Goal: Task Accomplishment & Management: Complete application form

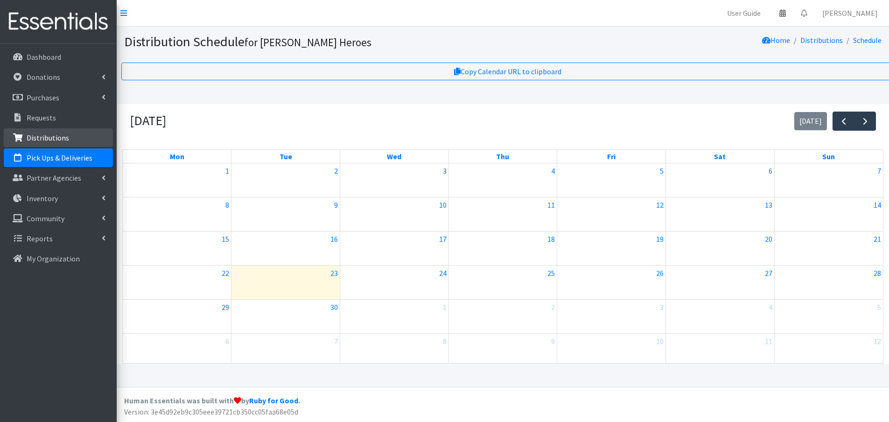
click at [44, 134] on p "Distributions" at bounding box center [48, 137] width 42 height 9
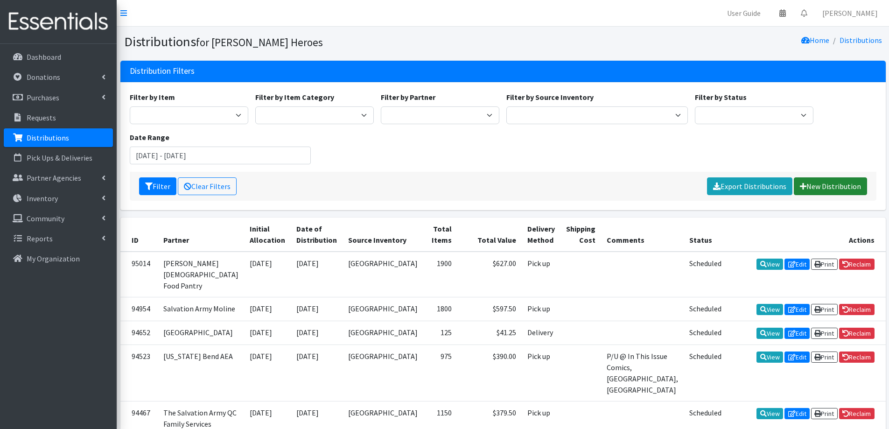
click at [847, 187] on link "New Distribution" at bounding box center [830, 186] width 73 height 18
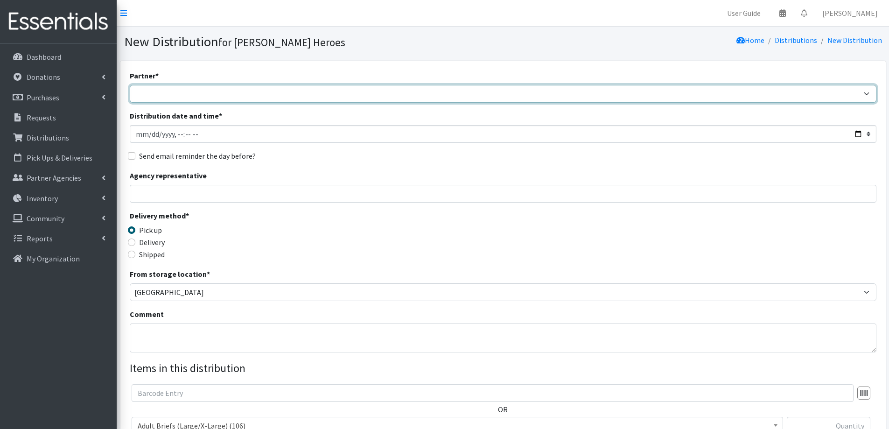
click at [154, 91] on select "CASI Community Health Care-Edgerton Community Health Care - Refugee Assistance …" at bounding box center [503, 94] width 746 height 18
select select "2686"
click at [130, 85] on select "CASI Community Health Care-Edgerton Community Health Care - Refugee Assistance …" at bounding box center [503, 94] width 746 height 18
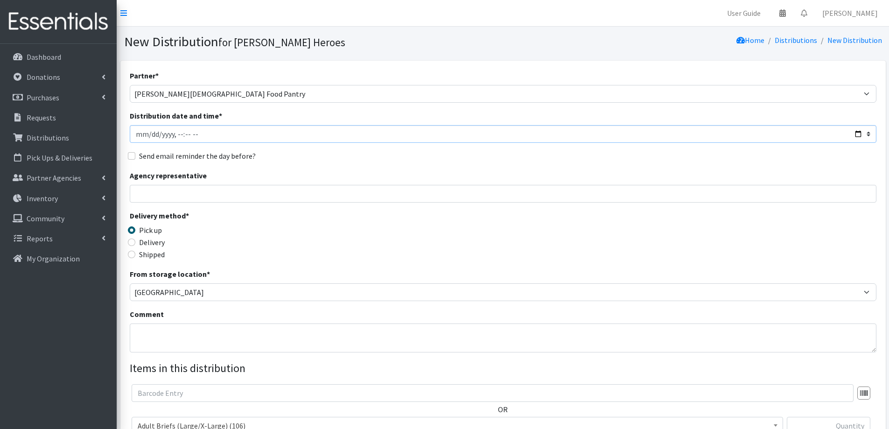
click at [146, 135] on input "Distribution date and time *" at bounding box center [503, 134] width 746 height 18
type input "2025-09-18T10:00"
click at [179, 192] on input "Agency representative" at bounding box center [503, 194] width 746 height 18
type input "Jody Kerres"
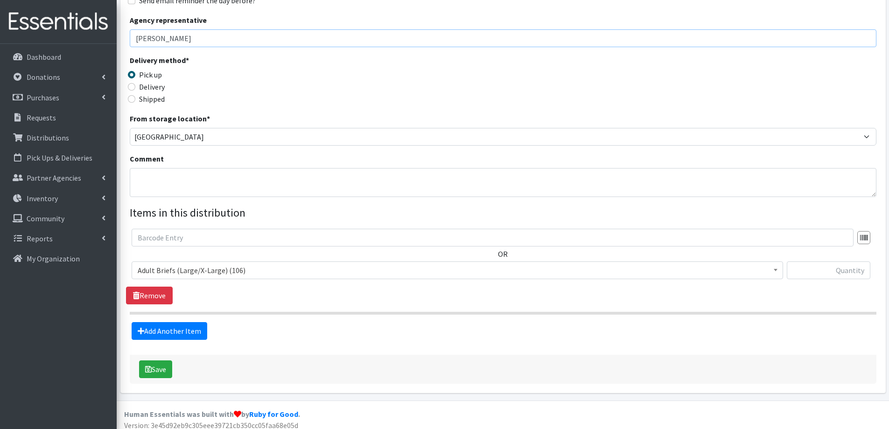
scroll to position [162, 0]
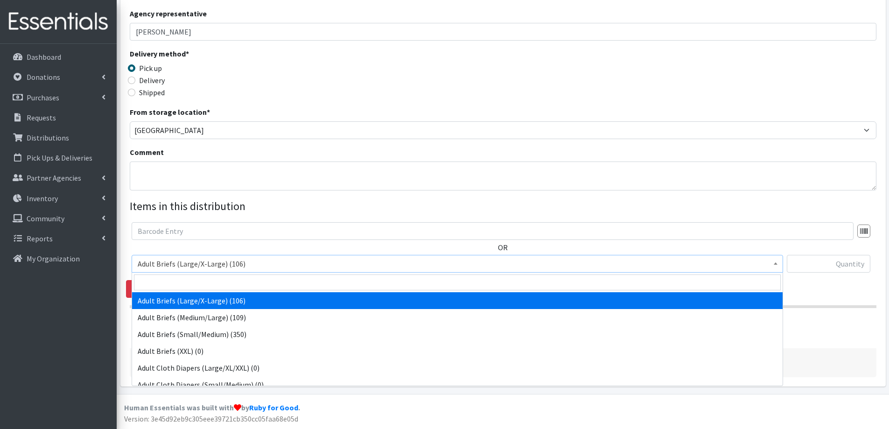
click at [163, 262] on span "Adult Briefs (Large/X-Large) (106)" at bounding box center [457, 263] width 639 height 13
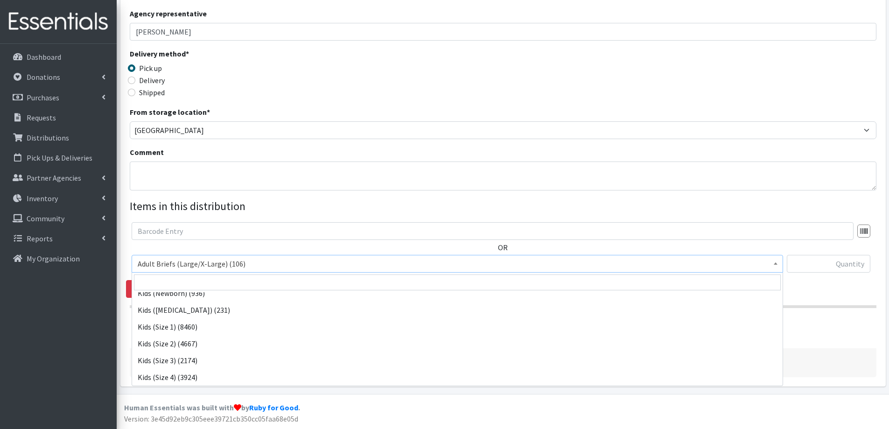
scroll to position [327, 0]
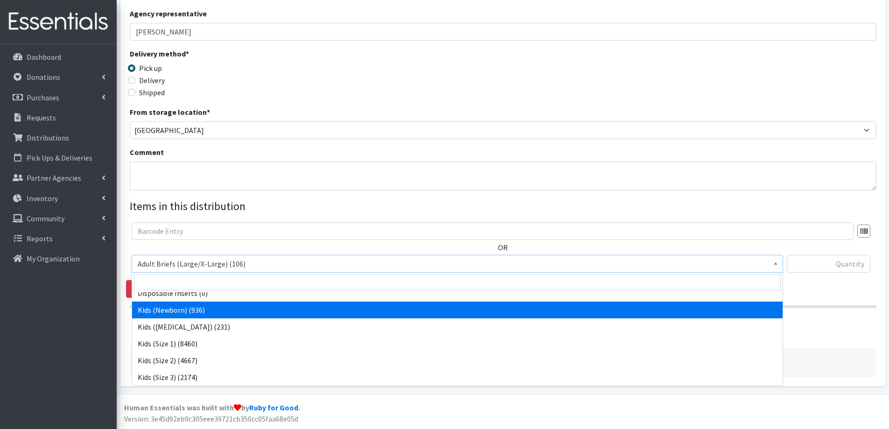
select select "2352"
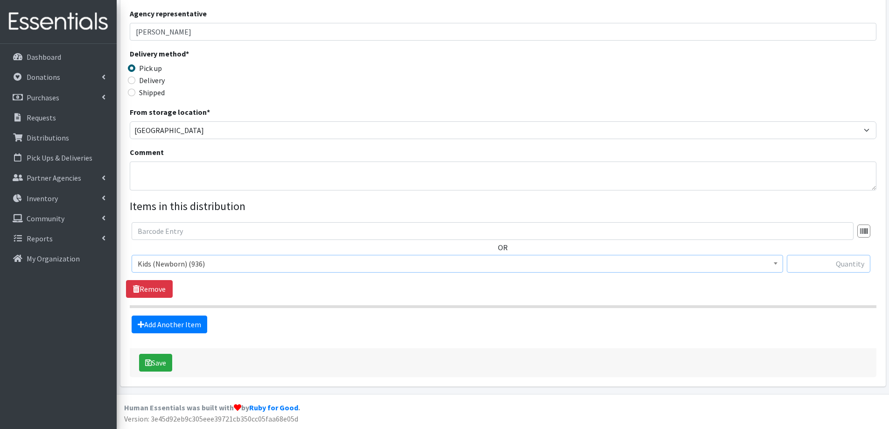
click at [842, 265] on input "text" at bounding box center [829, 264] width 84 height 18
type input "250"
click at [173, 323] on link "Add Another Item" at bounding box center [170, 324] width 76 height 18
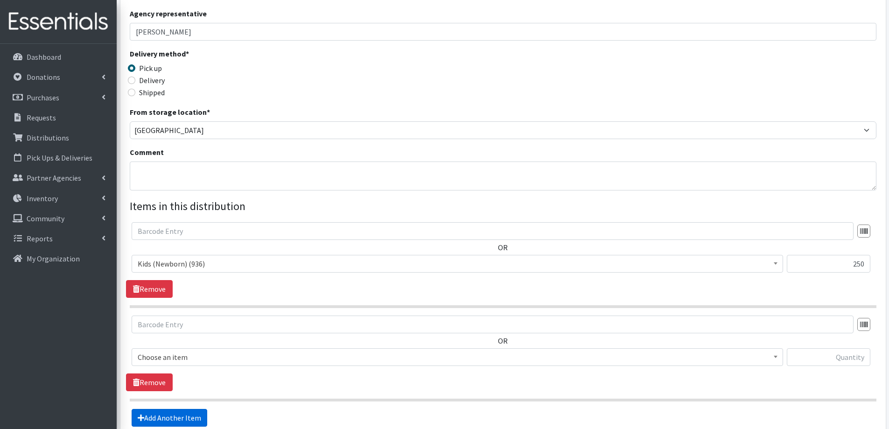
scroll to position [255, 0]
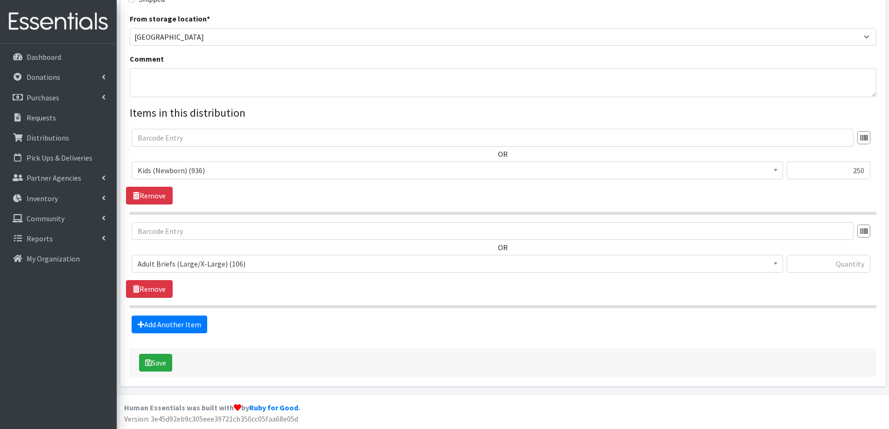
click at [201, 262] on span "Adult Briefs (Large/X-Large) (106)" at bounding box center [457, 263] width 639 height 13
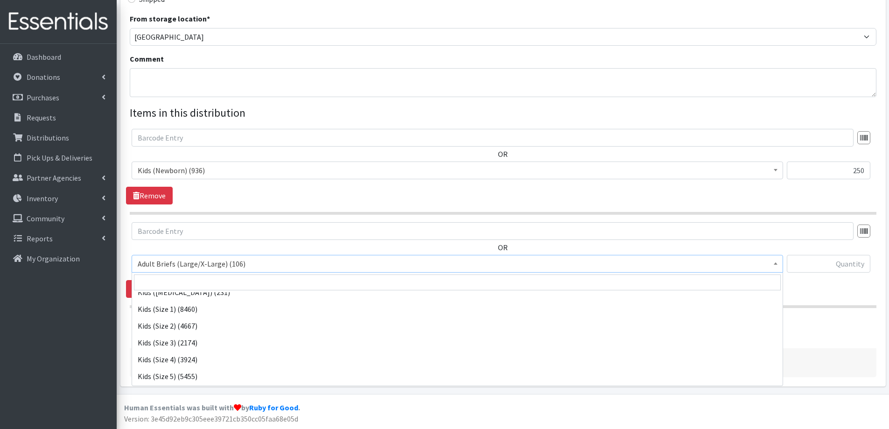
scroll to position [373, 0]
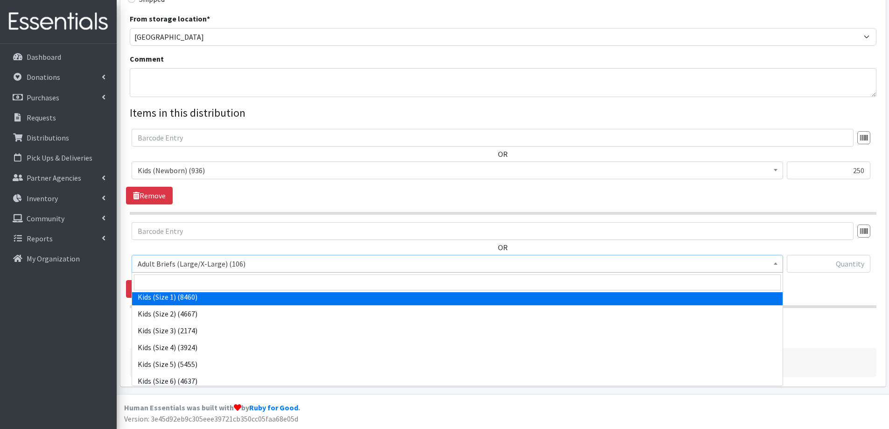
select select "2324"
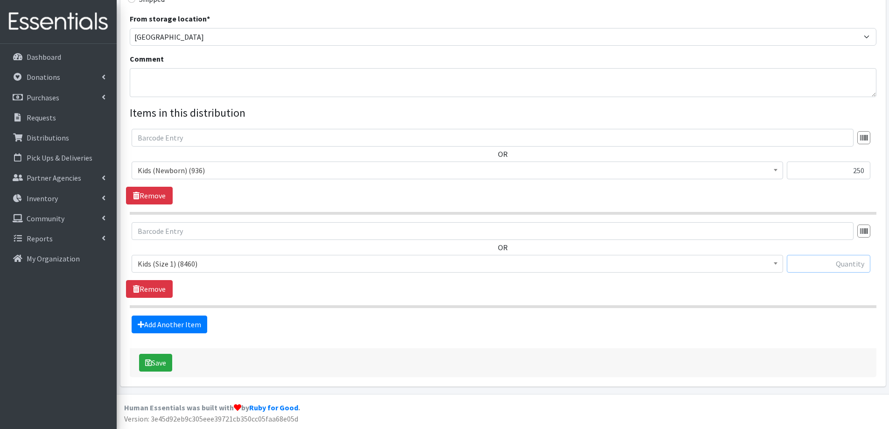
click at [822, 263] on input "text" at bounding box center [829, 264] width 84 height 18
type input "250"
click at [160, 329] on link "Add Another Item" at bounding box center [170, 324] width 76 height 18
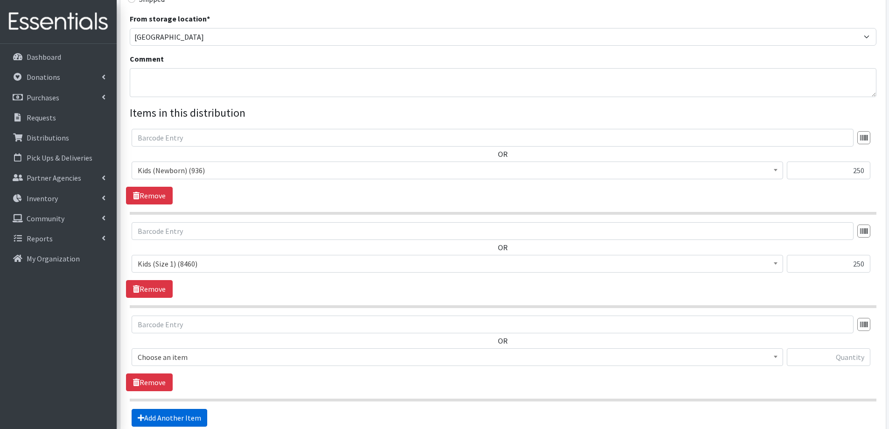
scroll to position [349, 0]
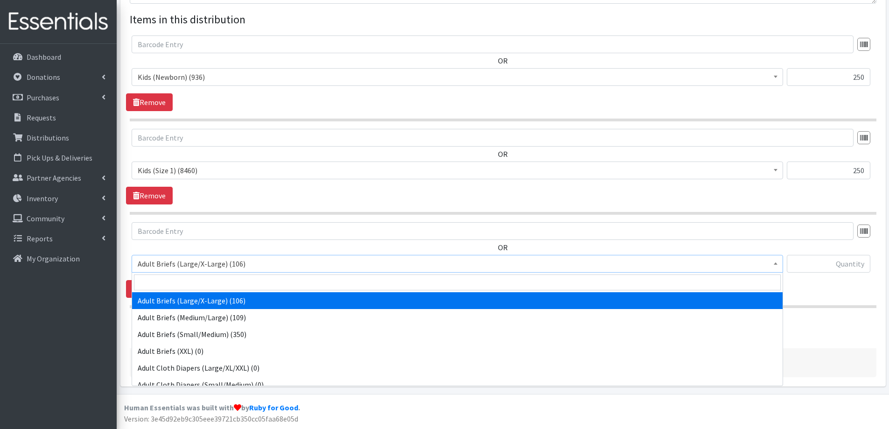
click at [197, 265] on span "Adult Briefs (Large/X-Large) (106)" at bounding box center [457, 263] width 639 height 13
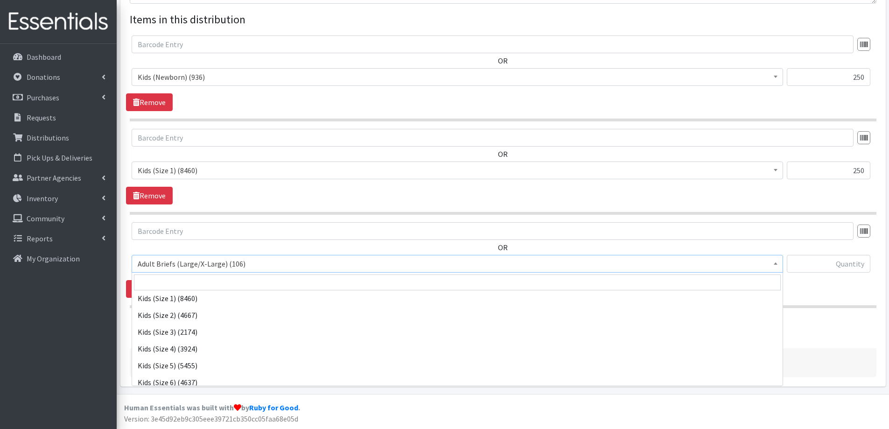
scroll to position [373, 0]
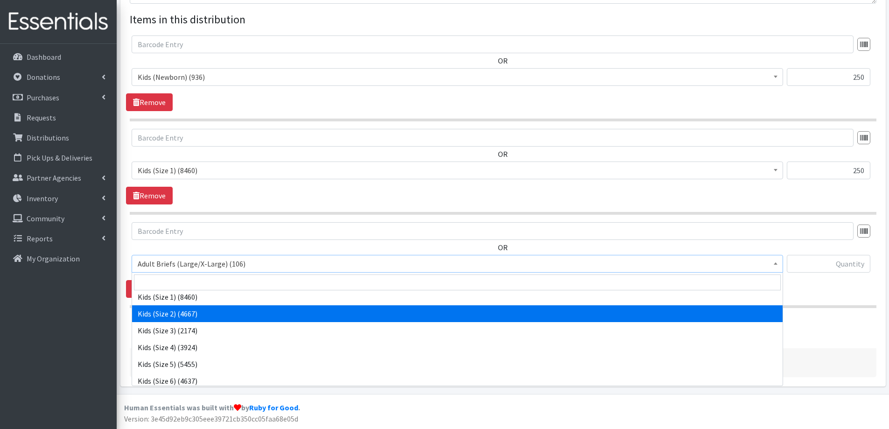
select select "2325"
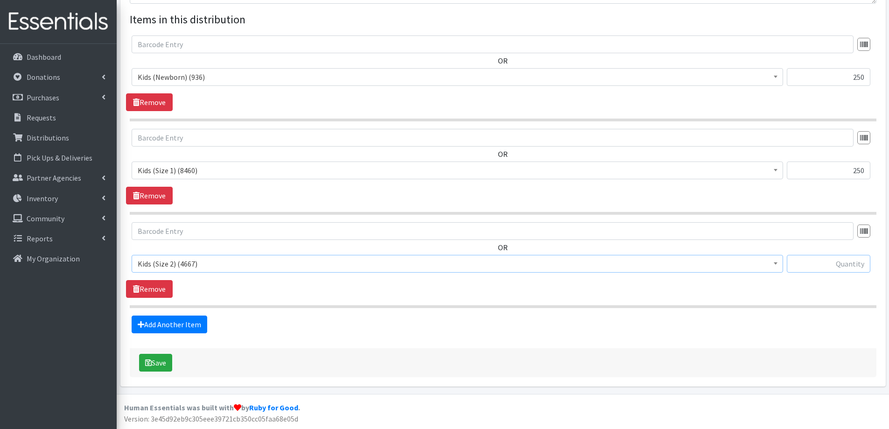
click at [853, 265] on input "text" at bounding box center [829, 264] width 84 height 18
type input "250"
click at [159, 328] on link "Add Another Item" at bounding box center [170, 324] width 76 height 18
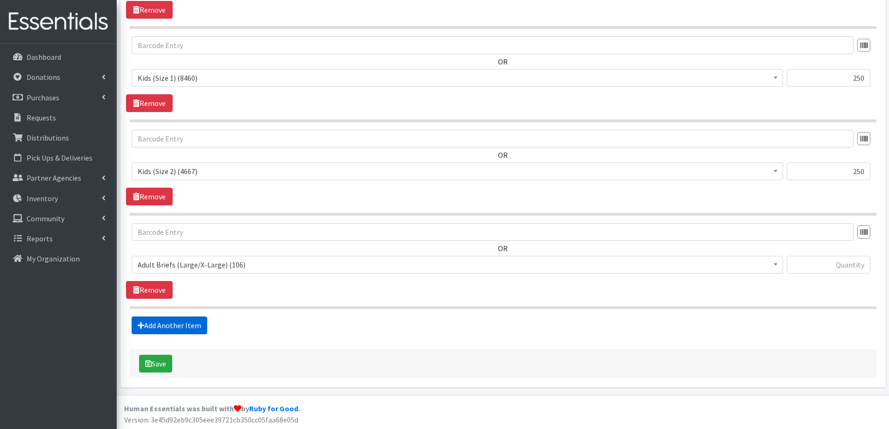
scroll to position [442, 0]
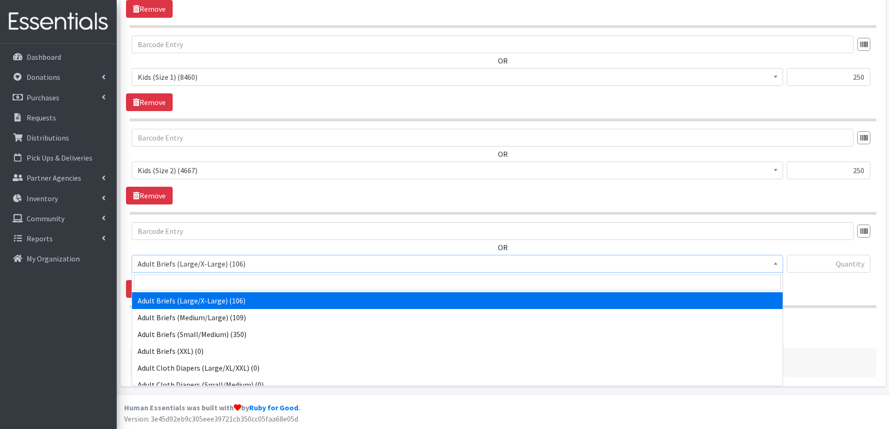
click at [214, 264] on span "Adult Briefs (Large/X-Large) (106)" at bounding box center [457, 263] width 639 height 13
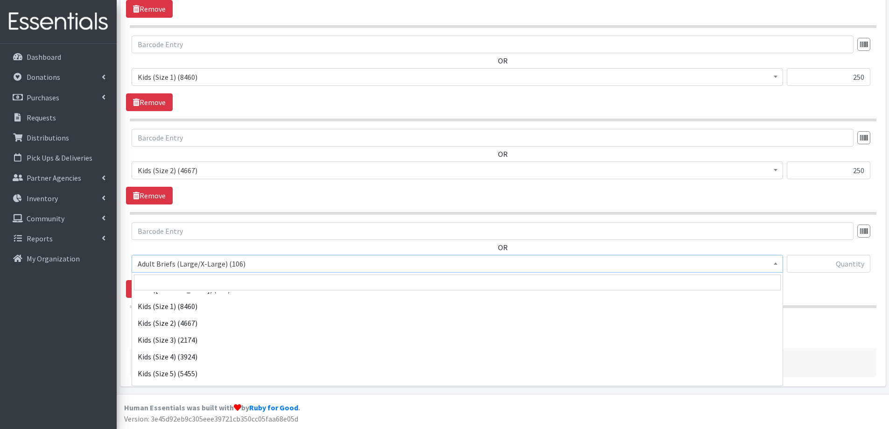
scroll to position [373, 0]
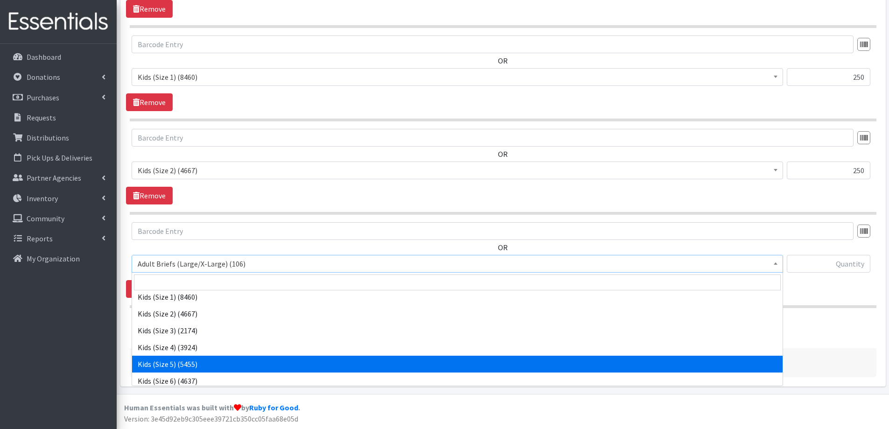
select select "2351"
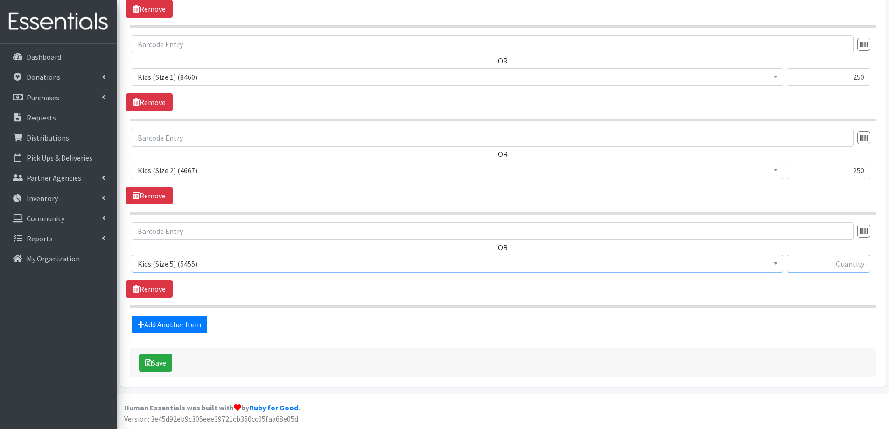
click at [853, 267] on input "text" at bounding box center [829, 264] width 84 height 18
type input "400"
click at [168, 325] on link "Add Another Item" at bounding box center [170, 324] width 76 height 18
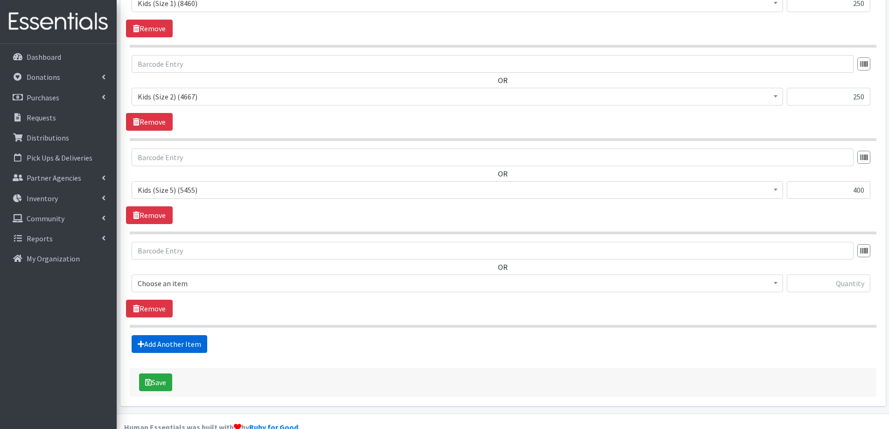
scroll to position [535, 0]
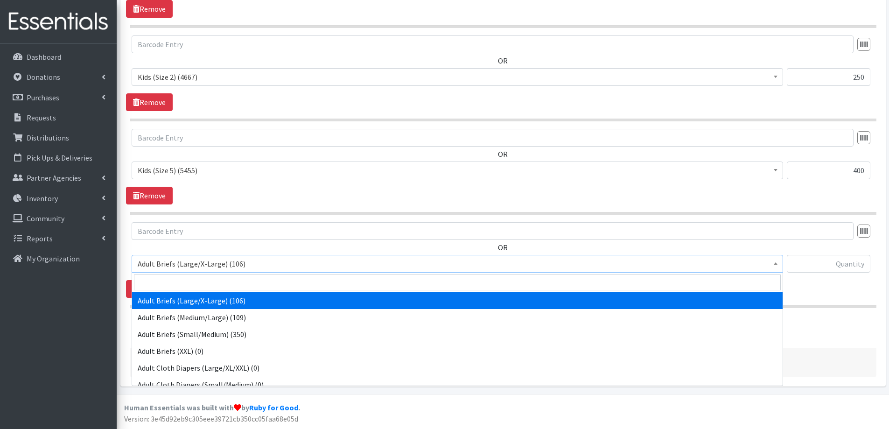
click at [180, 258] on span "Adult Briefs (Large/X-Large) (106)" at bounding box center [457, 263] width 639 height 13
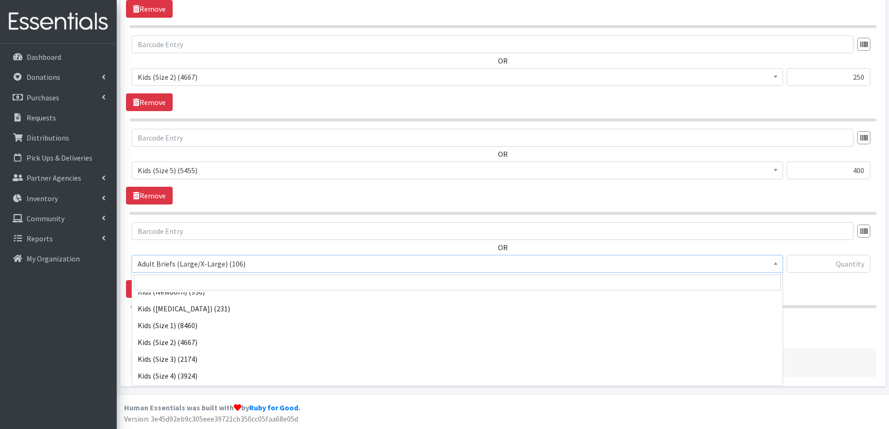
scroll to position [373, 0]
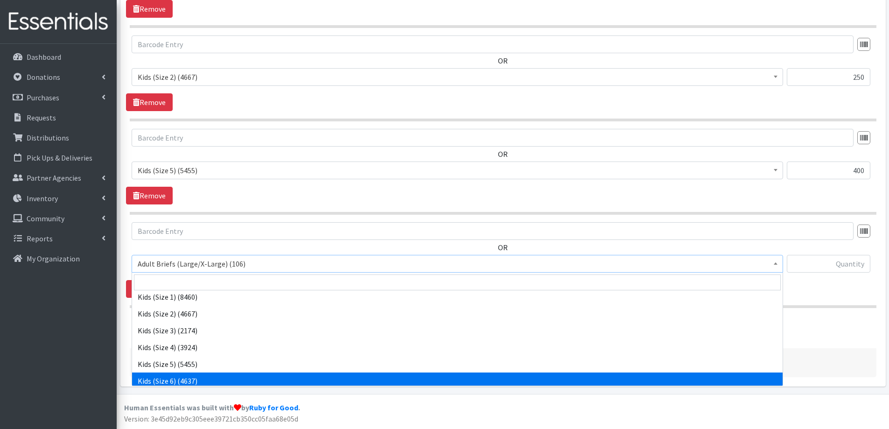
select select "2355"
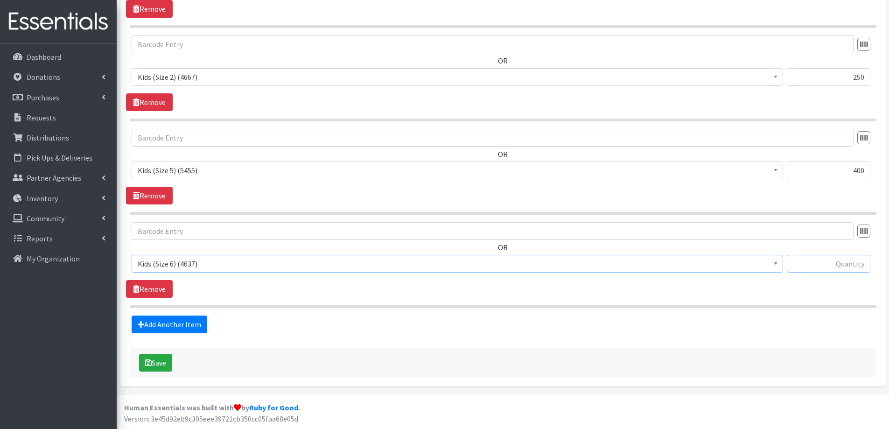
click at [817, 261] on input "text" at bounding box center [829, 264] width 84 height 18
type input "400"
click at [156, 366] on button "Save" at bounding box center [155, 363] width 33 height 18
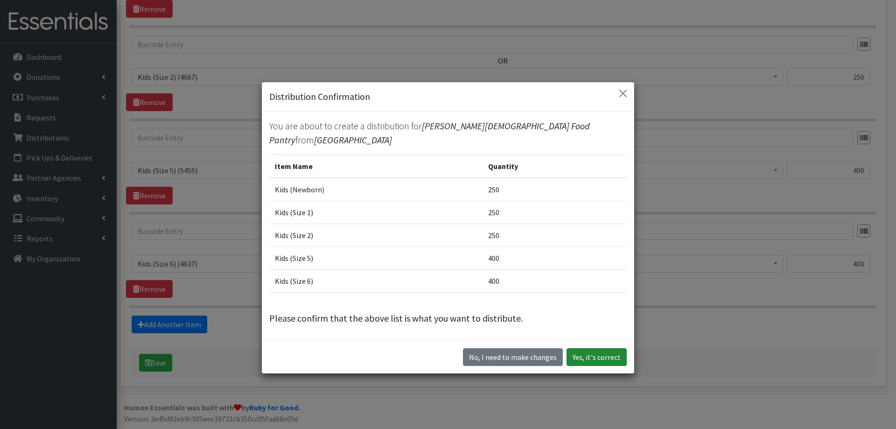
click at [588, 363] on button "Yes, it's correct" at bounding box center [596, 357] width 60 height 18
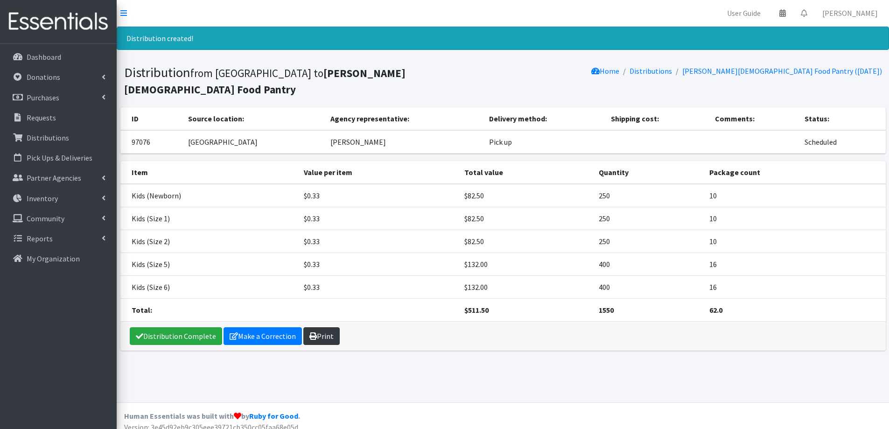
click at [327, 327] on link "Print" at bounding box center [321, 336] width 36 height 18
click at [65, 156] on p "Pick Ups & Deliveries" at bounding box center [60, 157] width 66 height 9
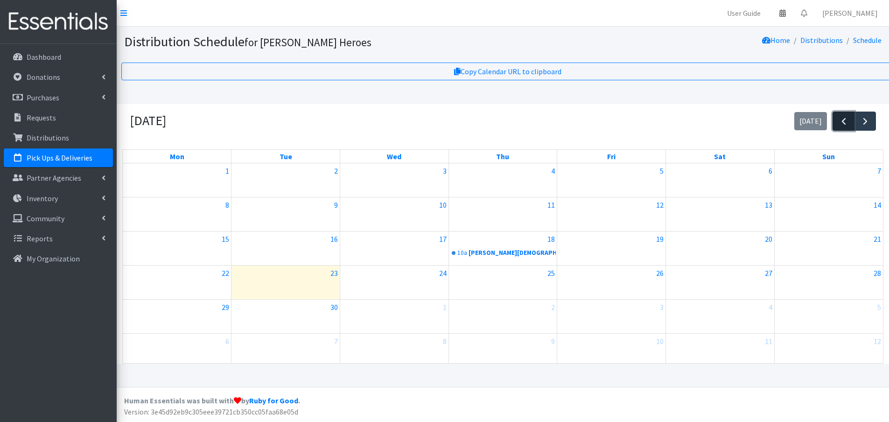
click at [843, 123] on span "button" at bounding box center [843, 121] width 11 height 11
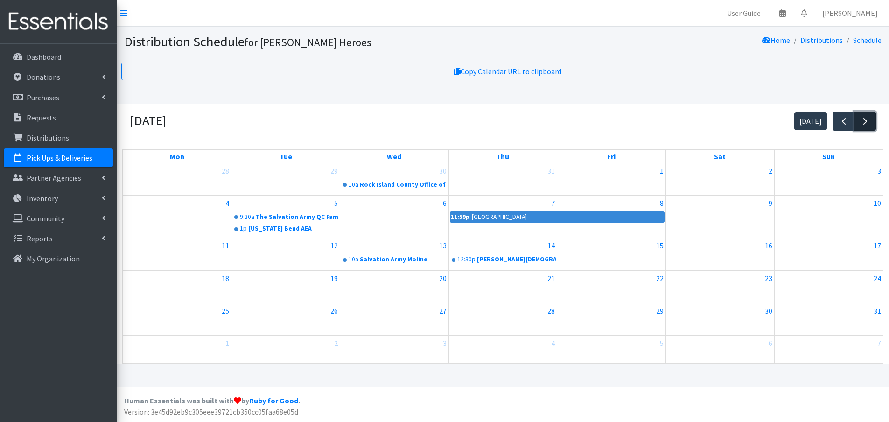
click at [869, 119] on span "button" at bounding box center [864, 121] width 11 height 11
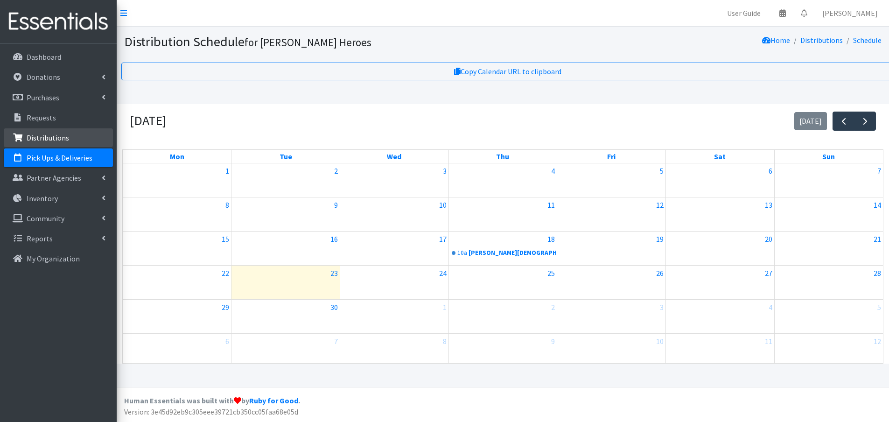
click at [49, 135] on p "Distributions" at bounding box center [48, 137] width 42 height 9
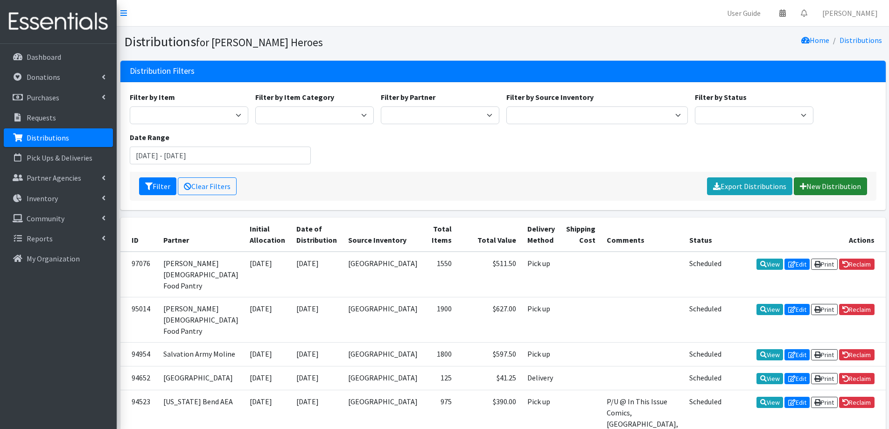
click at [820, 188] on link "New Distribution" at bounding box center [830, 186] width 73 height 18
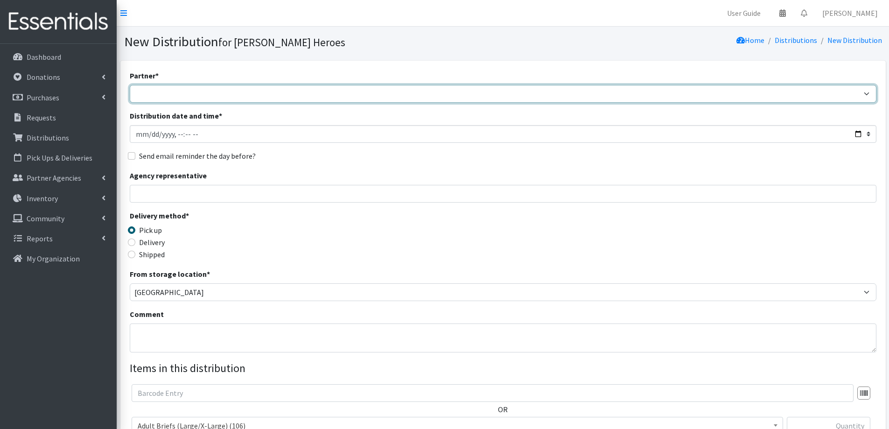
click at [147, 98] on select "CASI Community Health Care-[GEOGRAPHIC_DATA] Community Health Care - Refugee As…" at bounding box center [503, 94] width 746 height 18
select select "3197"
click at [130, 85] on select "CASI Community Health Care-[GEOGRAPHIC_DATA] Community Health Care - Refugee As…" at bounding box center [503, 94] width 746 height 18
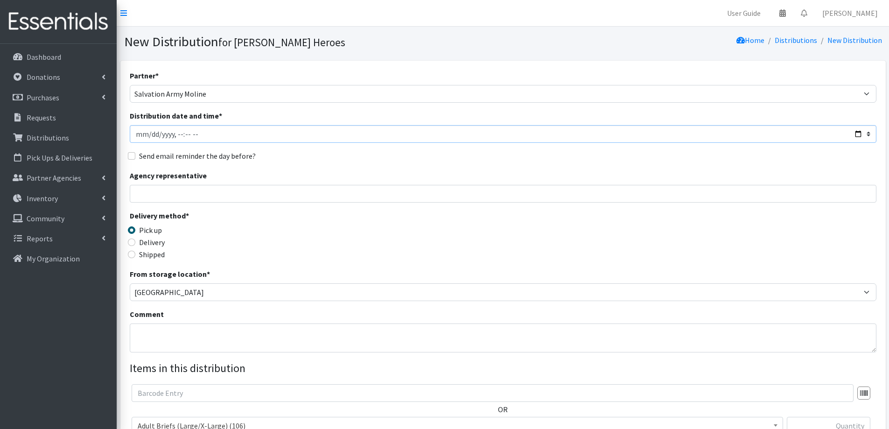
click at [149, 133] on input "Distribution date and time *" at bounding box center [503, 134] width 746 height 18
click at [176, 137] on input "Distribution date and time *" at bounding box center [503, 134] width 746 height 18
type input "2025-09-15T10:00"
click at [169, 195] on input "Agency representative" at bounding box center [503, 194] width 746 height 18
click at [135, 195] on input "LaTonya Brooks" at bounding box center [503, 194] width 746 height 18
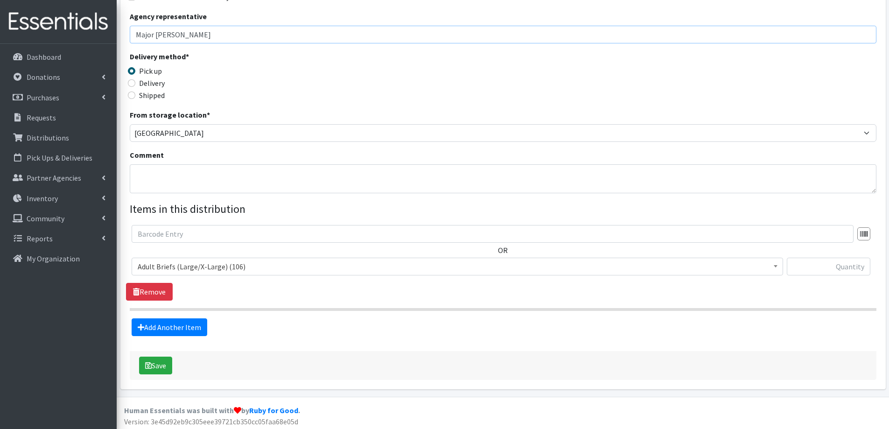
scroll to position [162, 0]
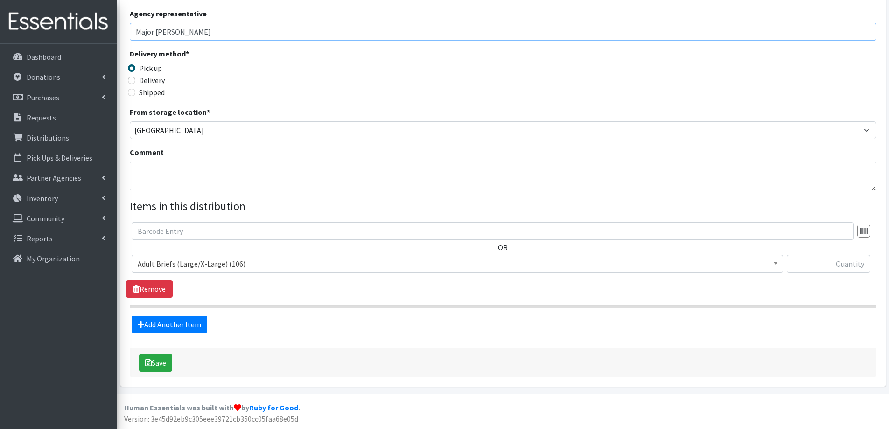
type input "Major LaTonya Brooks"
click at [145, 183] on textarea "Comment" at bounding box center [503, 175] width 746 height 29
type textarea "Thank you for being flexible! See you next month!"
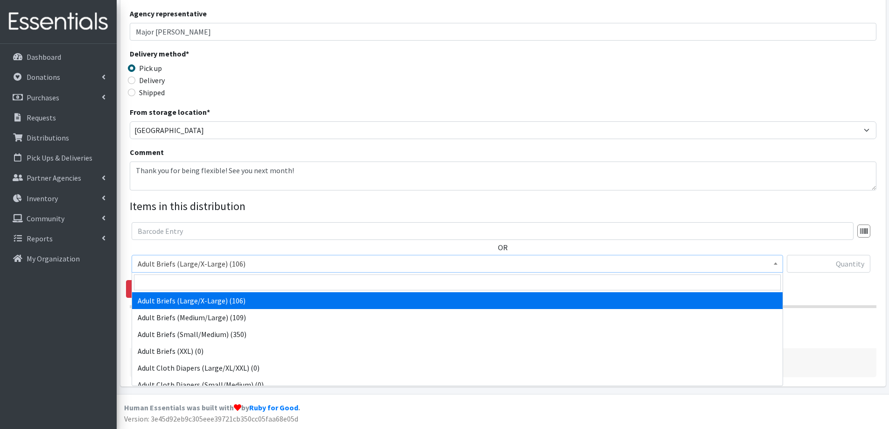
click at [186, 262] on span "Adult Briefs (Large/X-Large) (106)" at bounding box center [457, 263] width 639 height 13
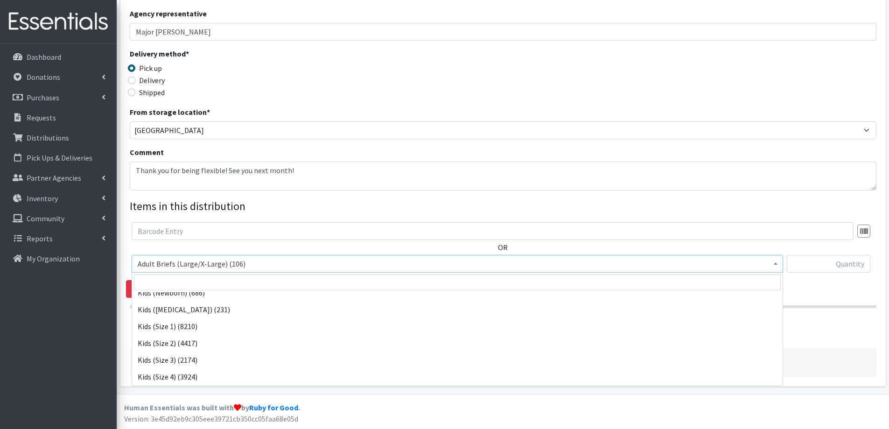
scroll to position [373, 0]
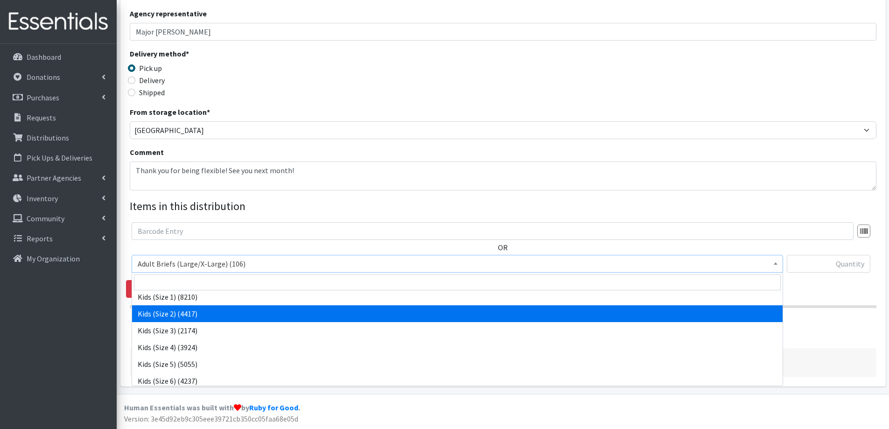
select select "2325"
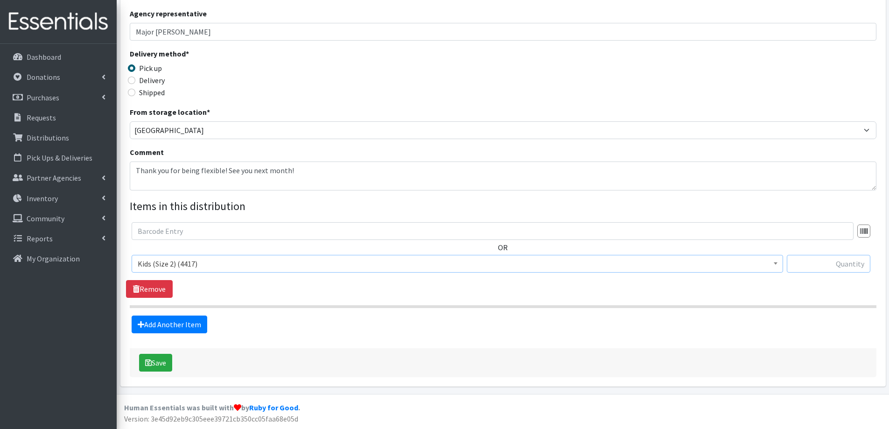
click at [844, 271] on input "text" at bounding box center [829, 264] width 84 height 18
type input "50"
click at [174, 323] on link "Add Another Item" at bounding box center [170, 324] width 76 height 18
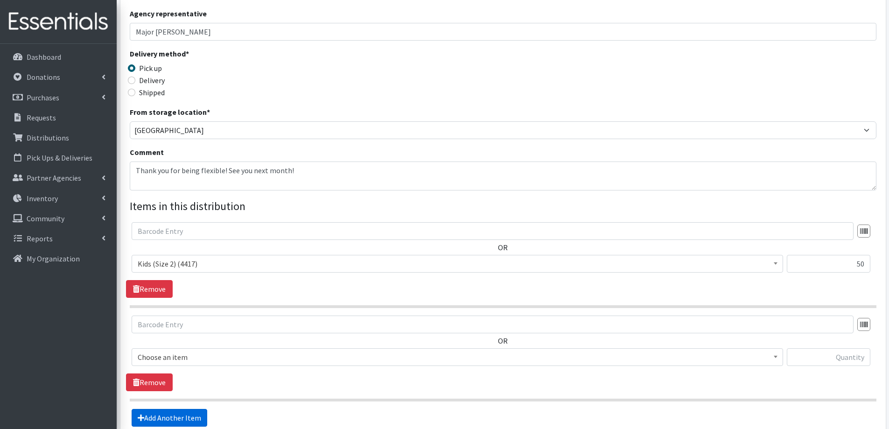
scroll to position [255, 0]
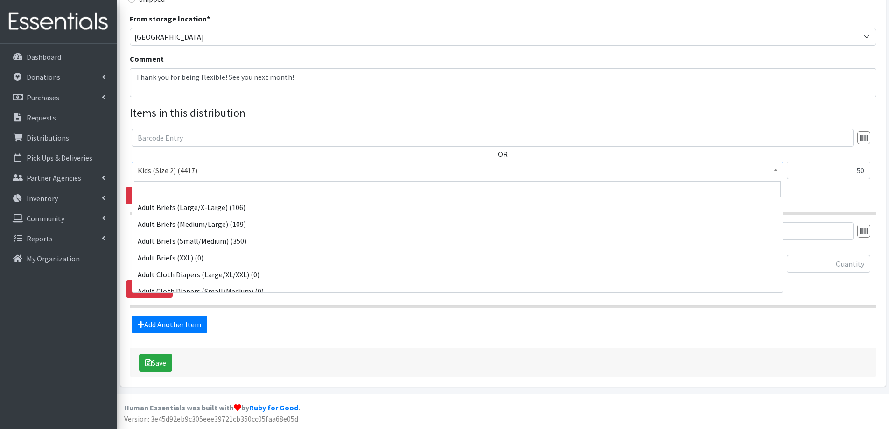
click at [391, 173] on span "Kids (Size 2) (4417)" at bounding box center [457, 170] width 639 height 13
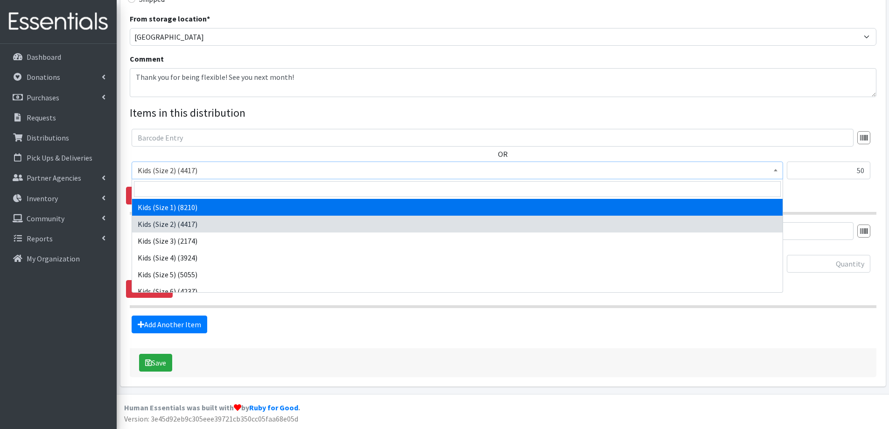
select select "2324"
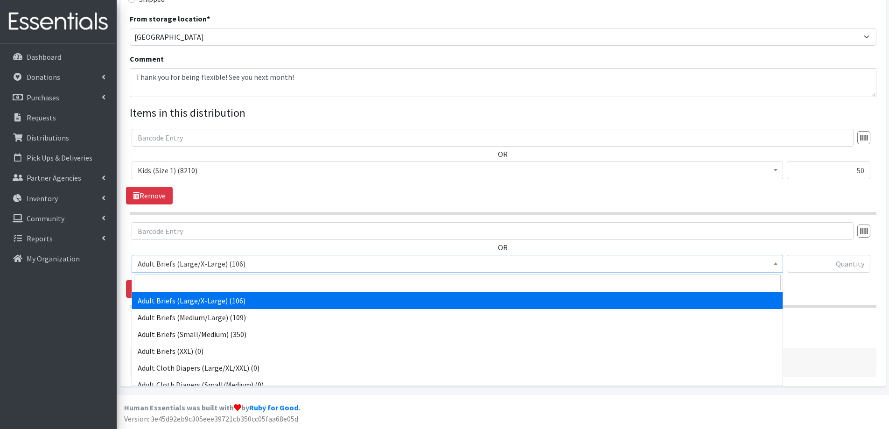
click at [159, 266] on span "Adult Briefs (Large/X-Large) (106)" at bounding box center [457, 263] width 639 height 13
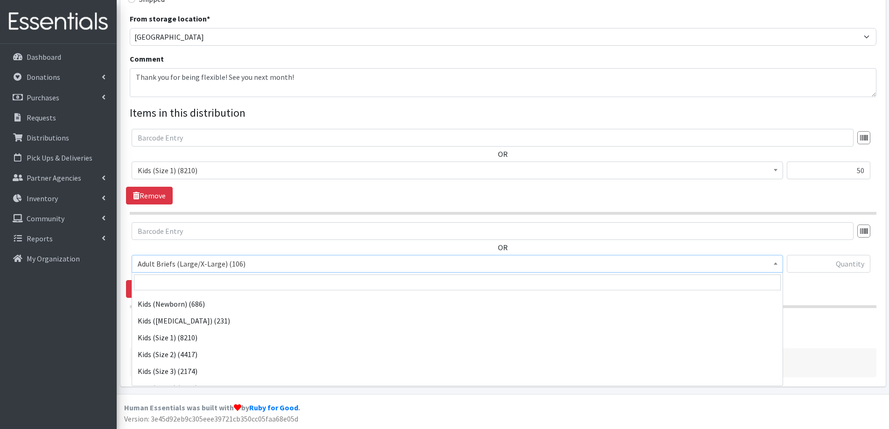
scroll to position [327, 0]
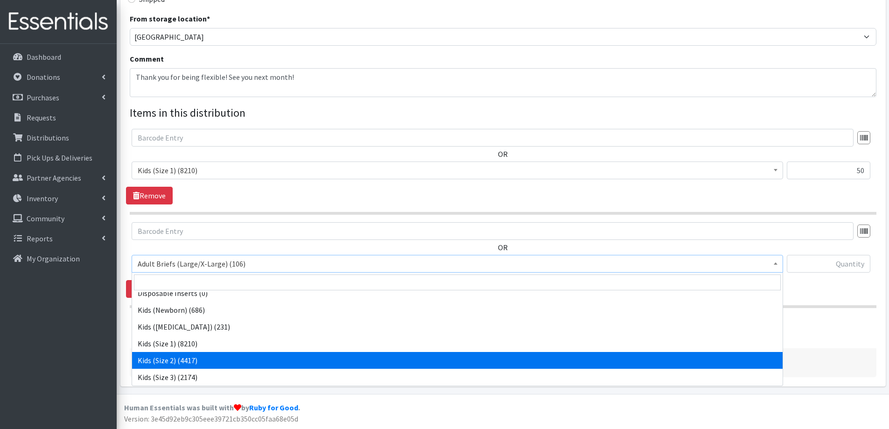
select select "2325"
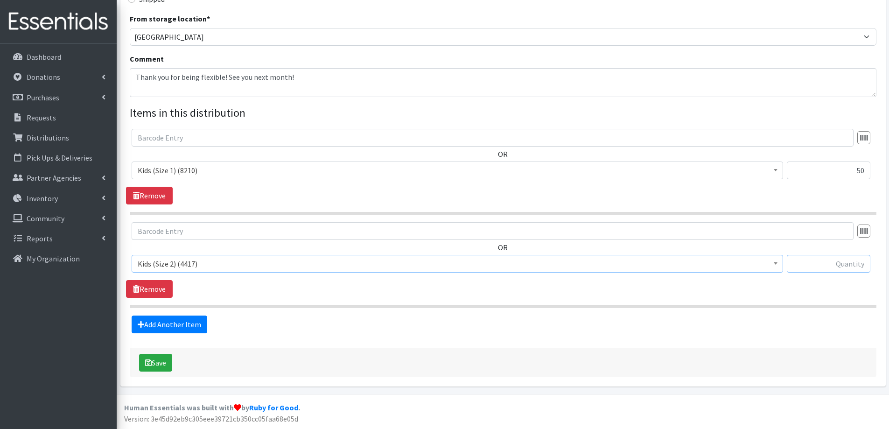
click at [841, 259] on input "text" at bounding box center [829, 264] width 84 height 18
type input "150"
click at [167, 328] on link "Add Another Item" at bounding box center [170, 324] width 76 height 18
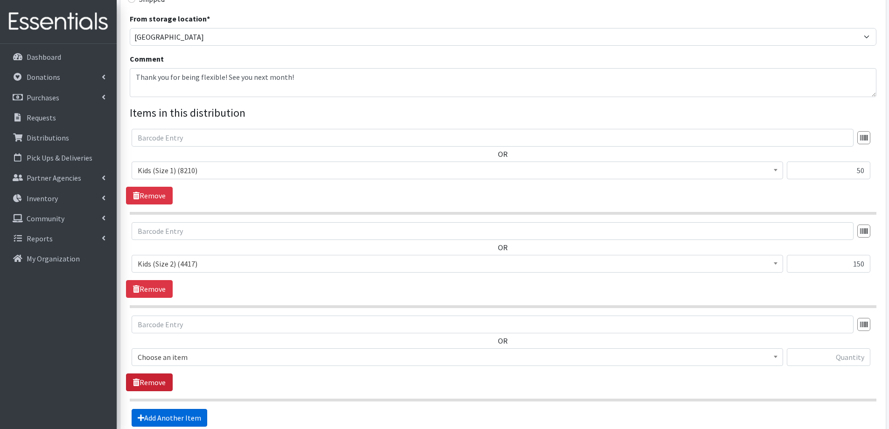
scroll to position [349, 0]
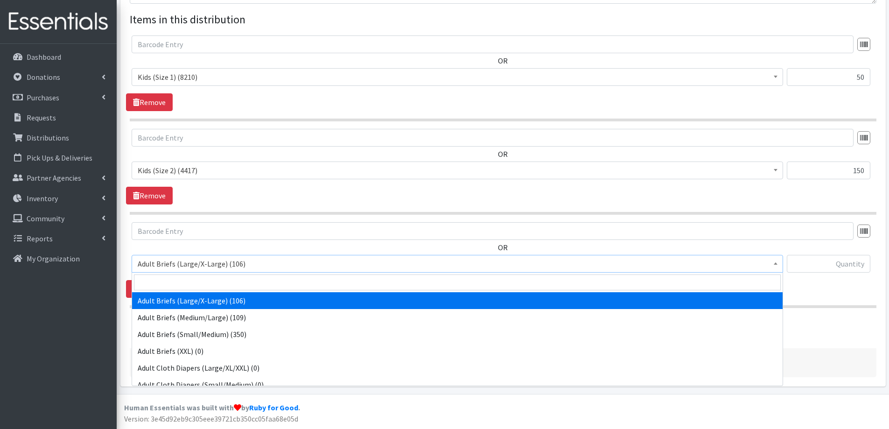
click at [186, 265] on span "Adult Briefs (Large/X-Large) (106)" at bounding box center [457, 263] width 639 height 13
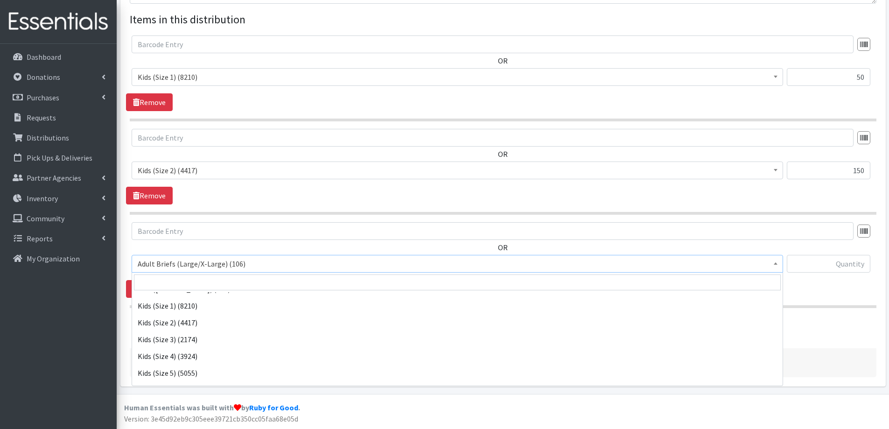
scroll to position [373, 0]
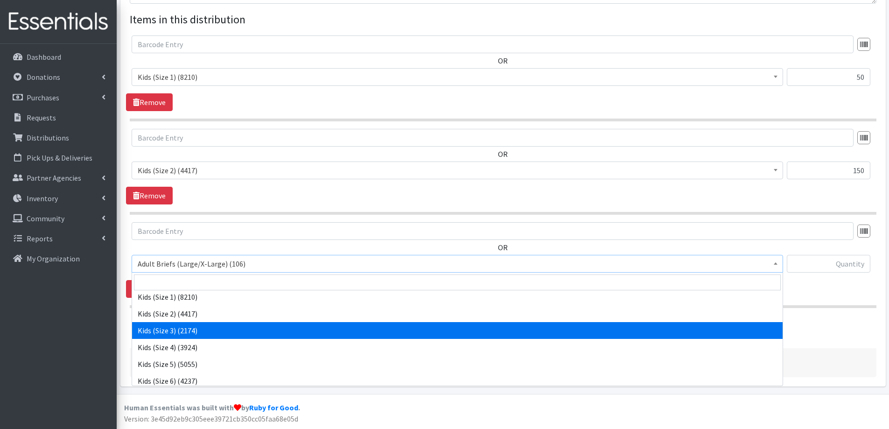
select select "2342"
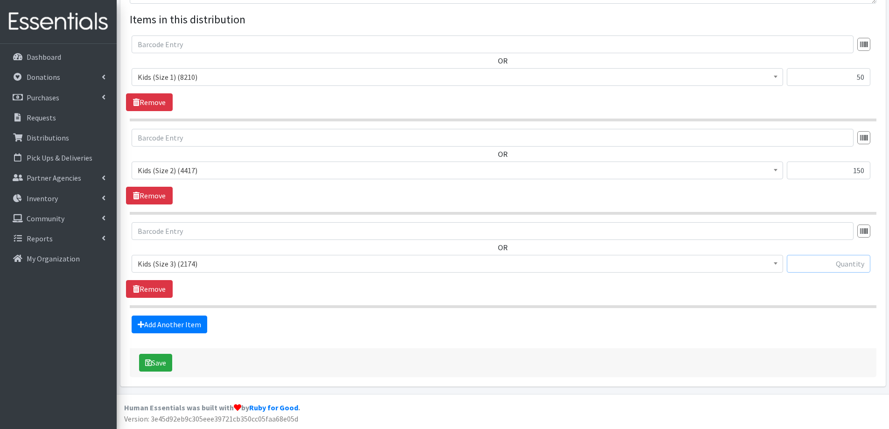
click at [819, 265] on input "text" at bounding box center [829, 264] width 84 height 18
type input "275"
click at [157, 325] on link "Add Another Item" at bounding box center [170, 324] width 76 height 18
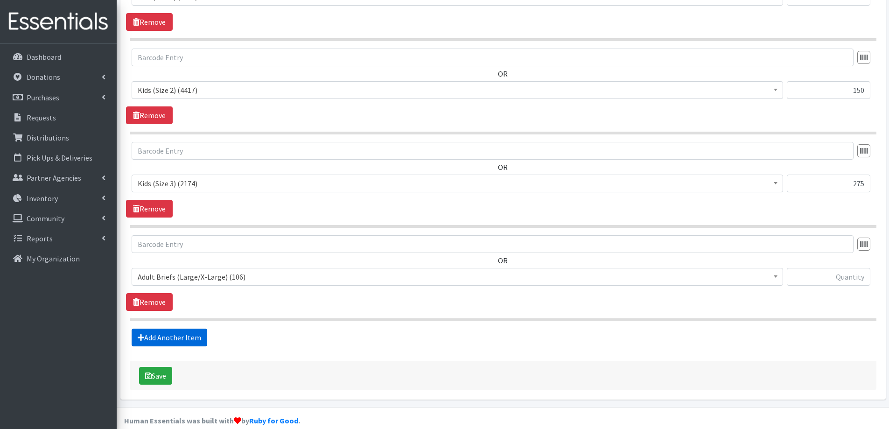
scroll to position [442, 0]
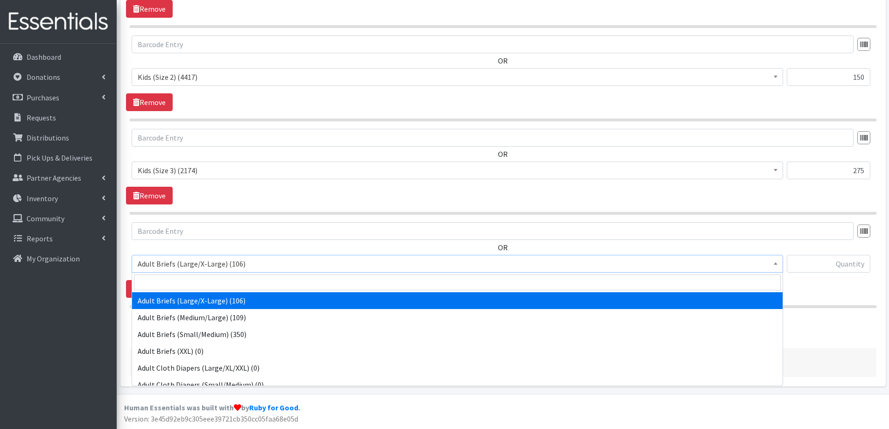
click at [233, 265] on span "Adult Briefs (Large/X-Large) (106)" at bounding box center [457, 263] width 639 height 13
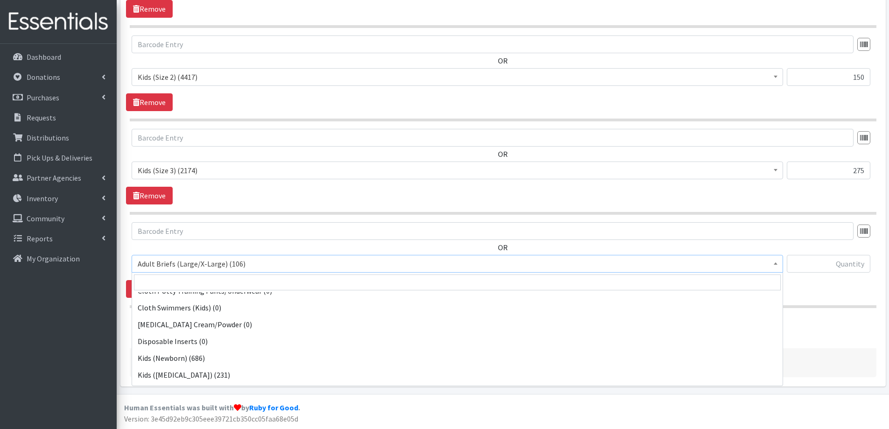
scroll to position [373, 0]
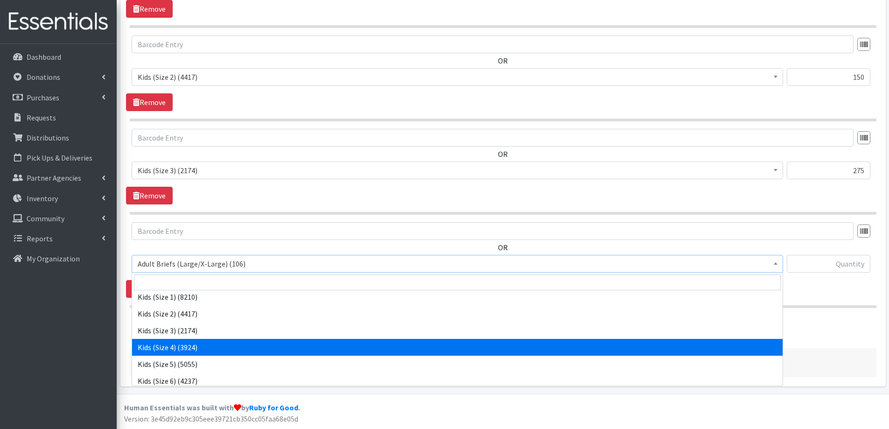
select select "2330"
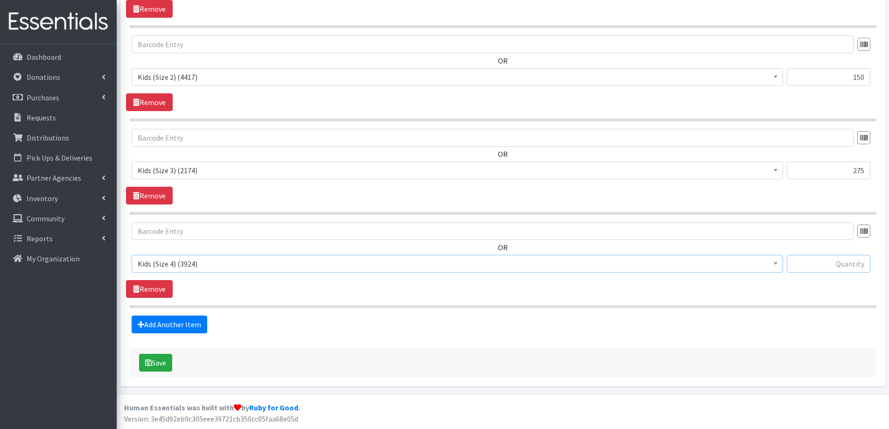
drag, startPoint x: 828, startPoint y: 266, endPoint x: 821, endPoint y: 266, distance: 6.5
click at [826, 266] on input "text" at bounding box center [829, 264] width 84 height 18
type input "150"
click at [155, 323] on link "Add Another Item" at bounding box center [170, 324] width 76 height 18
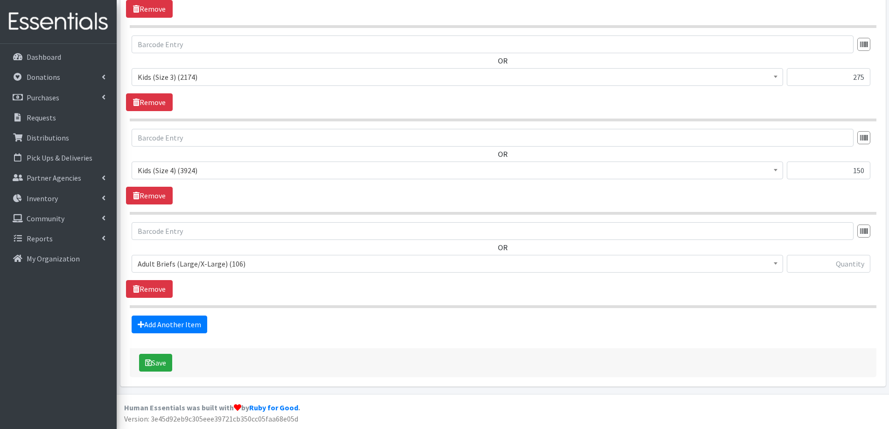
click at [202, 265] on span "Adult Briefs (Large/X-Large) (106)" at bounding box center [457, 263] width 639 height 13
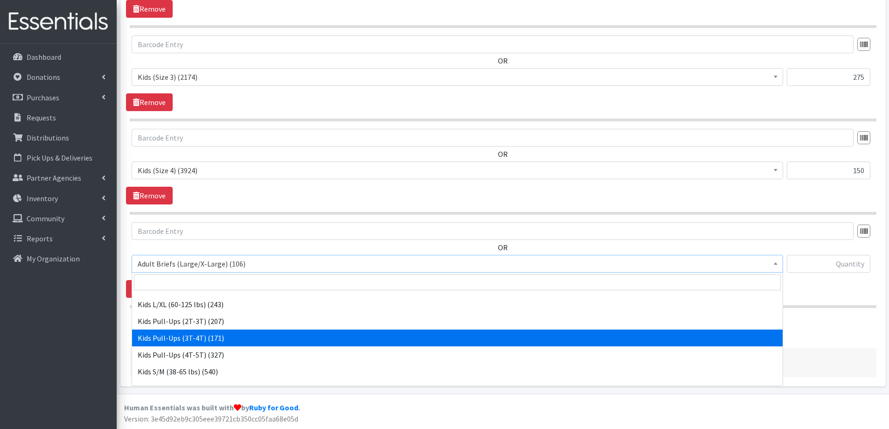
scroll to position [420, 0]
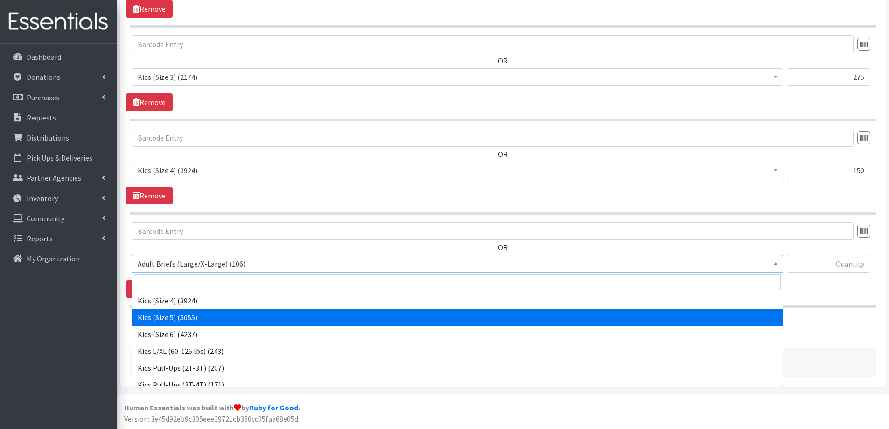
select select "2351"
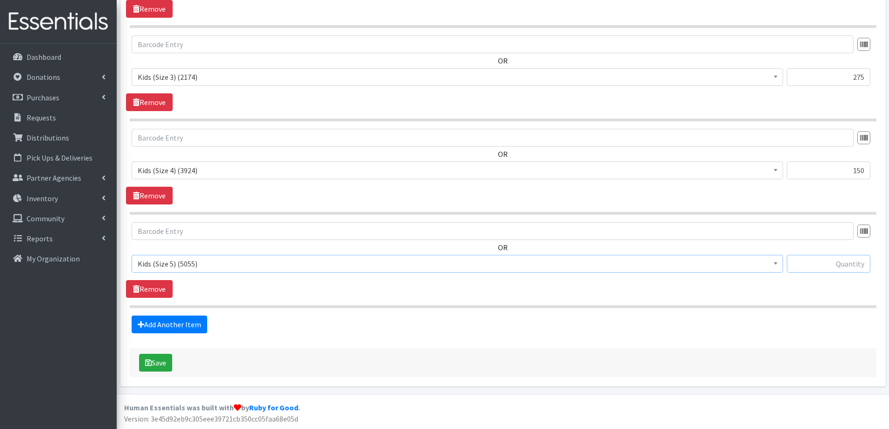
click at [836, 265] on input "text" at bounding box center [829, 264] width 84 height 18
type input "350"
click at [196, 323] on link "Add Another Item" at bounding box center [170, 324] width 76 height 18
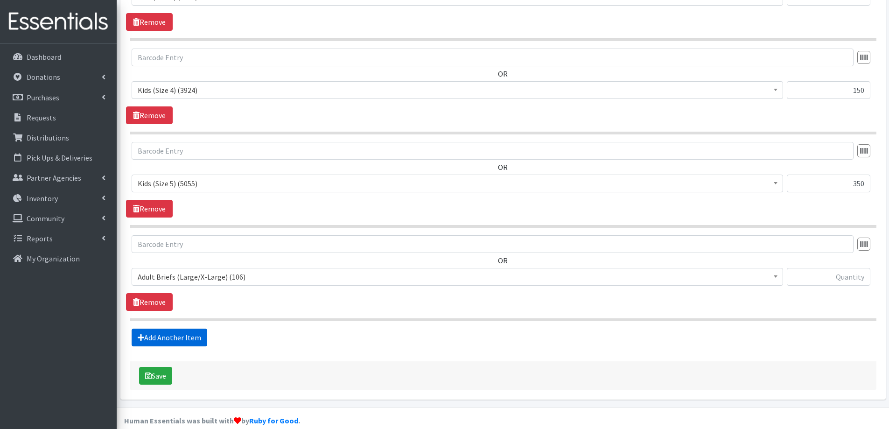
scroll to position [628, 0]
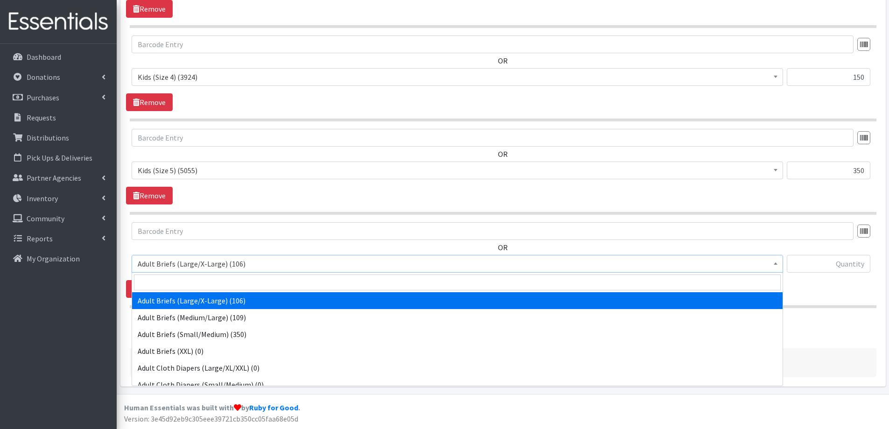
click at [194, 271] on span "Adult Briefs (Large/X-Large) (106)" at bounding box center [457, 264] width 651 height 18
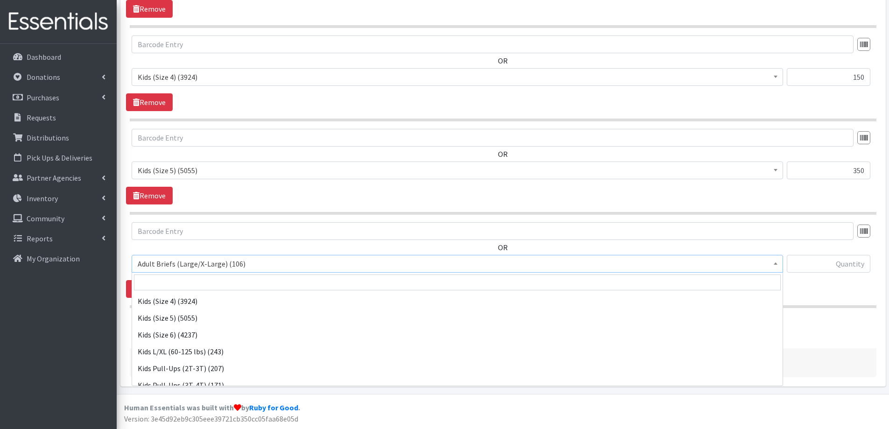
scroll to position [420, 0]
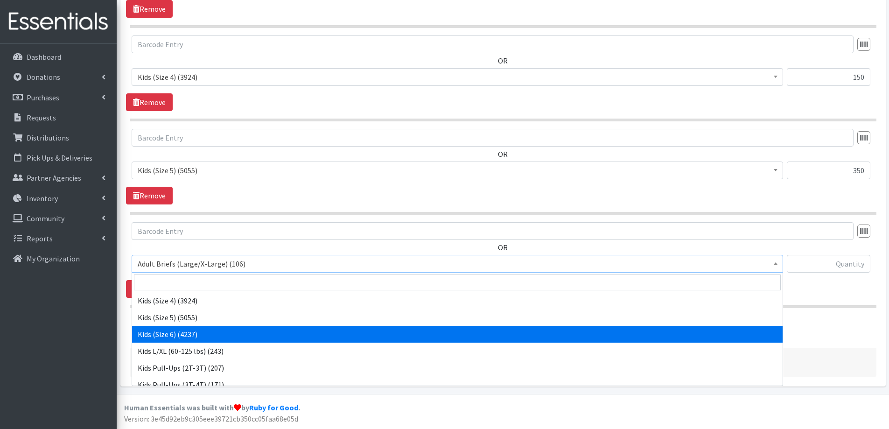
select select "2355"
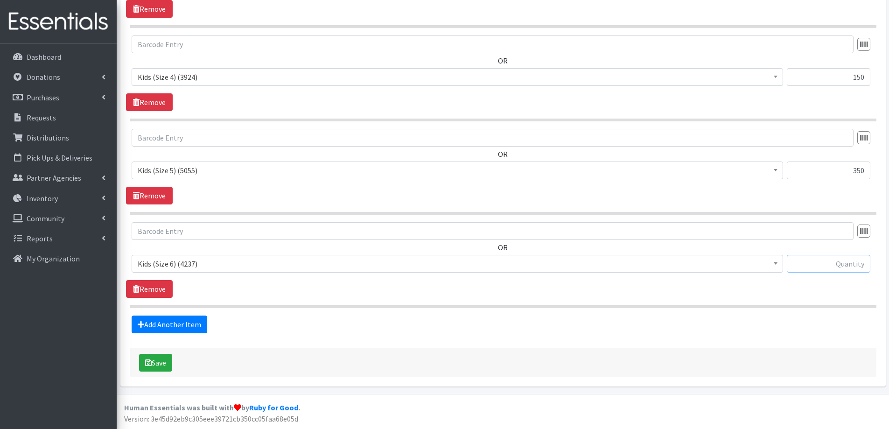
click at [814, 268] on input "text" at bounding box center [829, 264] width 84 height 18
type input "475"
click at [180, 325] on link "Add Another Item" at bounding box center [170, 324] width 76 height 18
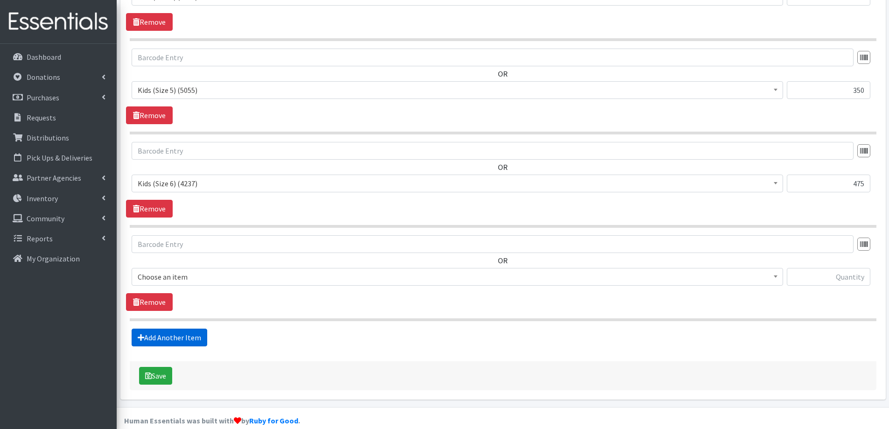
scroll to position [722, 0]
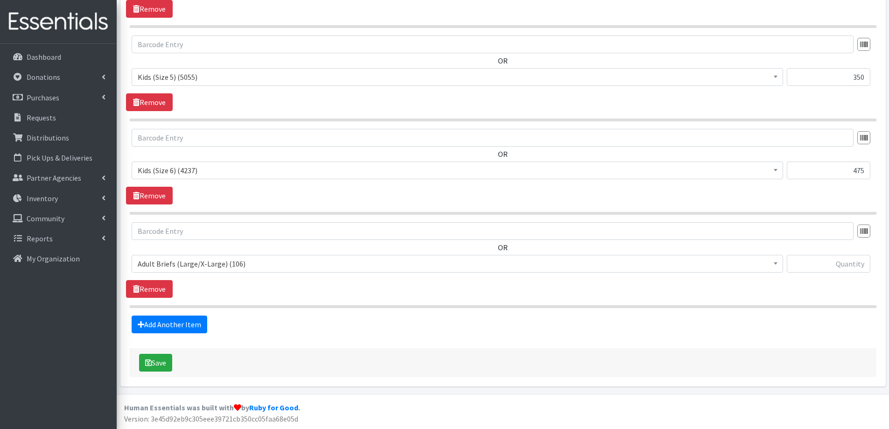
click at [197, 259] on span "Adult Briefs (Large/X-Large) (106)" at bounding box center [457, 263] width 639 height 13
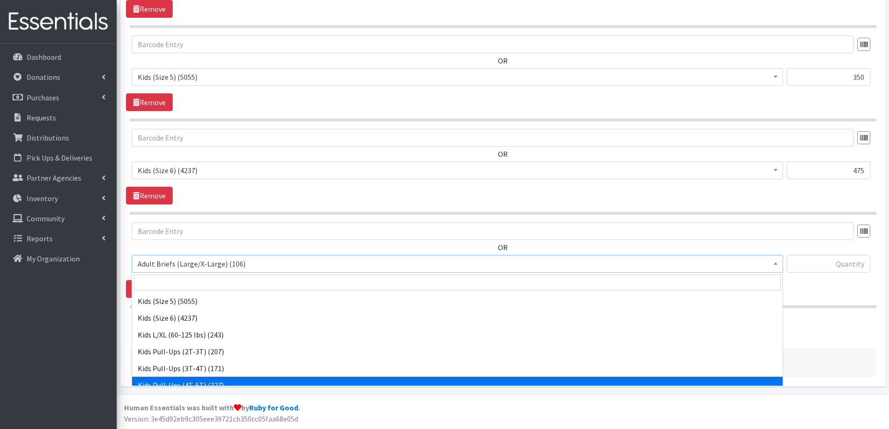
scroll to position [420, 0]
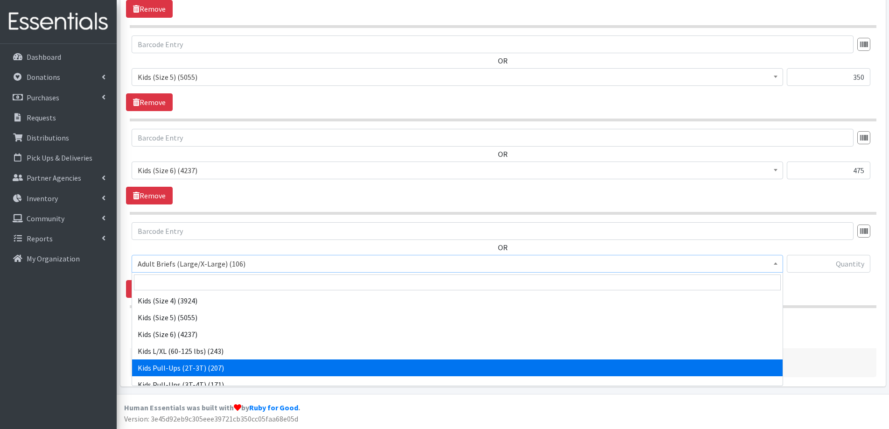
select select "2354"
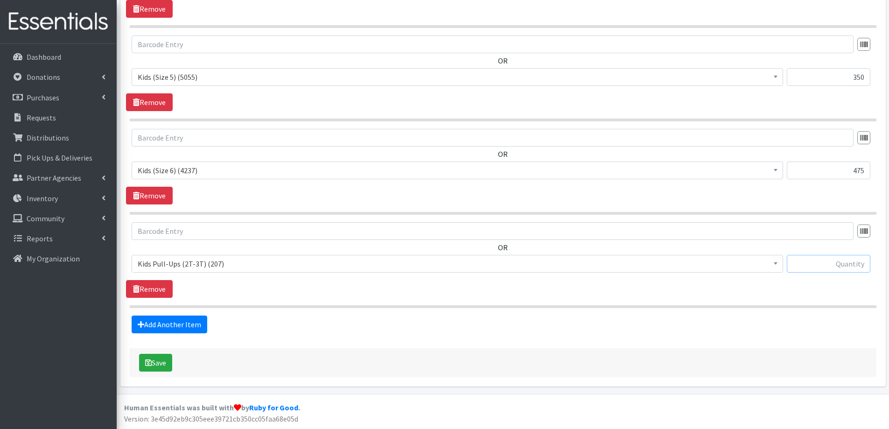
click at [820, 265] on input "text" at bounding box center [829, 264] width 84 height 18
type input "50"
click at [161, 362] on button "Save" at bounding box center [155, 363] width 33 height 18
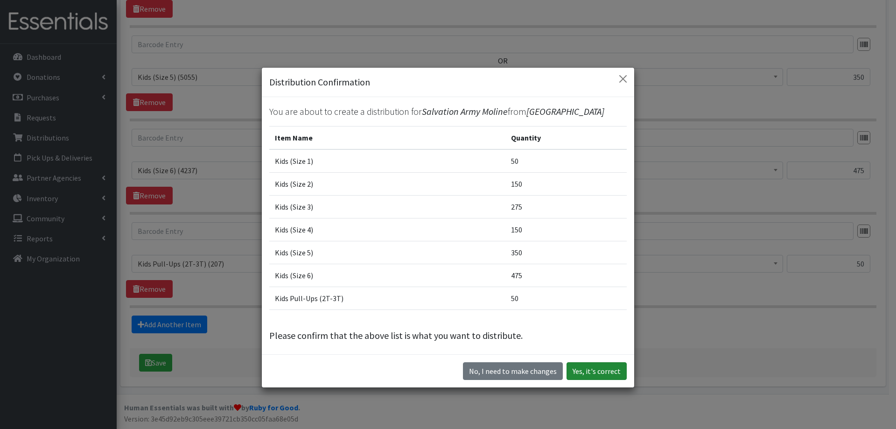
click at [589, 371] on button "Yes, it's correct" at bounding box center [596, 371] width 60 height 18
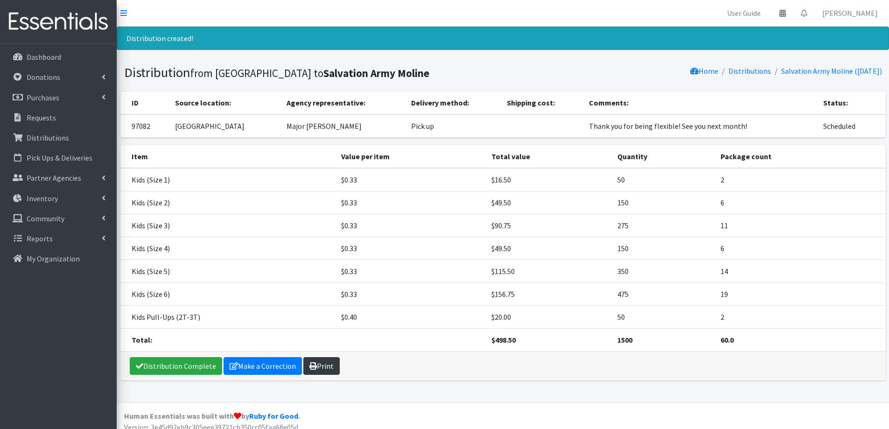
click at [315, 368] on link "Print" at bounding box center [321, 366] width 36 height 18
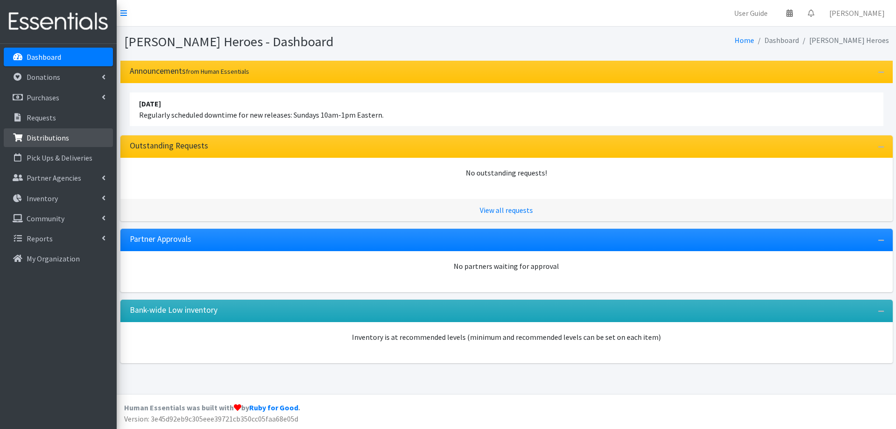
click at [38, 147] on li "Distributions" at bounding box center [58, 138] width 109 height 20
click at [42, 136] on p "Distributions" at bounding box center [48, 137] width 42 height 9
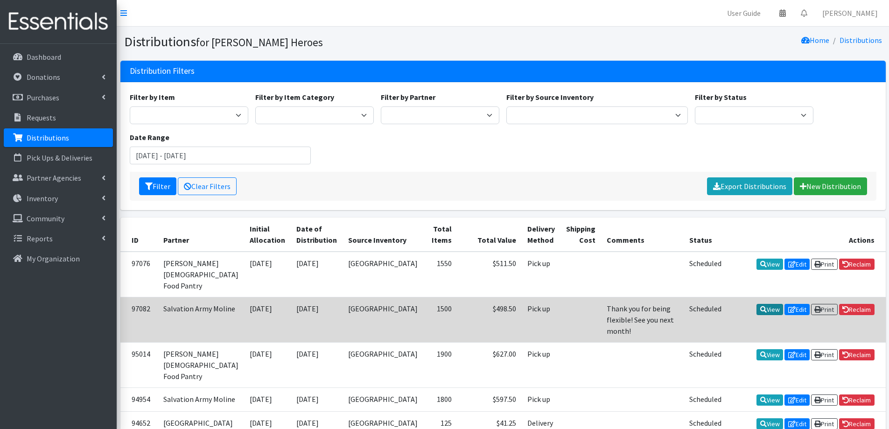
click at [765, 304] on link "View" at bounding box center [769, 309] width 27 height 11
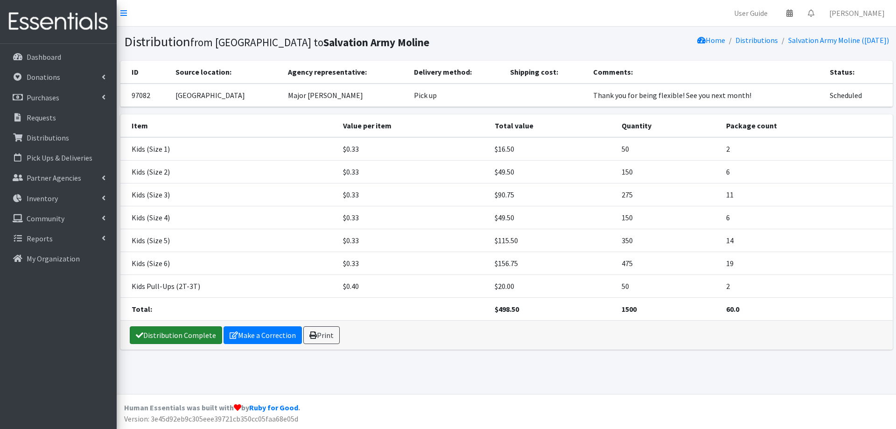
click at [202, 333] on link "Distribution Complete" at bounding box center [176, 335] width 92 height 18
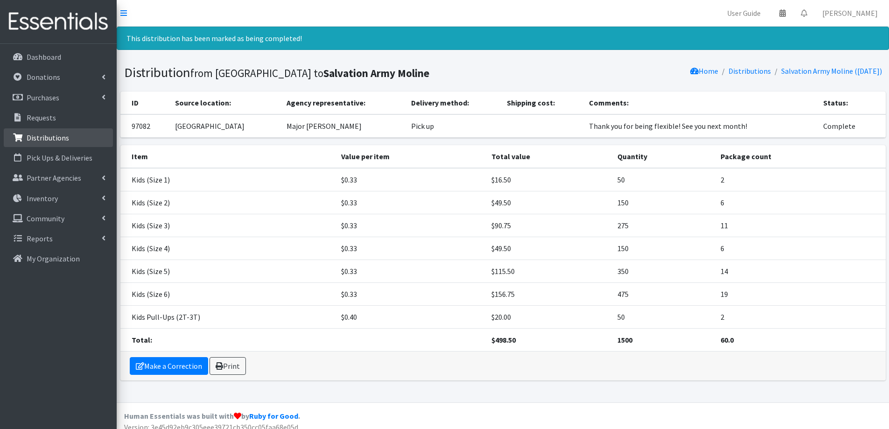
click at [50, 136] on p "Distributions" at bounding box center [48, 137] width 42 height 9
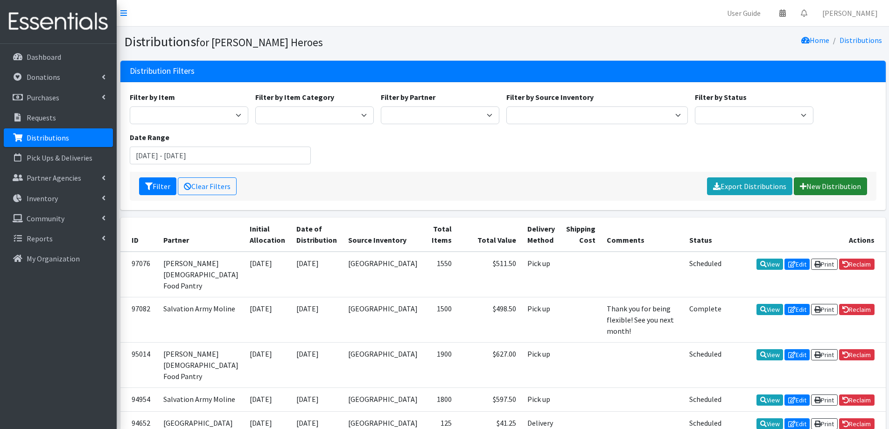
click at [839, 184] on link "New Distribution" at bounding box center [830, 186] width 73 height 18
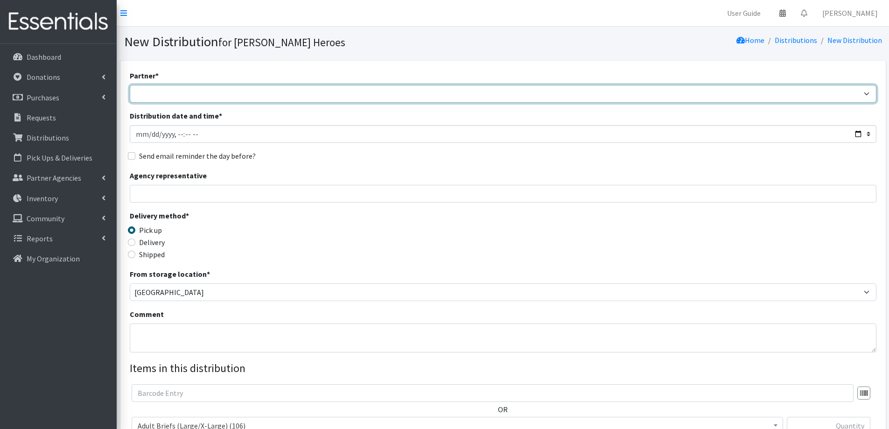
click at [200, 95] on select "CASI Community Health Care-[GEOGRAPHIC_DATA] Community Health Care - Refugee As…" at bounding box center [503, 94] width 746 height 18
select select "771"
click at [130, 85] on select "CASI Community Health Care-[GEOGRAPHIC_DATA] Community Health Care - Refugee As…" at bounding box center [503, 94] width 746 height 18
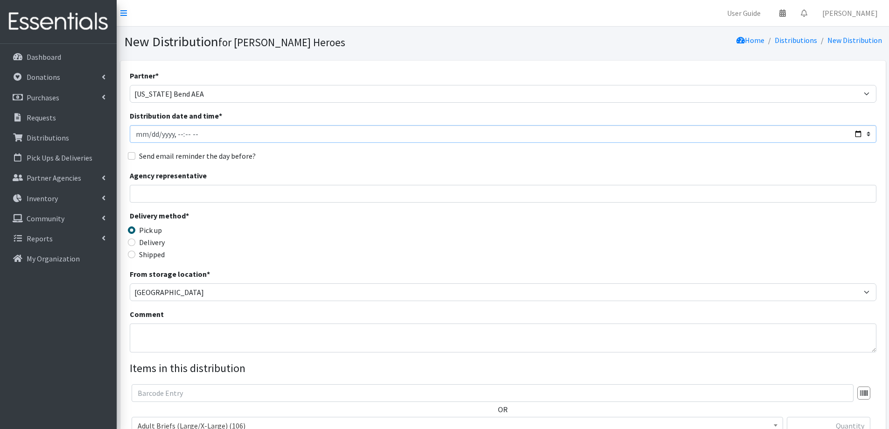
click at [149, 132] on input "Distribution date and time *" at bounding box center [503, 134] width 746 height 18
type input "[DATE]T23:59"
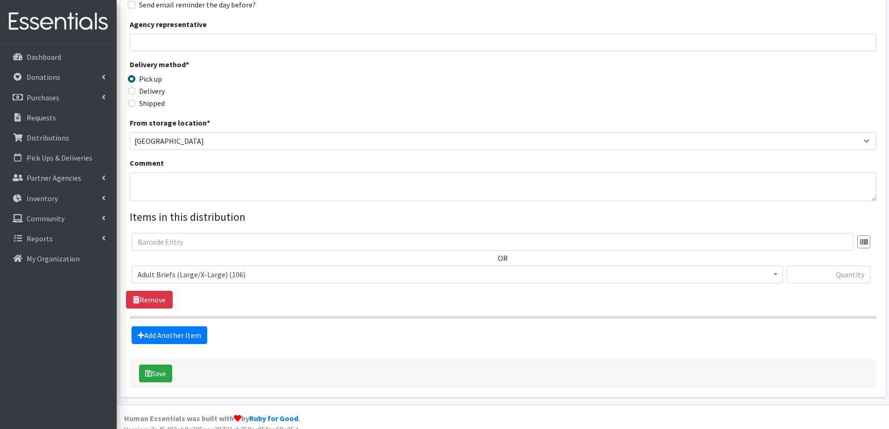
scroll to position [162, 0]
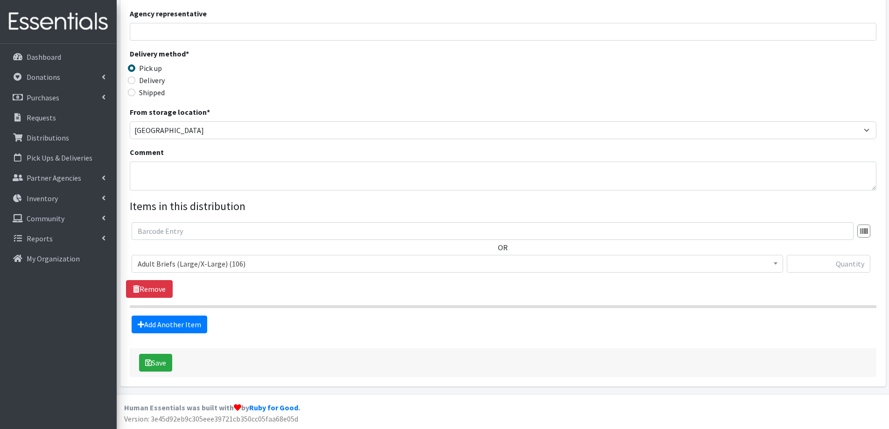
click at [192, 261] on span "Adult Briefs (Large/X-Large) (106)" at bounding box center [457, 263] width 639 height 13
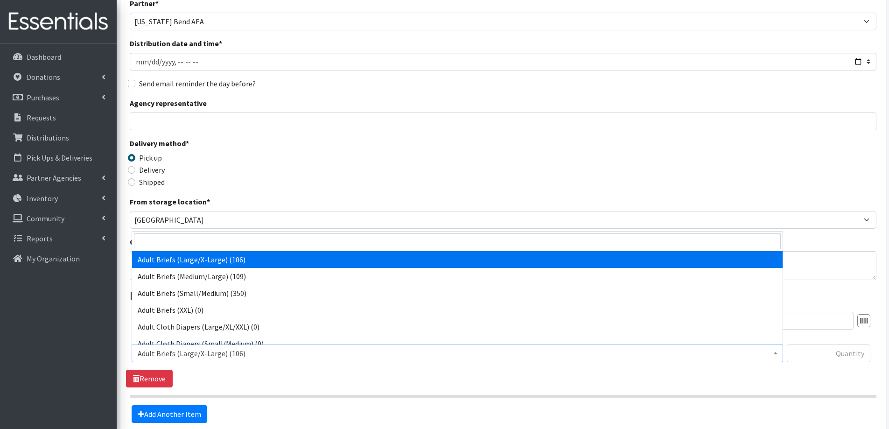
scroll to position [69, 0]
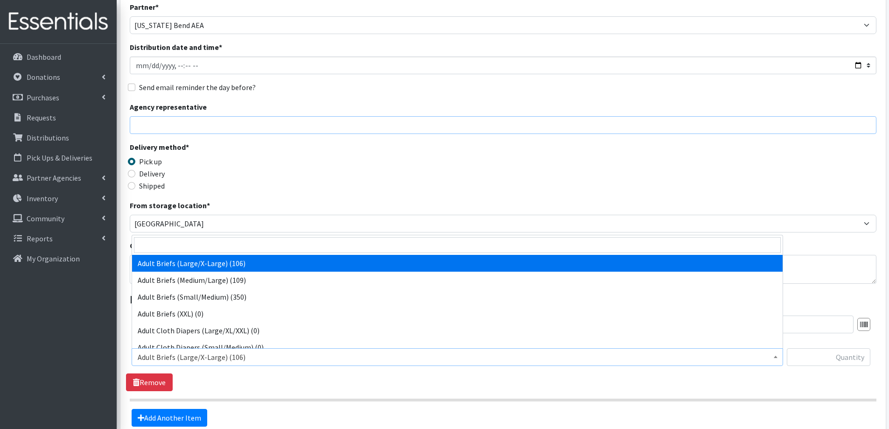
drag, startPoint x: 196, startPoint y: 128, endPoint x: 194, endPoint y: 121, distance: 6.9
click at [196, 128] on input "Agency representative" at bounding box center [503, 125] width 746 height 18
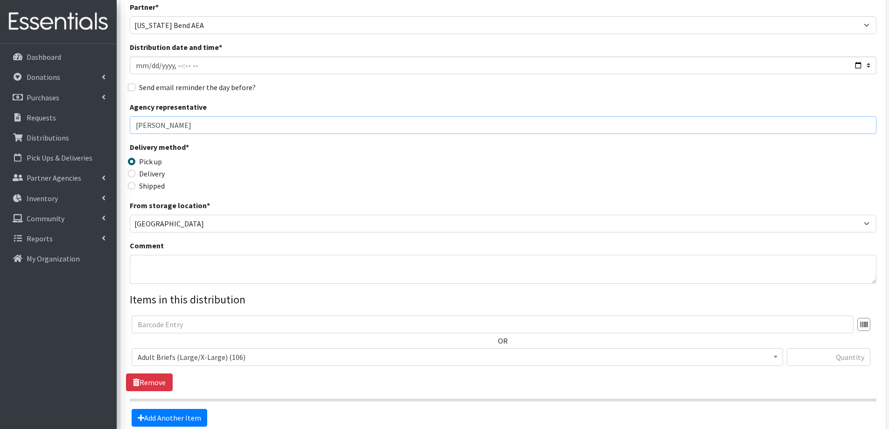
type input "[PERSON_NAME]"
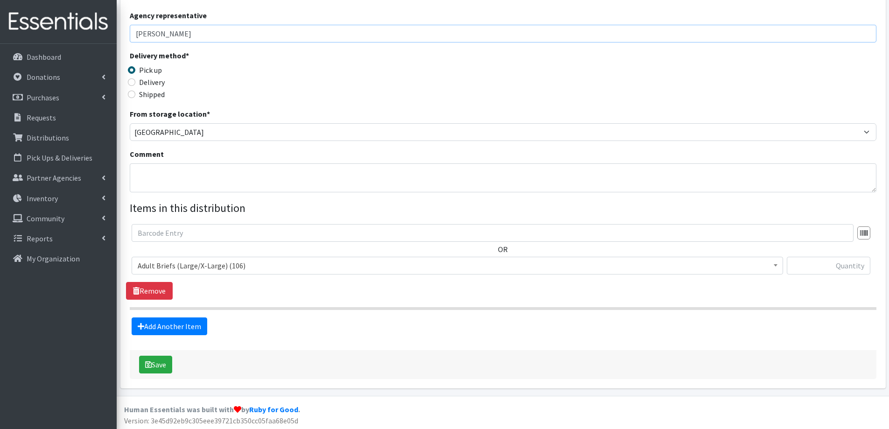
scroll to position [162, 0]
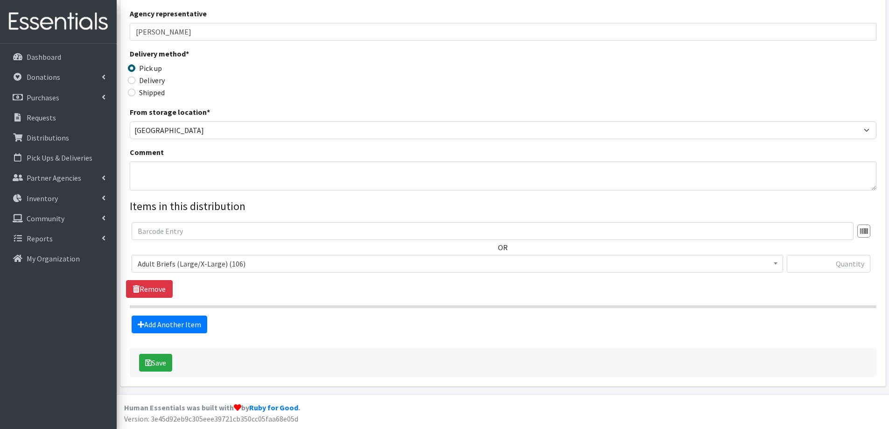
click at [196, 262] on span "Adult Briefs (Large/X-Large) (106)" at bounding box center [457, 263] width 639 height 13
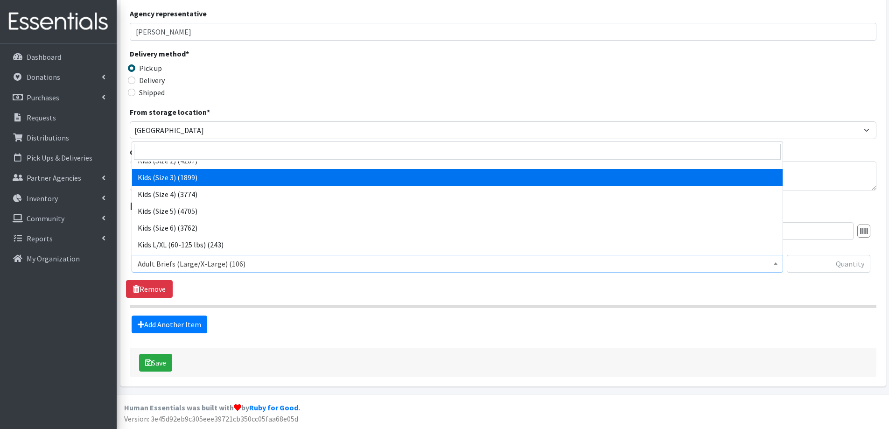
select select "2342"
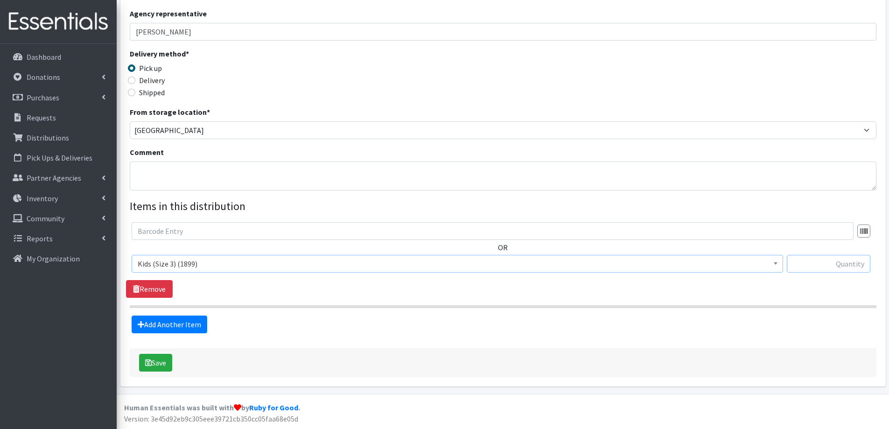
click at [837, 262] on input "text" at bounding box center [829, 264] width 84 height 18
type input "400"
click at [173, 326] on link "Add Another Item" at bounding box center [170, 324] width 76 height 18
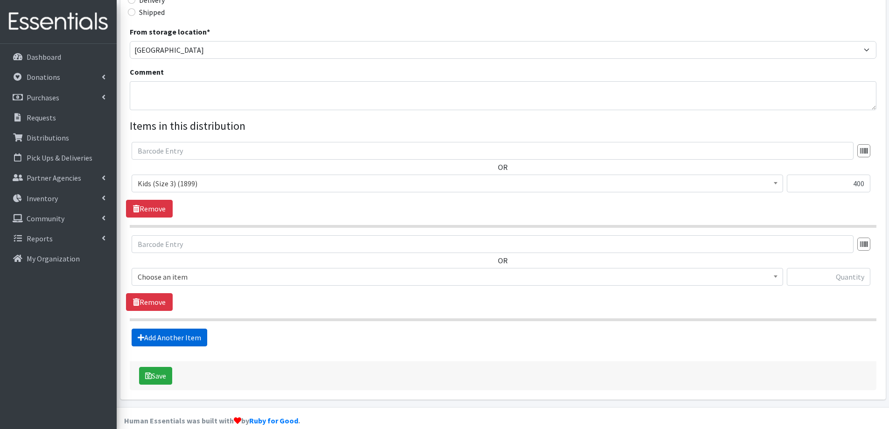
scroll to position [255, 0]
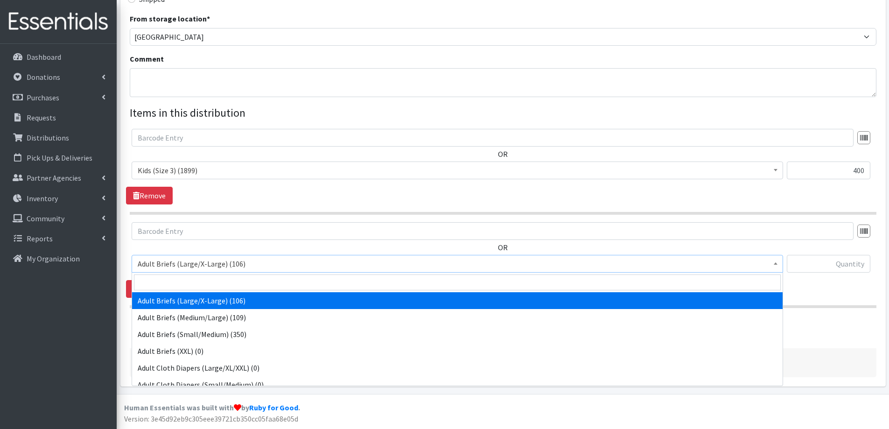
click at [238, 264] on span "Adult Briefs (Large/X-Large) (106)" at bounding box center [457, 263] width 639 height 13
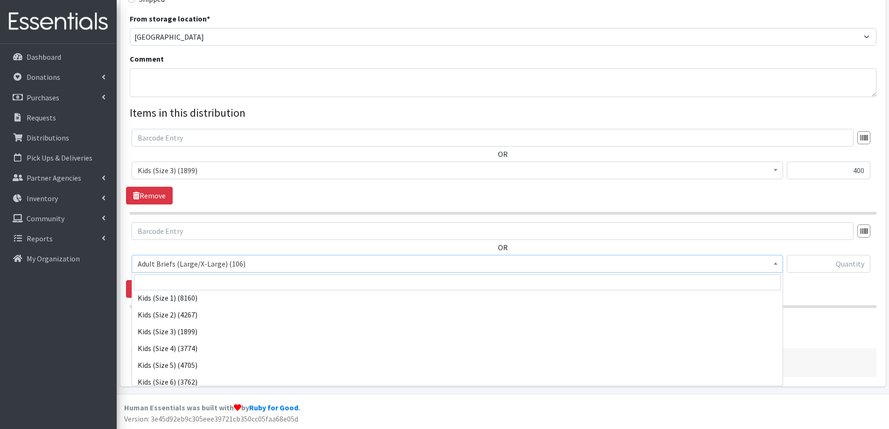
scroll to position [373, 0]
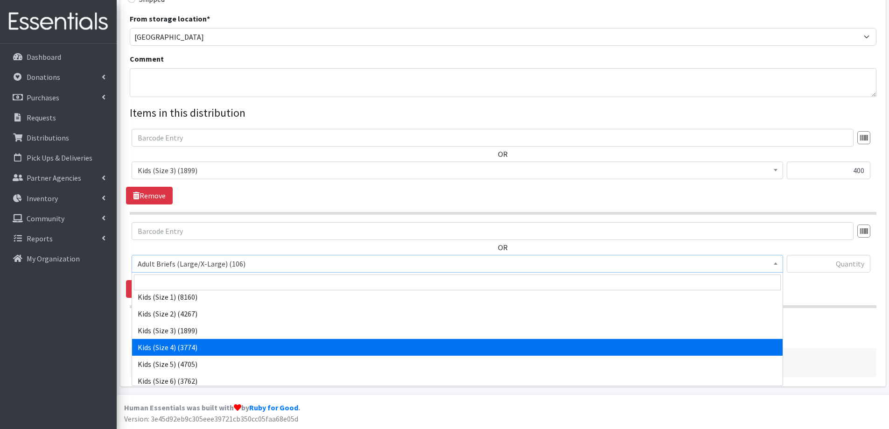
select select "2330"
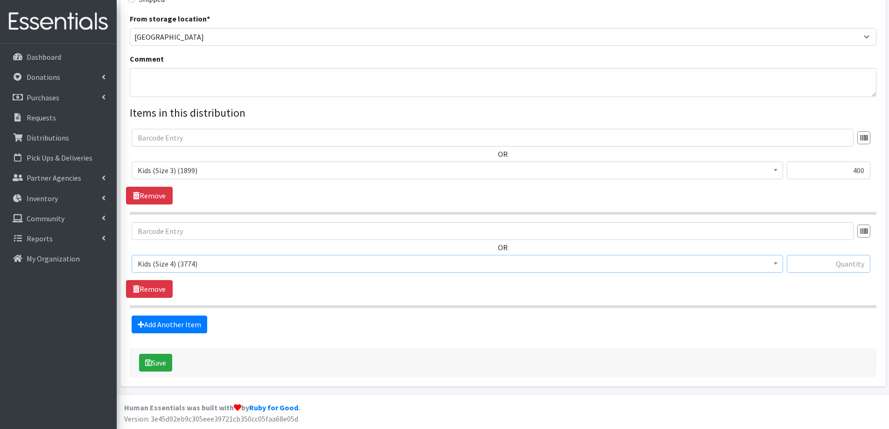
click at [857, 270] on input "text" at bounding box center [829, 264] width 84 height 18
type input "400"
click at [174, 324] on link "Add Another Item" at bounding box center [170, 324] width 76 height 18
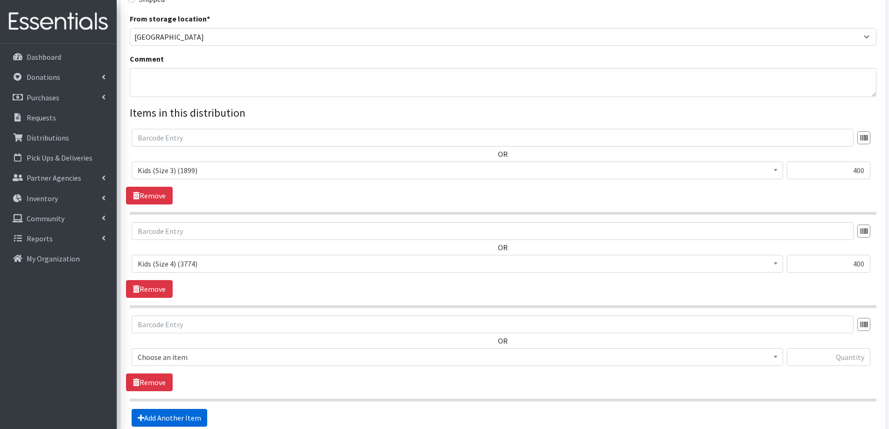
scroll to position [349, 0]
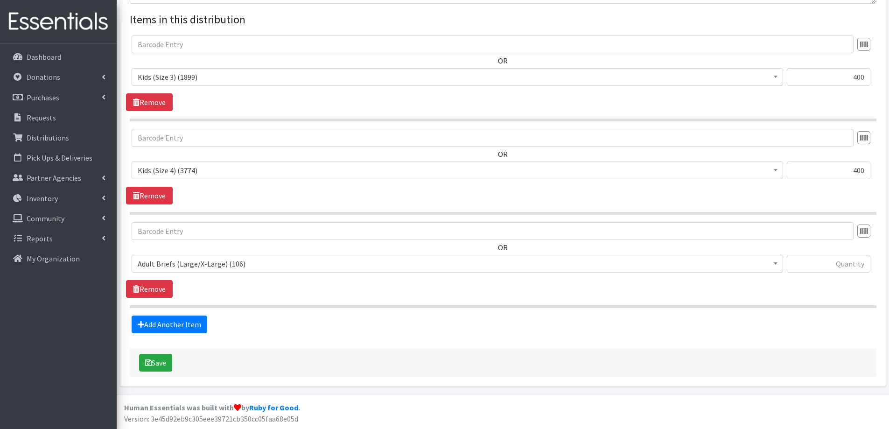
click at [258, 267] on span "Adult Briefs (Large/X-Large) (106)" at bounding box center [457, 263] width 639 height 13
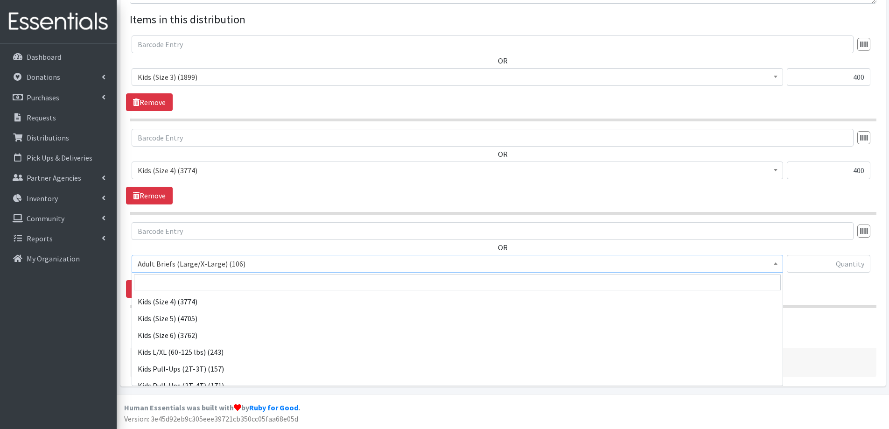
scroll to position [420, 0]
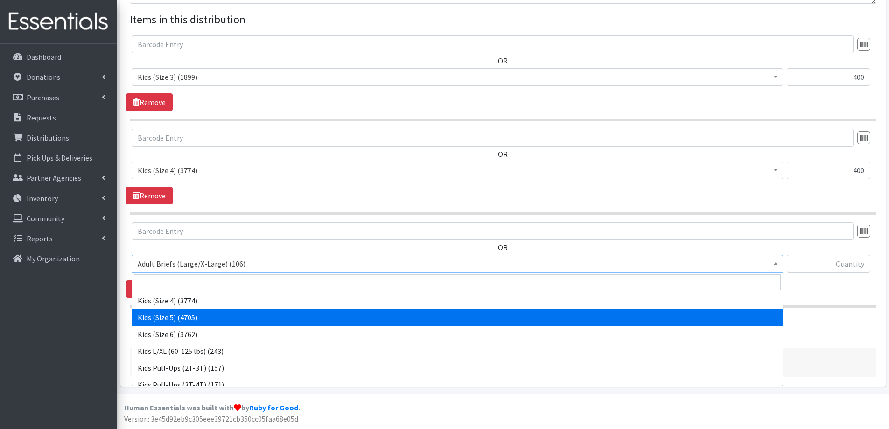
select select "2351"
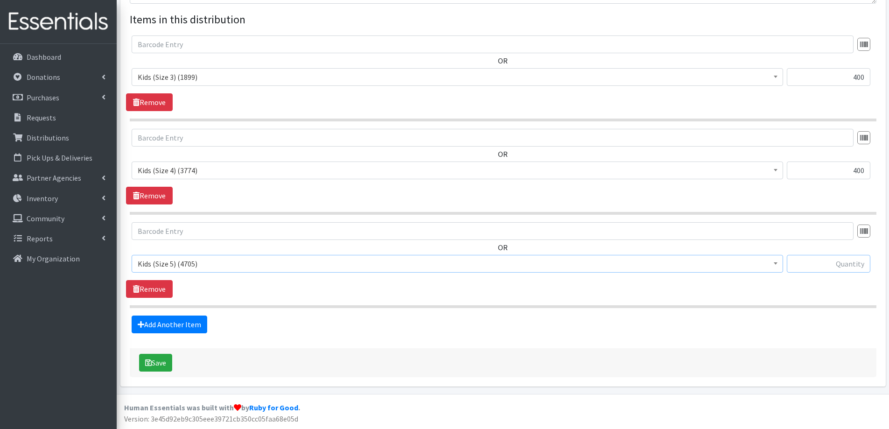
click at [828, 266] on input "text" at bounding box center [829, 264] width 84 height 18
type input "100"
click at [185, 322] on link "Add Another Item" at bounding box center [170, 324] width 76 height 18
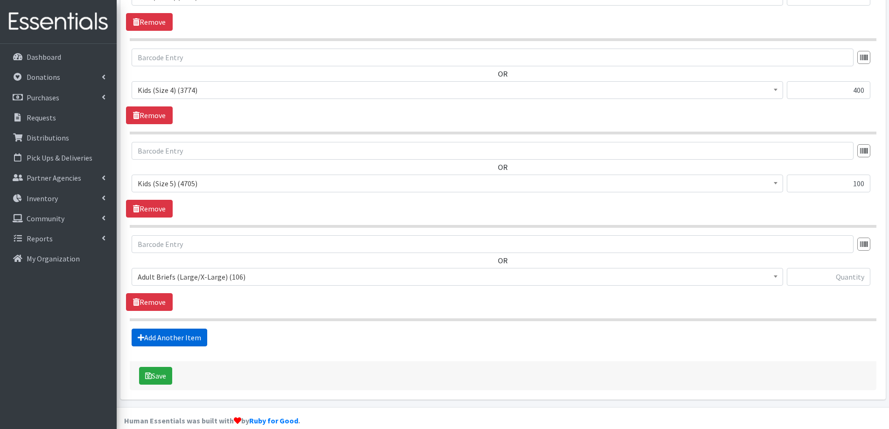
scroll to position [442, 0]
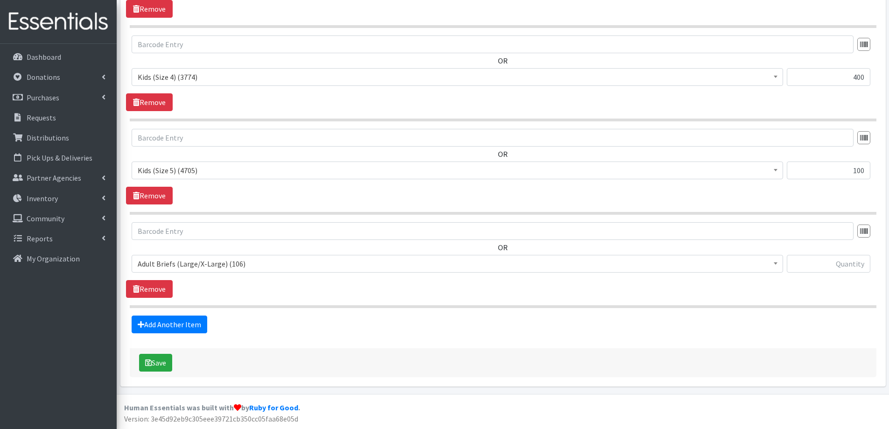
click at [198, 263] on span "Adult Briefs (Large/X-Large) (106)" at bounding box center [457, 263] width 639 height 13
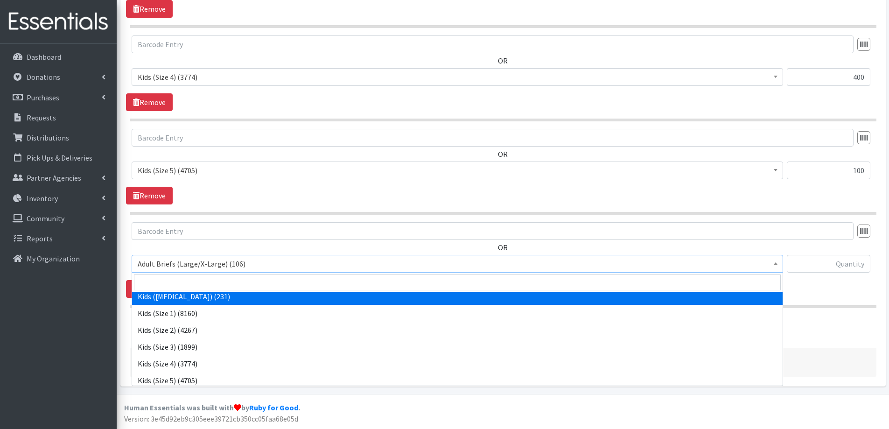
scroll to position [373, 0]
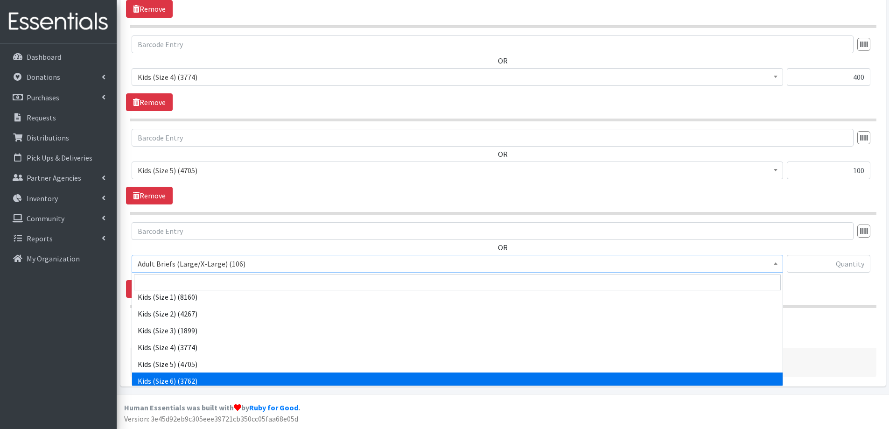
drag, startPoint x: 183, startPoint y: 380, endPoint x: 191, endPoint y: 370, distance: 12.9
select select "2355"
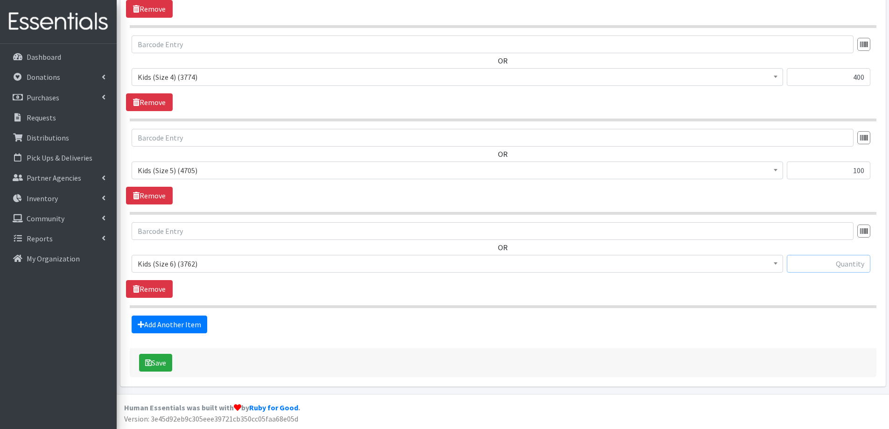
click at [837, 265] on input "text" at bounding box center [829, 264] width 84 height 18
type input "400"
click at [180, 326] on link "Add Another Item" at bounding box center [170, 324] width 76 height 18
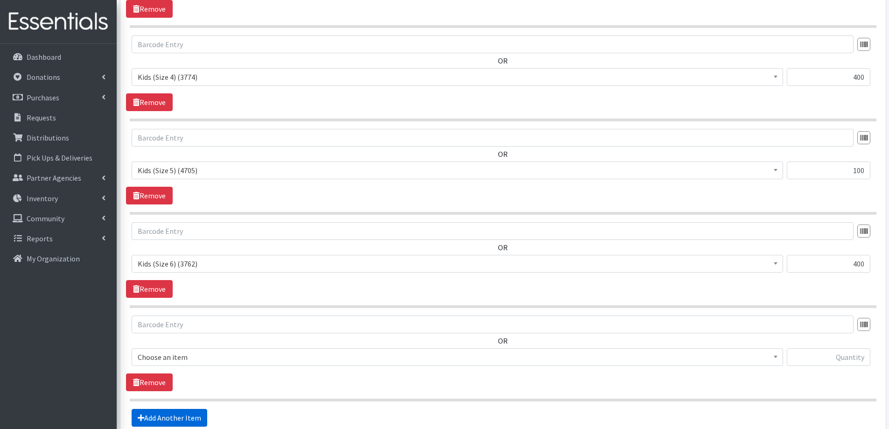
scroll to position [535, 0]
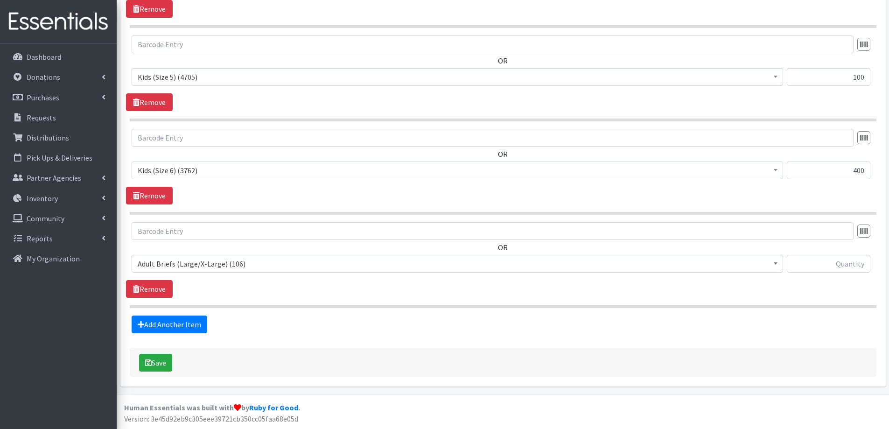
click at [202, 261] on span "Adult Briefs (Large/X-Large) (106)" at bounding box center [457, 263] width 639 height 13
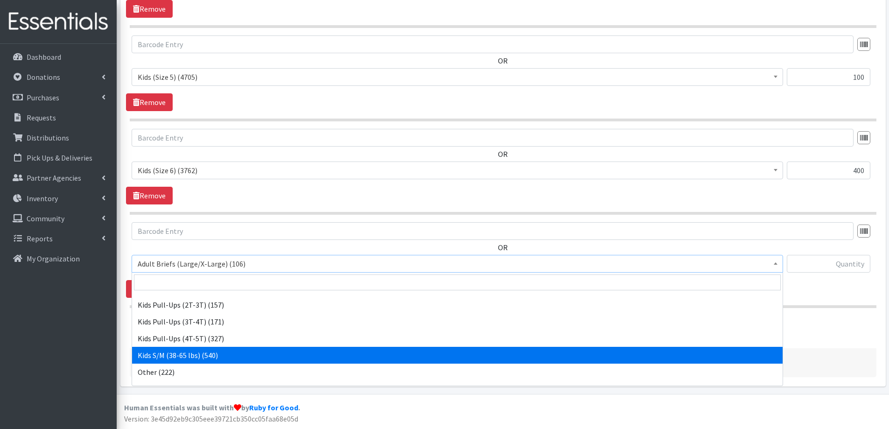
scroll to position [467, 0]
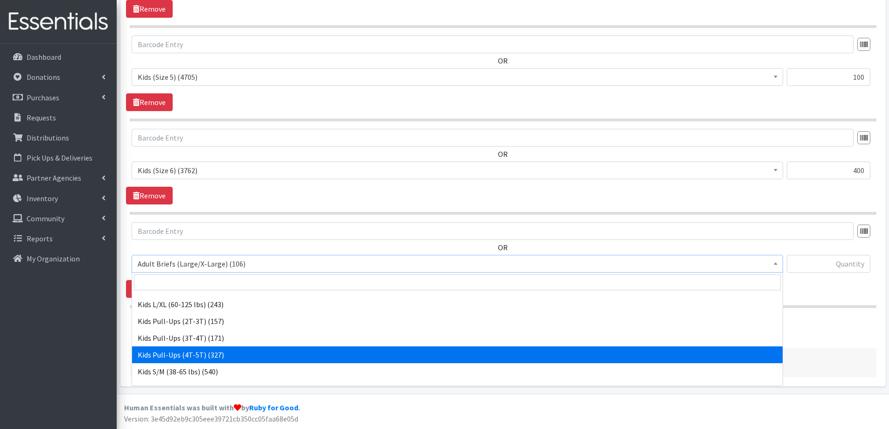
select select "2357"
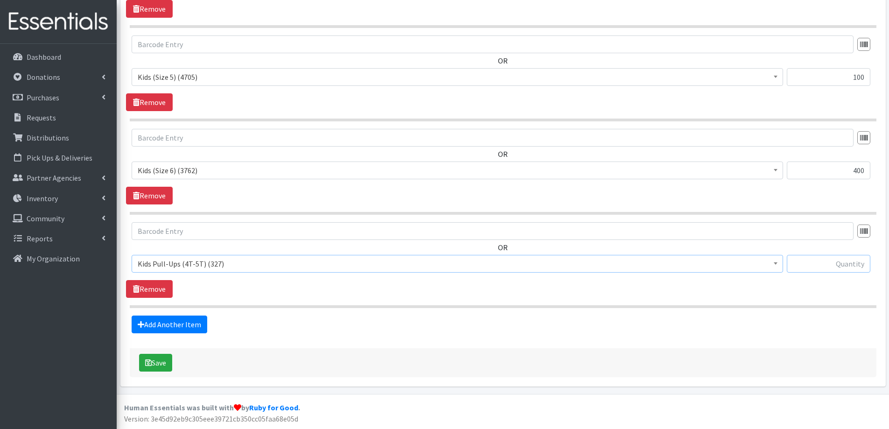
click at [836, 258] on input "text" at bounding box center [829, 264] width 84 height 18
type input "50"
click at [155, 362] on button "Save" at bounding box center [155, 363] width 33 height 18
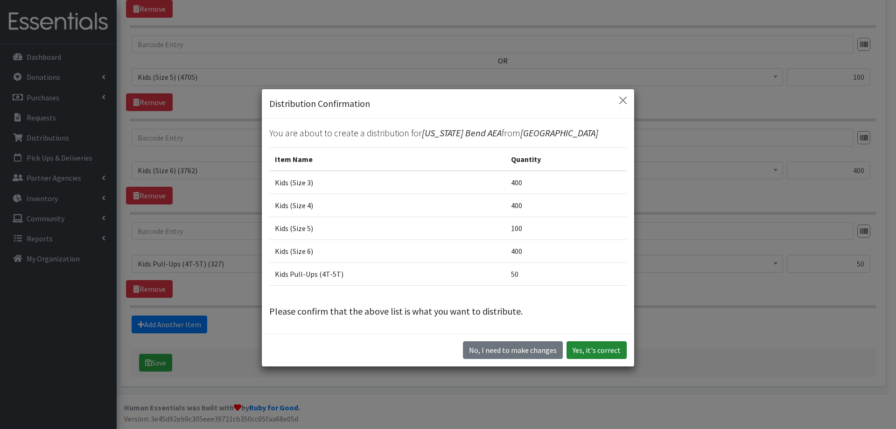
click at [602, 349] on button "Yes, it's correct" at bounding box center [596, 350] width 60 height 18
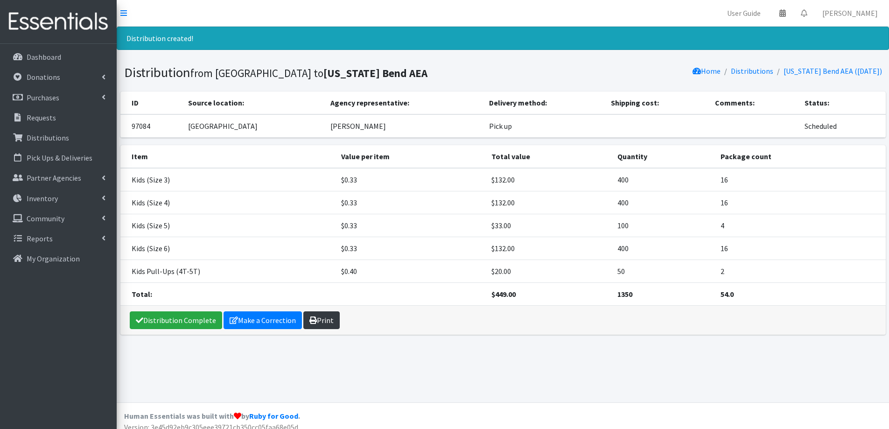
click at [325, 319] on link "Print" at bounding box center [321, 320] width 36 height 18
click at [201, 321] on link "Distribution Complete" at bounding box center [176, 320] width 92 height 18
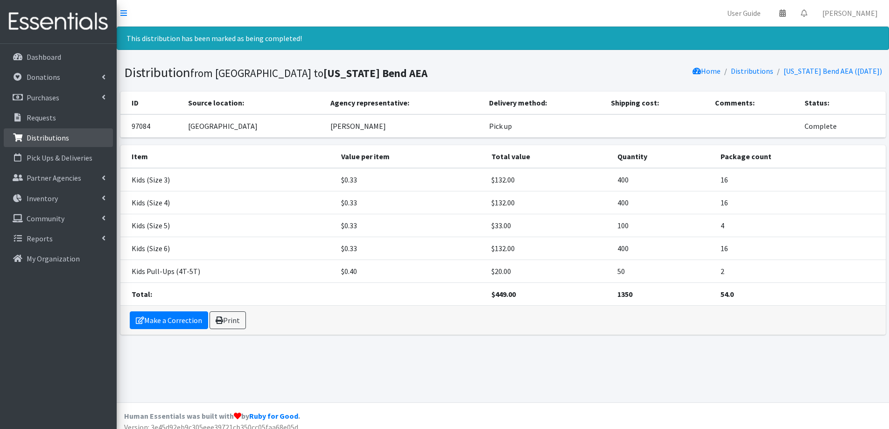
click at [43, 139] on p "Distributions" at bounding box center [48, 137] width 42 height 9
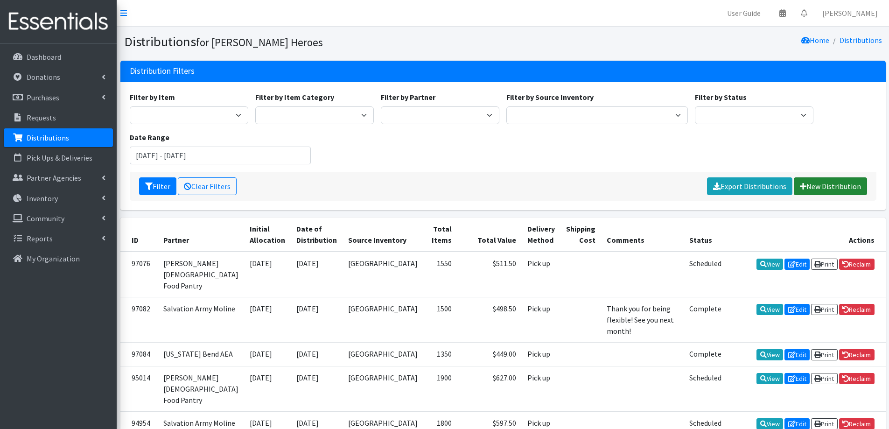
click at [847, 188] on link "New Distribution" at bounding box center [830, 186] width 73 height 18
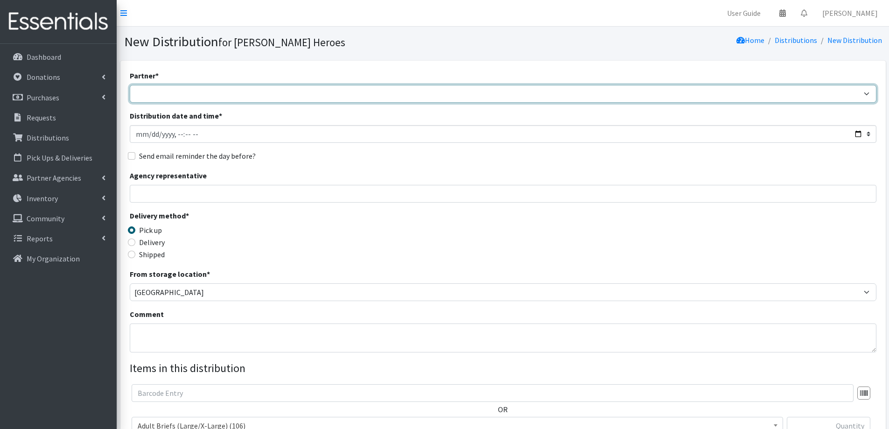
click at [150, 98] on select "CASI Community Health Care-[GEOGRAPHIC_DATA] Community Health Care - Refugee As…" at bounding box center [503, 94] width 746 height 18
select select "772"
click at [130, 85] on select "CASI Community Health Care-[GEOGRAPHIC_DATA] Community Health Care - Refugee As…" at bounding box center [503, 94] width 746 height 18
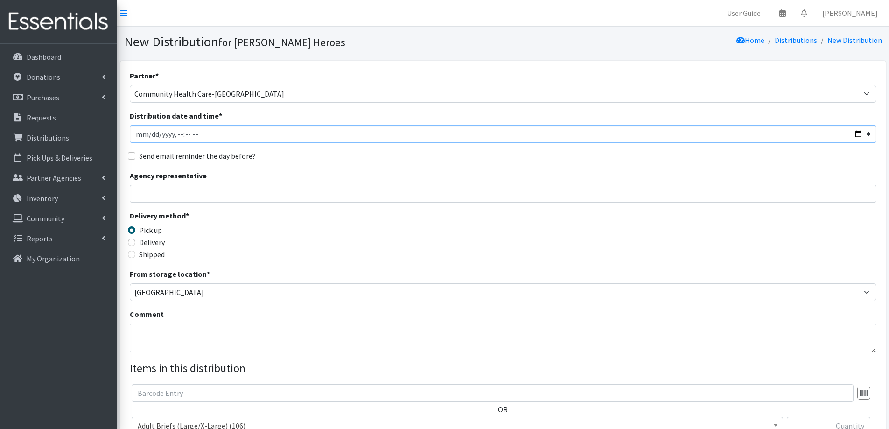
click at [151, 135] on input "Distribution date and time *" at bounding box center [503, 134] width 746 height 18
type input "[DATE]T23:59"
click at [151, 190] on input "Agency representative" at bounding box center [503, 194] width 746 height 18
type input "[PERSON_NAME] Reveal"
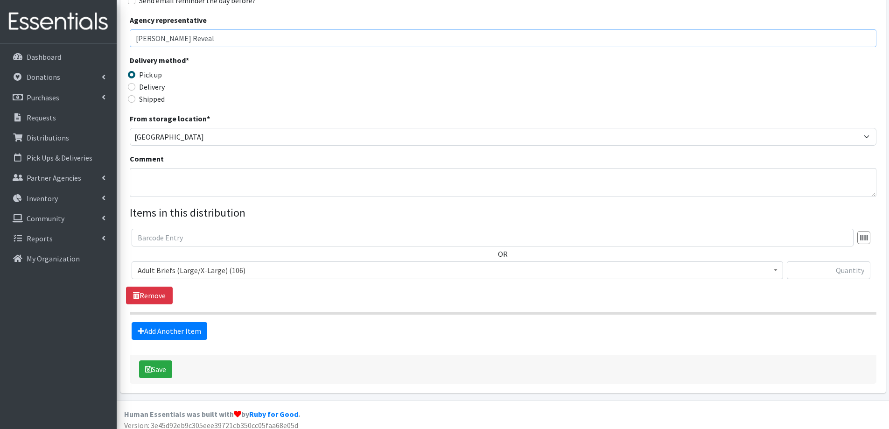
scroll to position [162, 0]
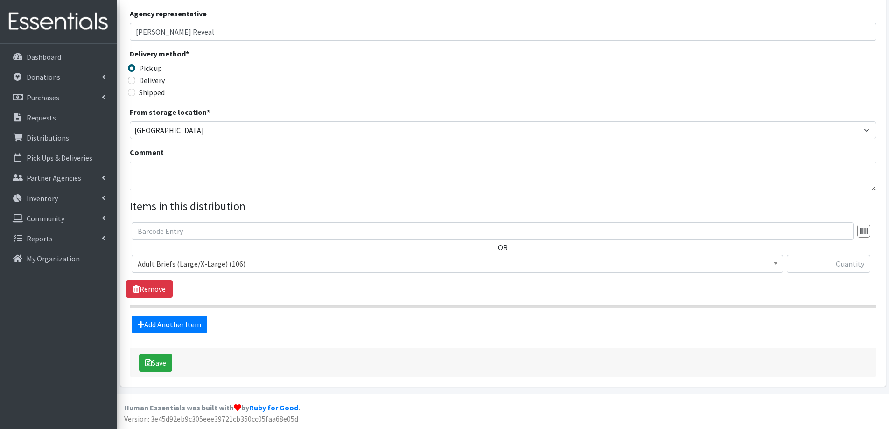
click at [164, 258] on span "Adult Briefs (Large/X-Large) (106)" at bounding box center [457, 263] width 639 height 13
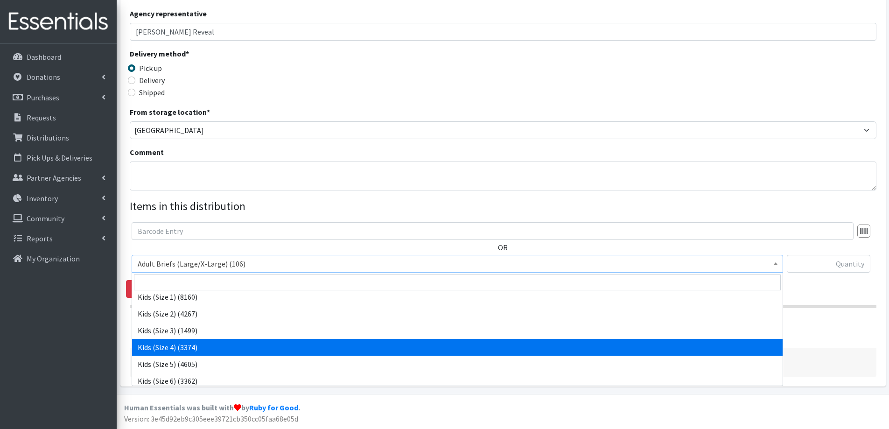
scroll to position [327, 0]
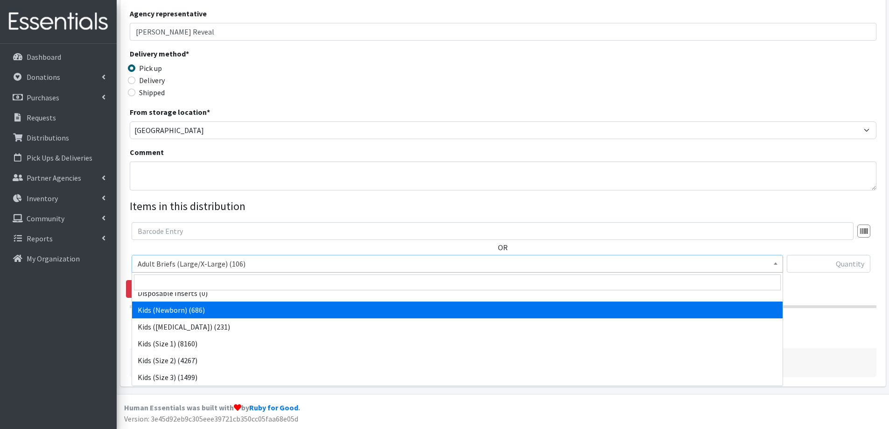
select select "2352"
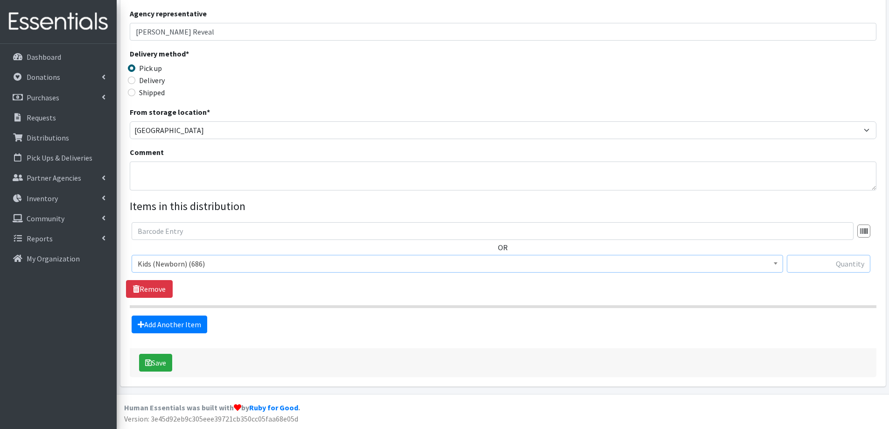
click at [843, 263] on input "text" at bounding box center [829, 264] width 84 height 18
type input "125"
click at [191, 323] on link "Add Another Item" at bounding box center [170, 324] width 76 height 18
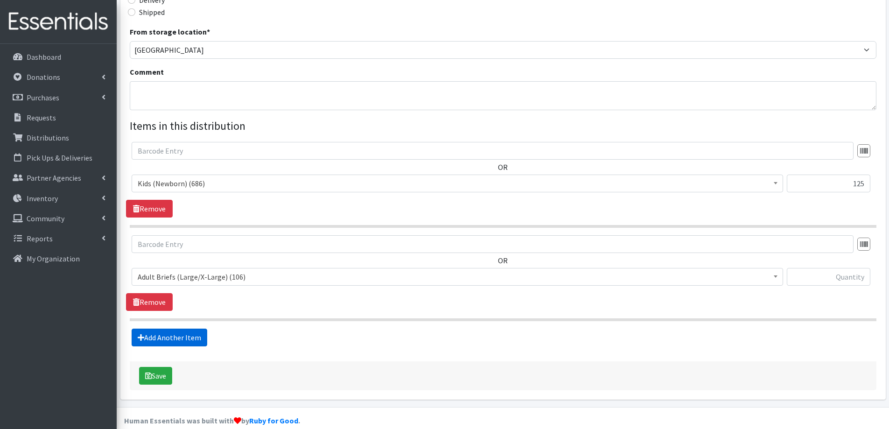
scroll to position [255, 0]
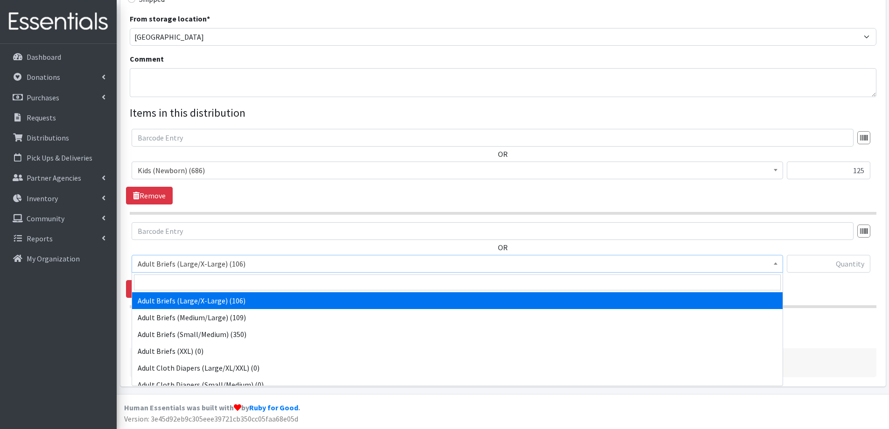
click at [214, 261] on span "Adult Briefs (Large/X-Large) (106)" at bounding box center [457, 263] width 639 height 13
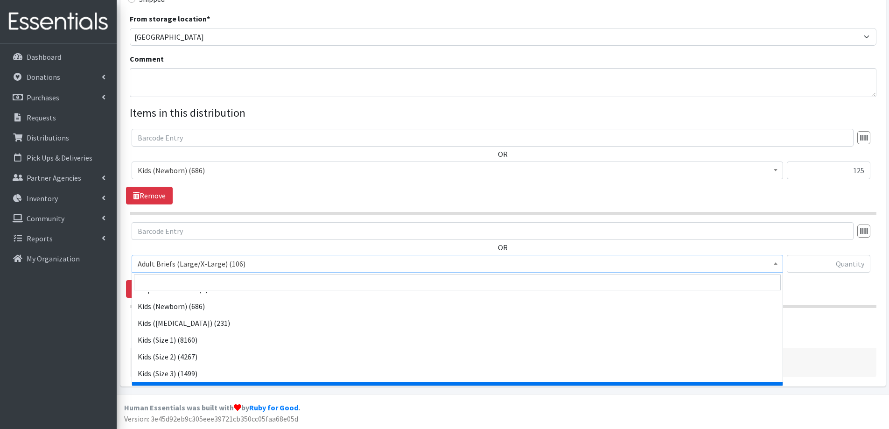
scroll to position [327, 0]
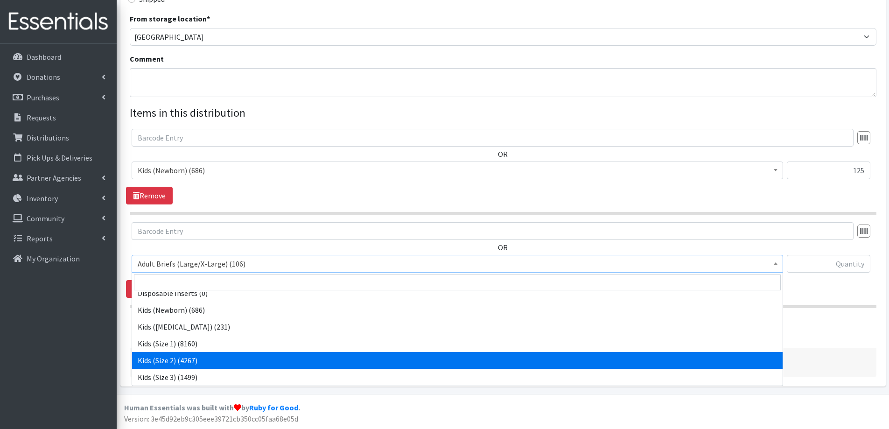
select select "2325"
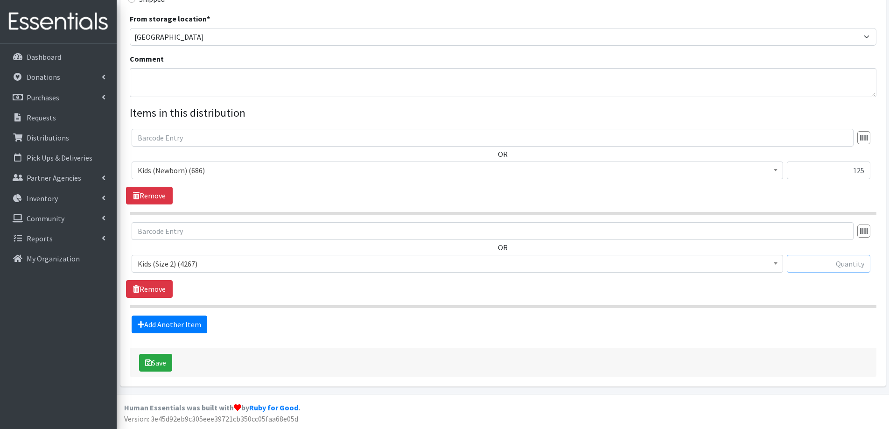
click at [839, 263] on input "text" at bounding box center [829, 264] width 84 height 18
type input "150"
click at [179, 328] on link "Add Another Item" at bounding box center [170, 324] width 76 height 18
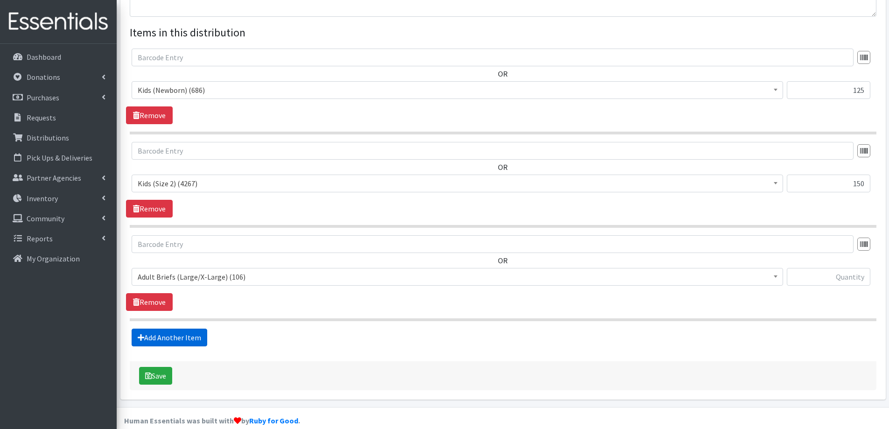
scroll to position [349, 0]
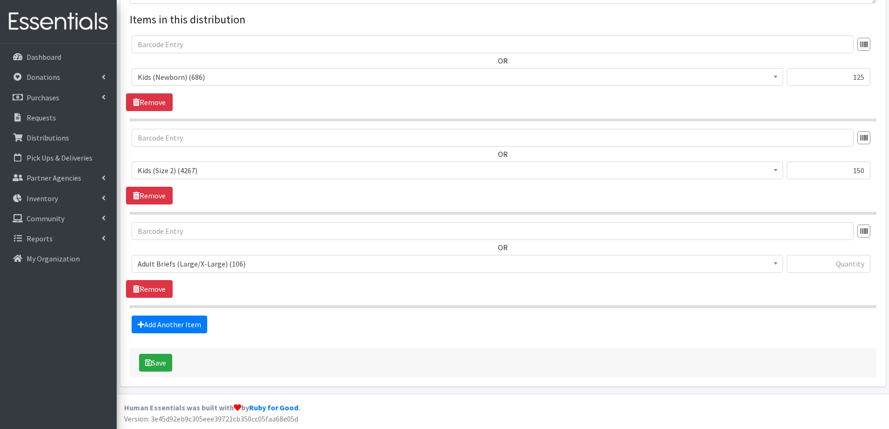
click at [160, 263] on span "Adult Briefs (Large/X-Large) (106)" at bounding box center [457, 263] width 639 height 13
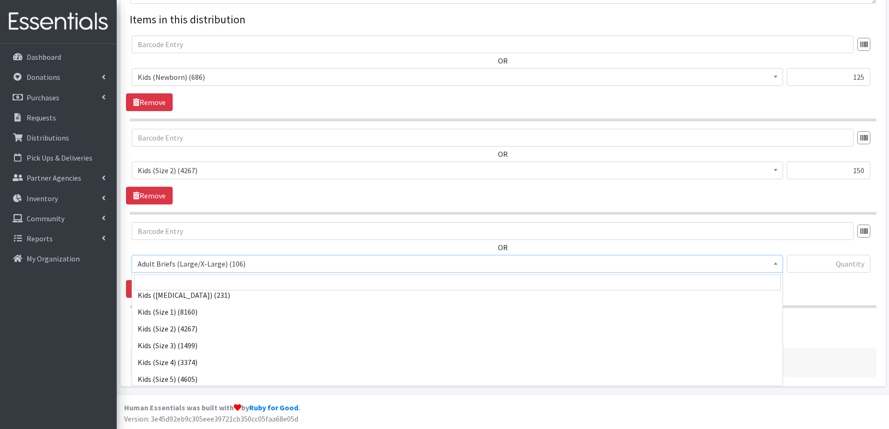
scroll to position [373, 0]
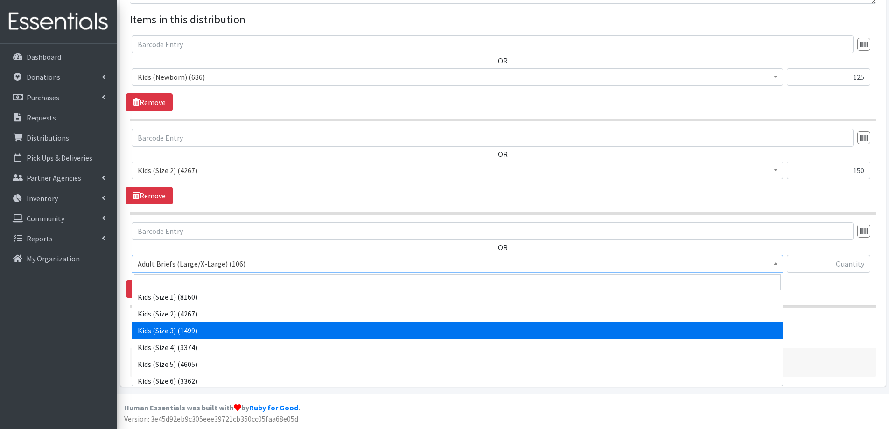
select select "2342"
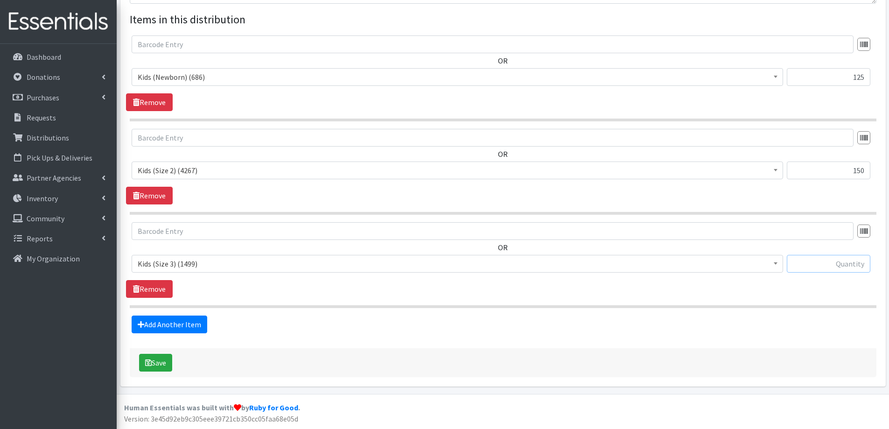
click at [809, 260] on input "text" at bounding box center [829, 264] width 84 height 18
type input "250"
click at [167, 327] on link "Add Another Item" at bounding box center [170, 324] width 76 height 18
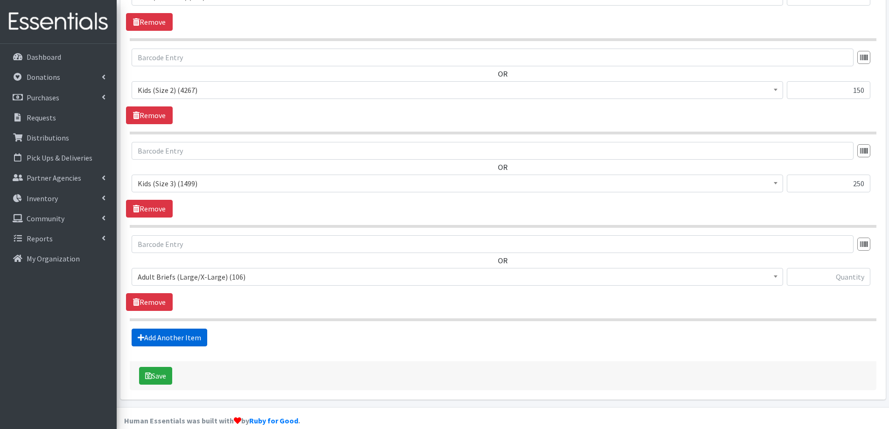
scroll to position [442, 0]
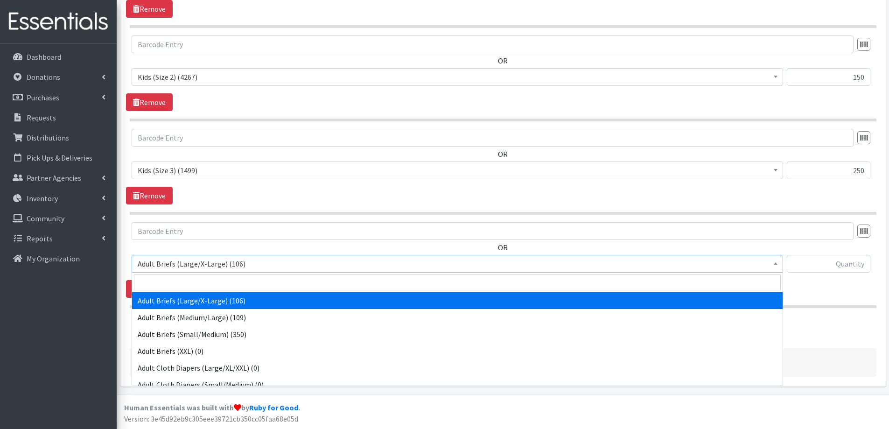
click at [242, 266] on span "Adult Briefs (Large/X-Large) (106)" at bounding box center [457, 263] width 639 height 13
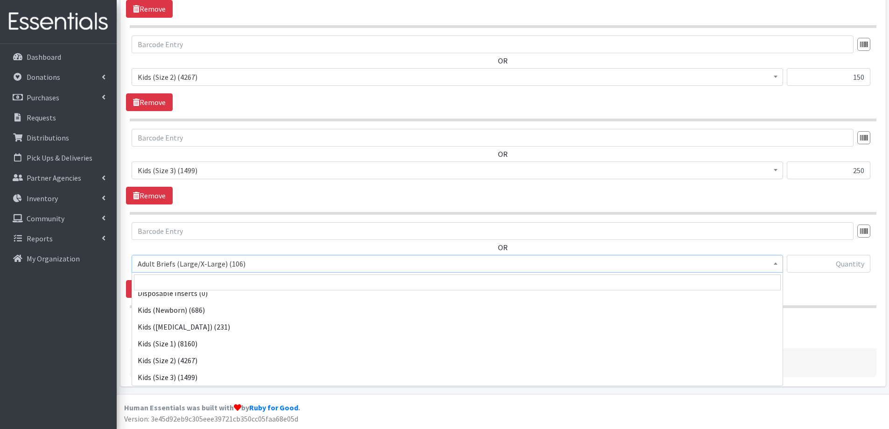
scroll to position [373, 0]
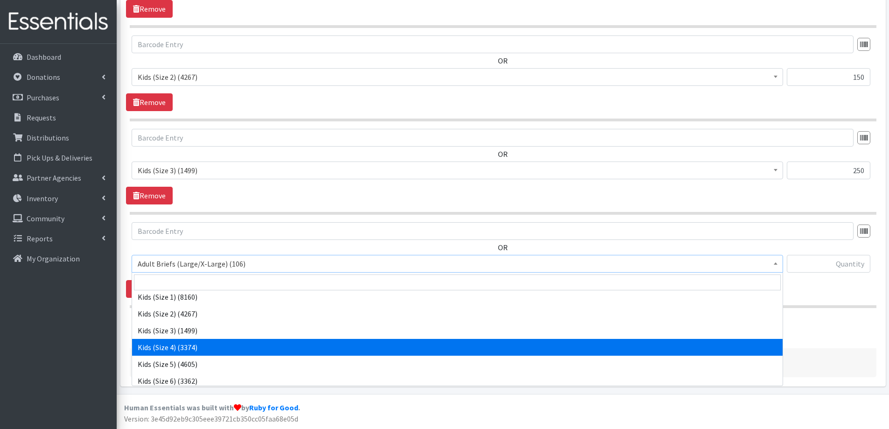
select select "2330"
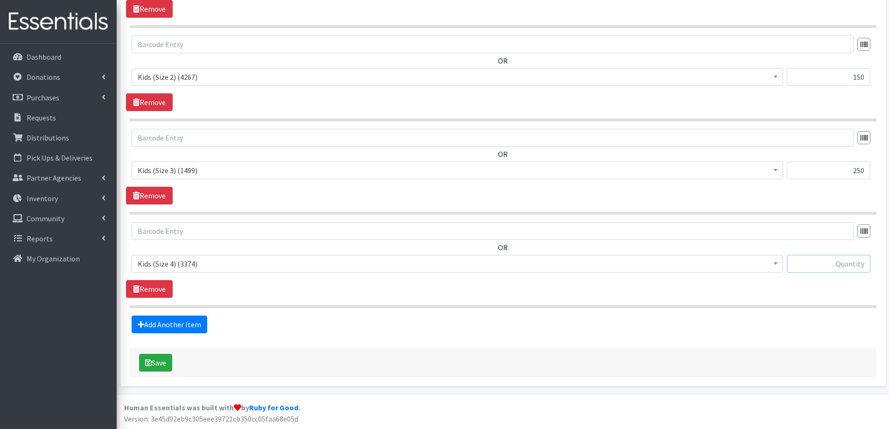
click at [831, 265] on input "text" at bounding box center [829, 264] width 84 height 18
type input "375"
click at [171, 320] on link "Add Another Item" at bounding box center [170, 324] width 76 height 18
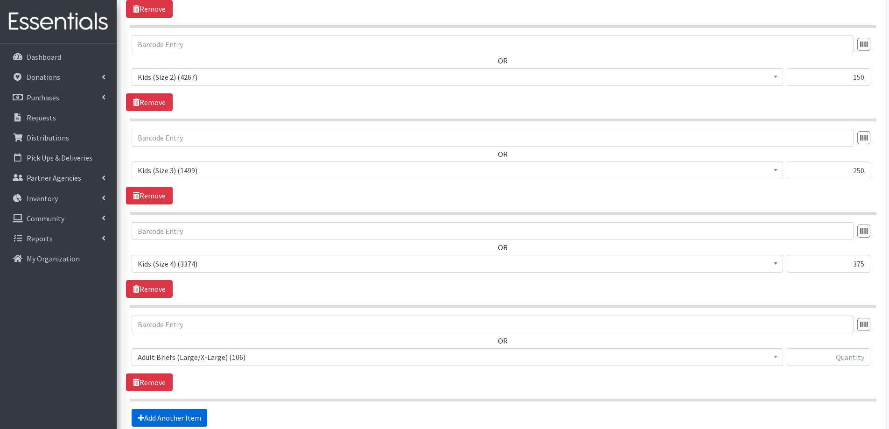
scroll to position [535, 0]
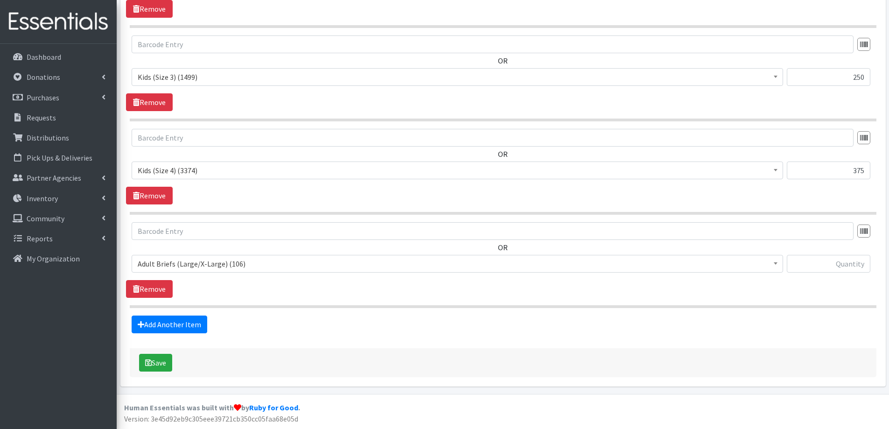
click at [231, 262] on span "Adult Briefs (Large/X-Large) (106)" at bounding box center [457, 263] width 639 height 13
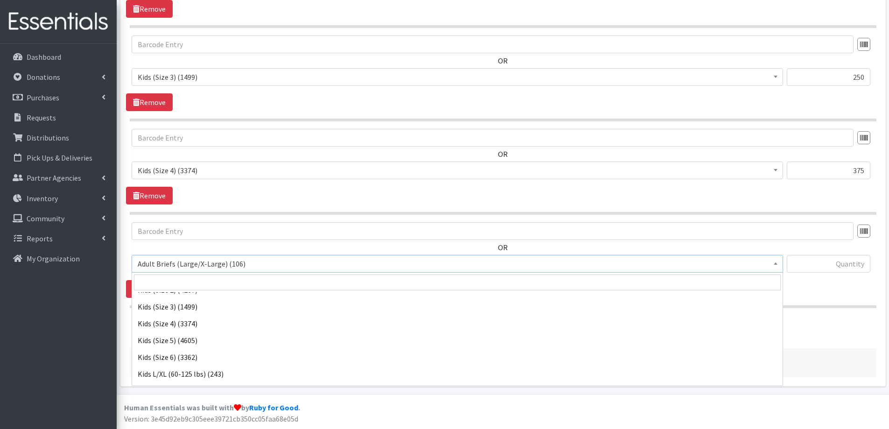
scroll to position [420, 0]
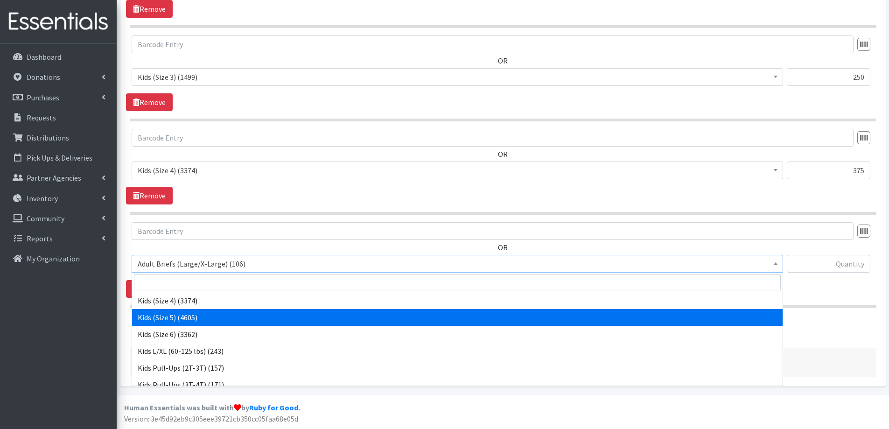
select select "2351"
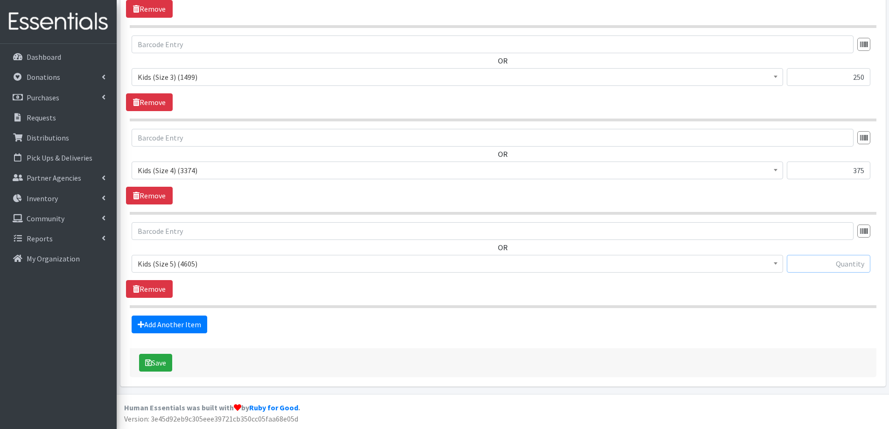
click at [823, 263] on input "text" at bounding box center [829, 264] width 84 height 18
type input "375"
click at [184, 327] on link "Add Another Item" at bounding box center [170, 324] width 76 height 18
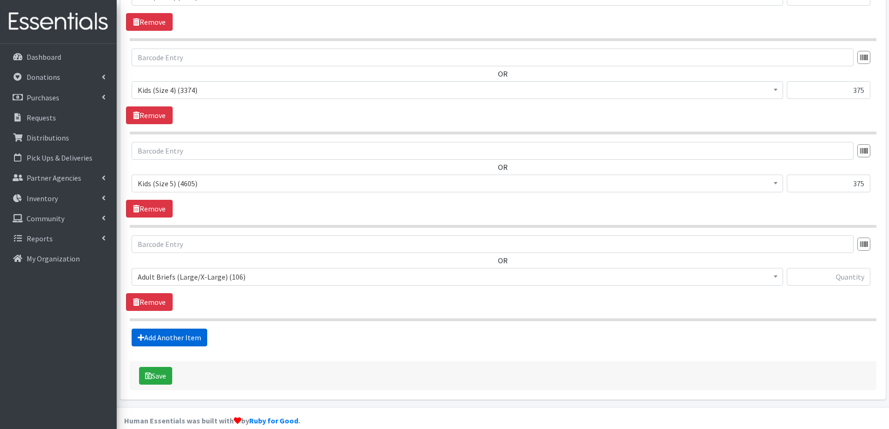
scroll to position [628, 0]
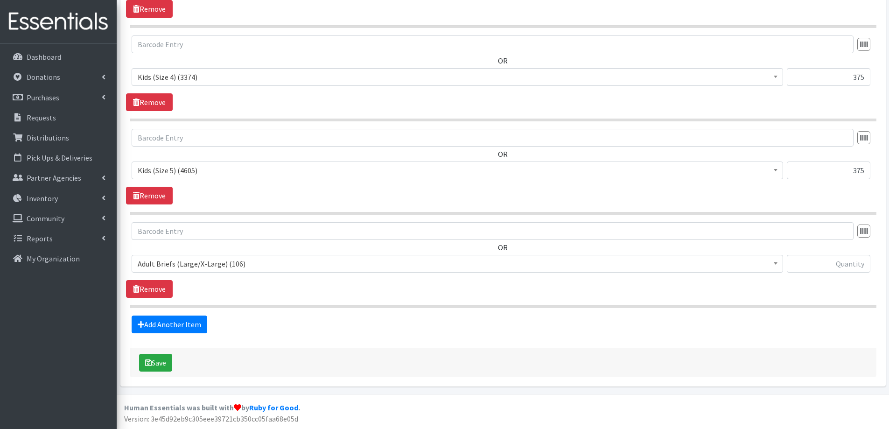
click at [190, 258] on span "Adult Briefs (Large/X-Large) (106)" at bounding box center [457, 263] width 639 height 13
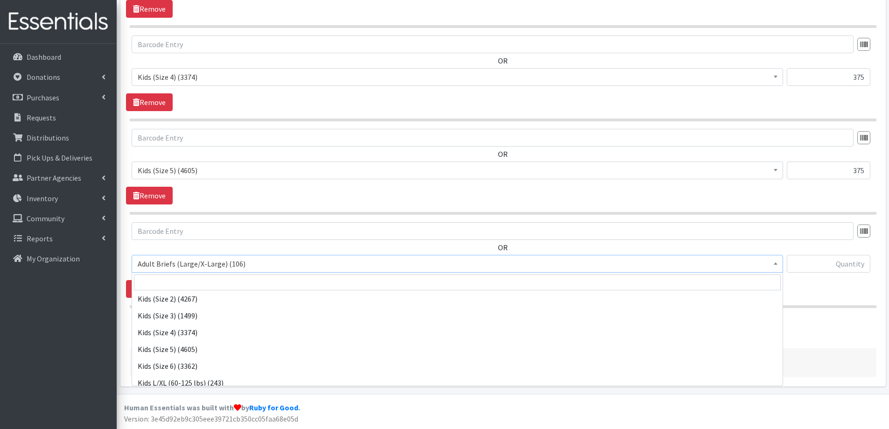
scroll to position [373, 0]
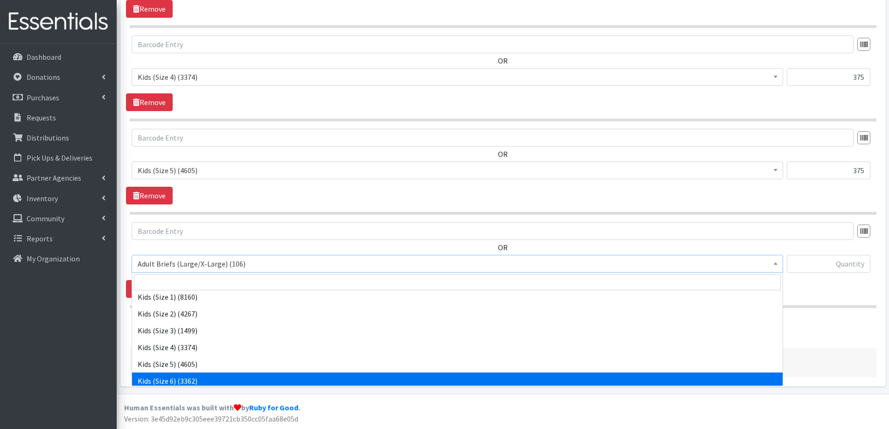
select select "2355"
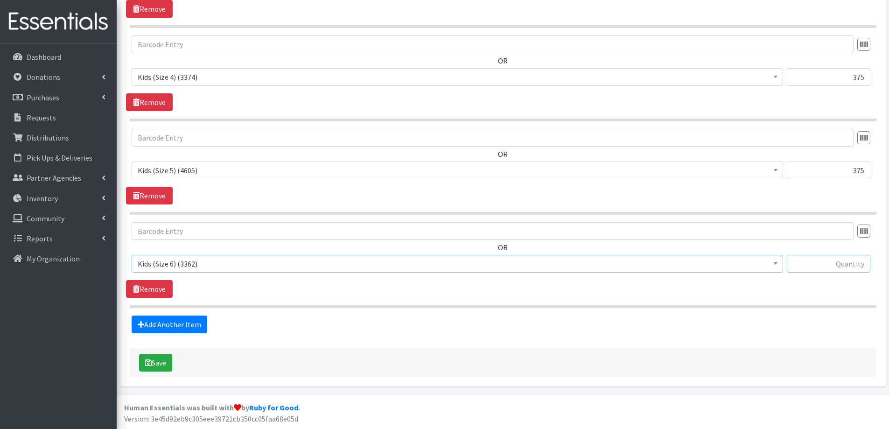
click at [815, 265] on input "text" at bounding box center [829, 264] width 84 height 18
type input "375"
click at [156, 360] on button "Save" at bounding box center [155, 363] width 33 height 18
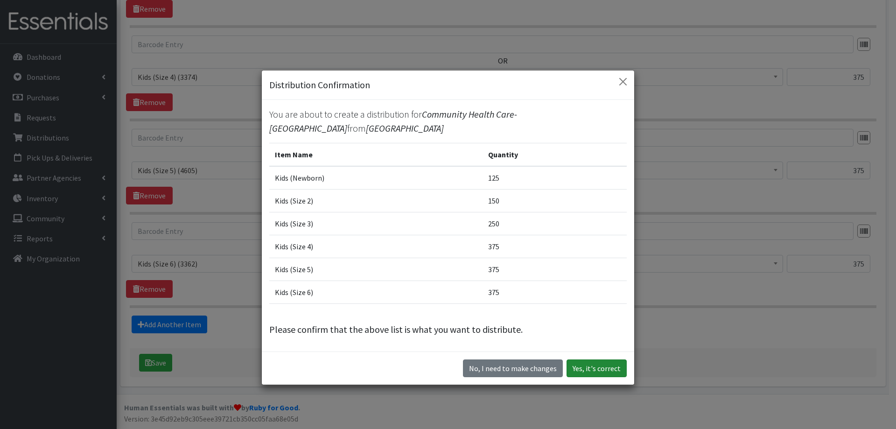
click at [595, 368] on button "Yes, it's correct" at bounding box center [596, 368] width 60 height 18
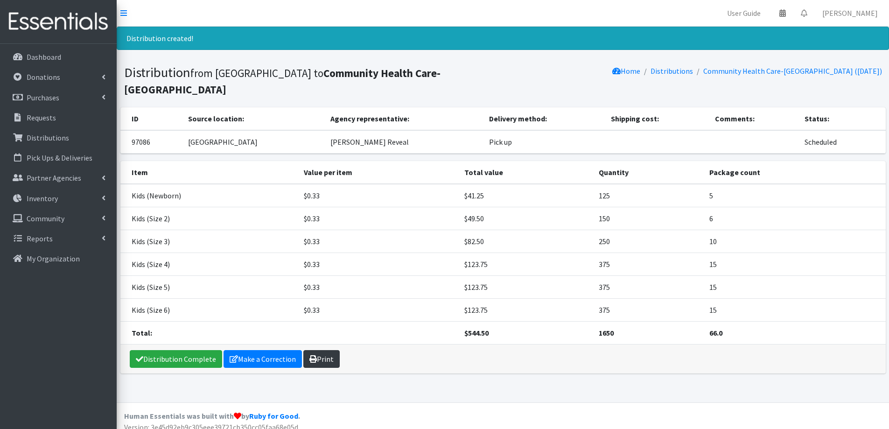
click at [325, 350] on link "Print" at bounding box center [321, 359] width 36 height 18
click at [170, 350] on link "Distribution Complete" at bounding box center [176, 359] width 92 height 18
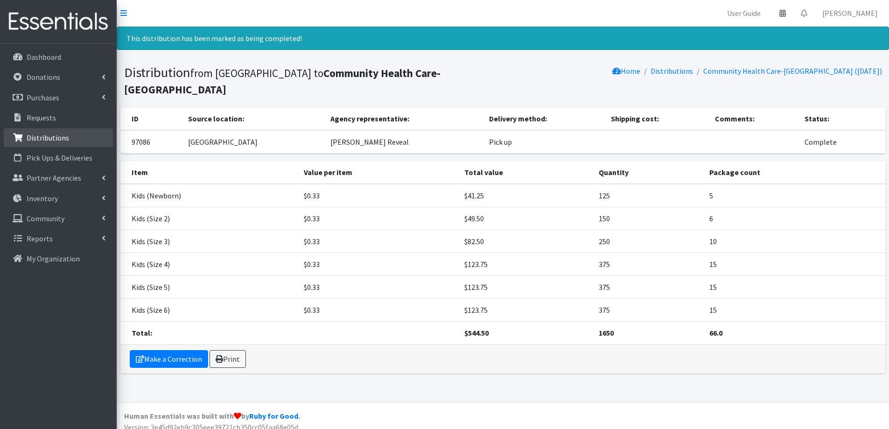
click at [55, 141] on p "Distributions" at bounding box center [48, 137] width 42 height 9
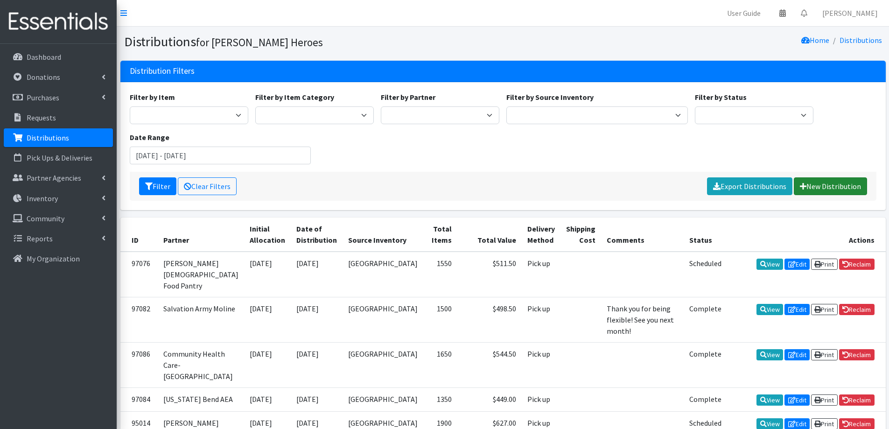
click at [834, 180] on link "New Distribution" at bounding box center [830, 186] width 73 height 18
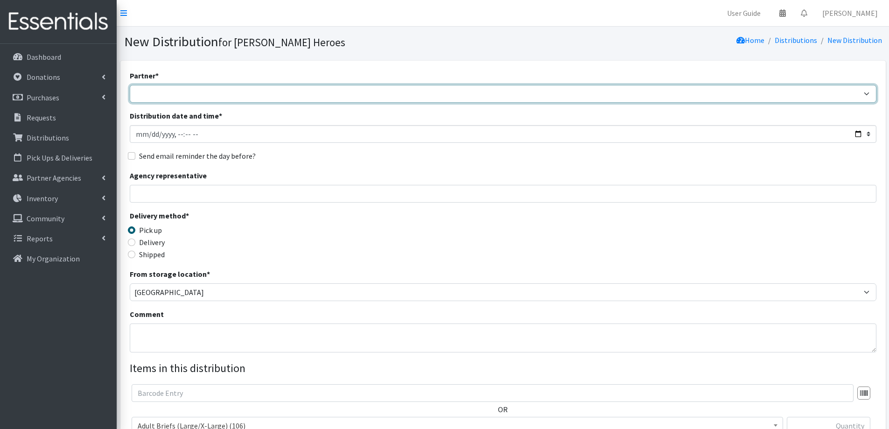
click at [157, 97] on select "CASI Community Health Care-Edgerton Community Health Care - Refugee Assistance …" at bounding box center [503, 94] width 746 height 18
select select "773"
click at [130, 85] on select "CASI Community Health Care-Edgerton Community Health Care - Refugee Assistance …" at bounding box center [503, 94] width 746 height 18
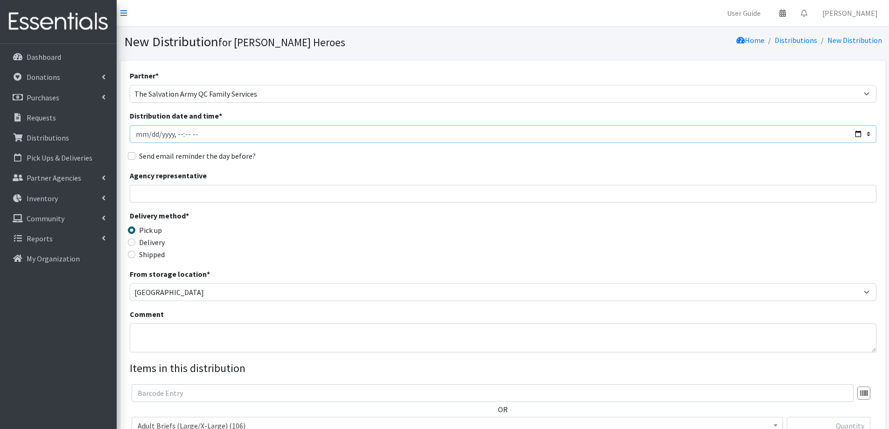
click at [150, 135] on input "Distribution date and time *" at bounding box center [503, 134] width 746 height 18
type input "2025-09-04T23:59"
click at [174, 135] on input "Distribution date and time *" at bounding box center [503, 134] width 746 height 18
type input "2025-09-04T09:00"
click at [178, 192] on input "Agency representative" at bounding box center [503, 194] width 746 height 18
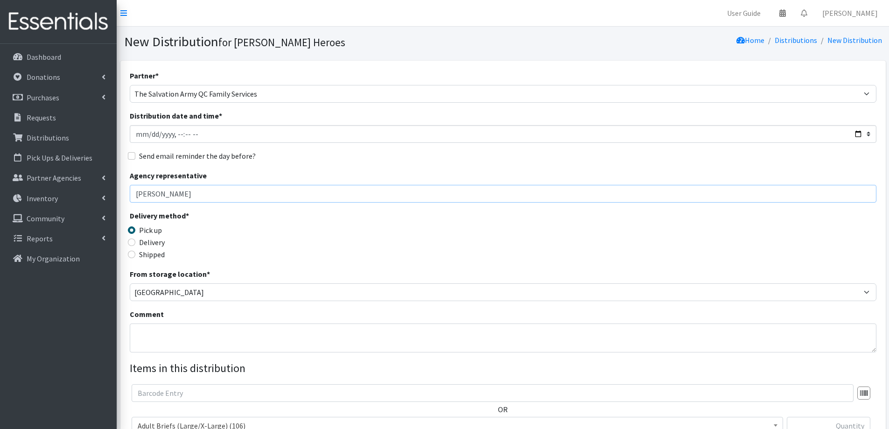
type input "Ellen McBride"
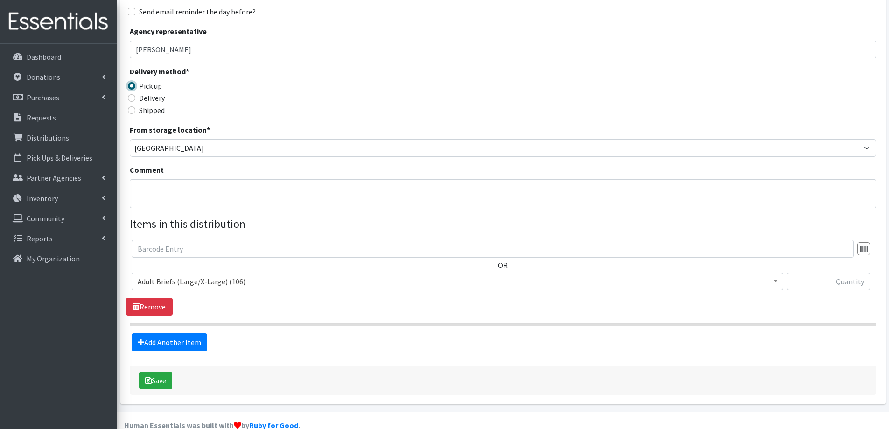
scroll to position [162, 0]
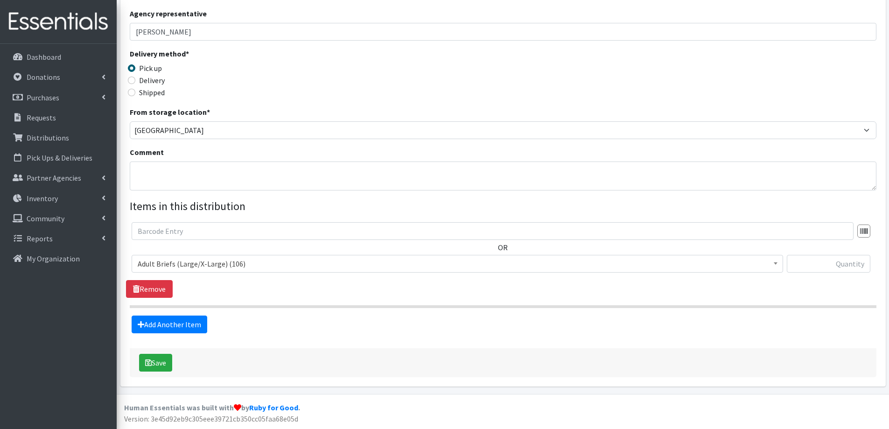
click at [197, 264] on span "Adult Briefs (Large/X-Large) (106)" at bounding box center [457, 263] width 639 height 13
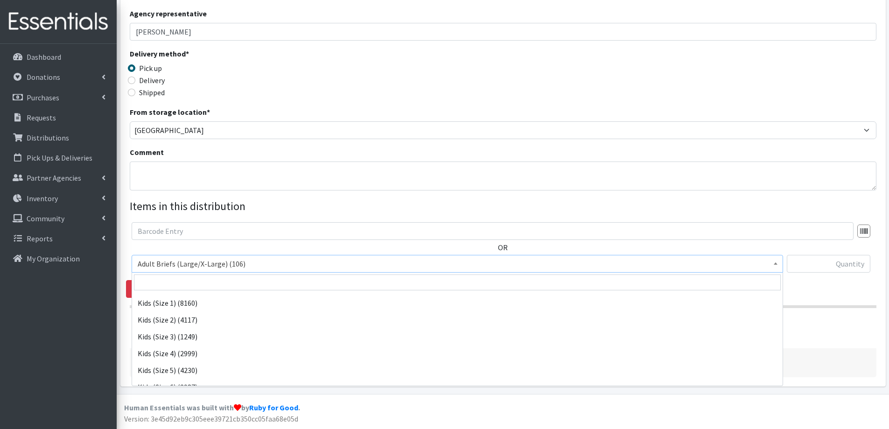
scroll to position [373, 0]
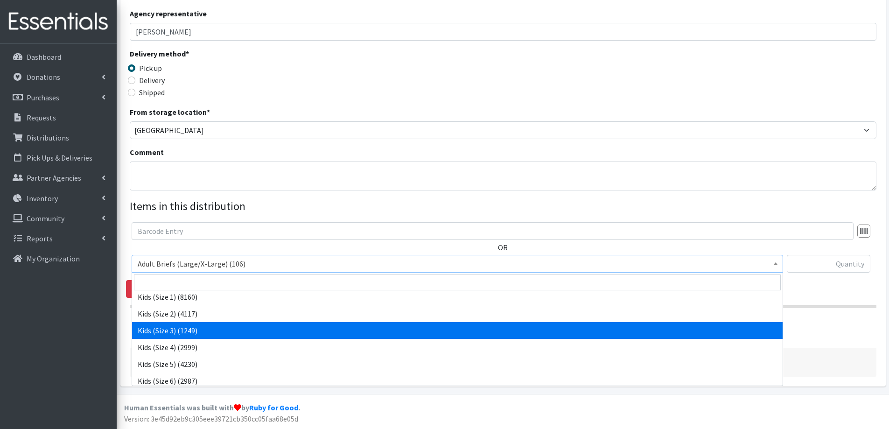
select select "2342"
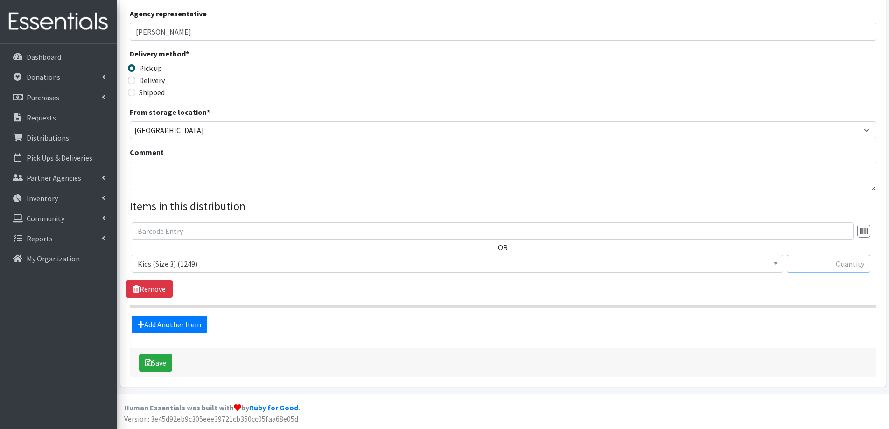
click at [831, 260] on input "text" at bounding box center [829, 264] width 84 height 18
type input "250"
click at [178, 324] on link "Add Another Item" at bounding box center [170, 324] width 76 height 18
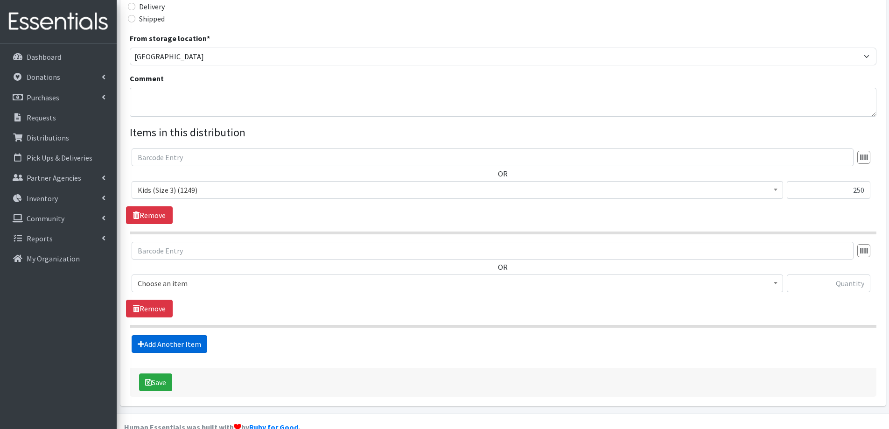
scroll to position [255, 0]
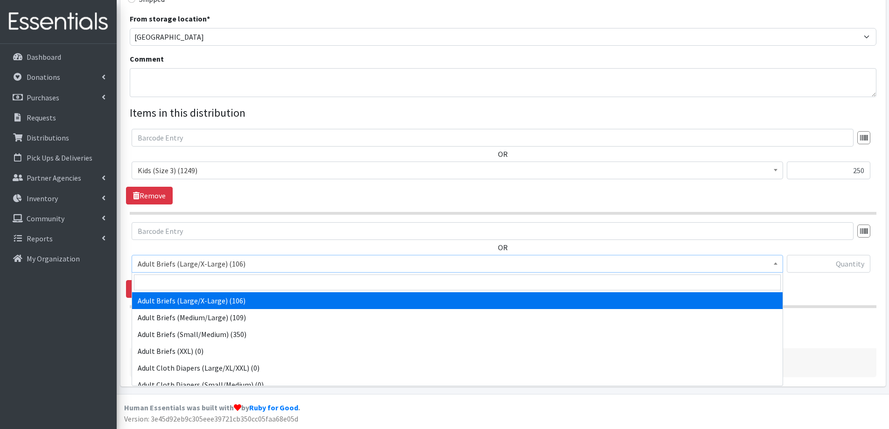
click at [206, 268] on span "Adult Briefs (Large/X-Large) (106)" at bounding box center [457, 263] width 639 height 13
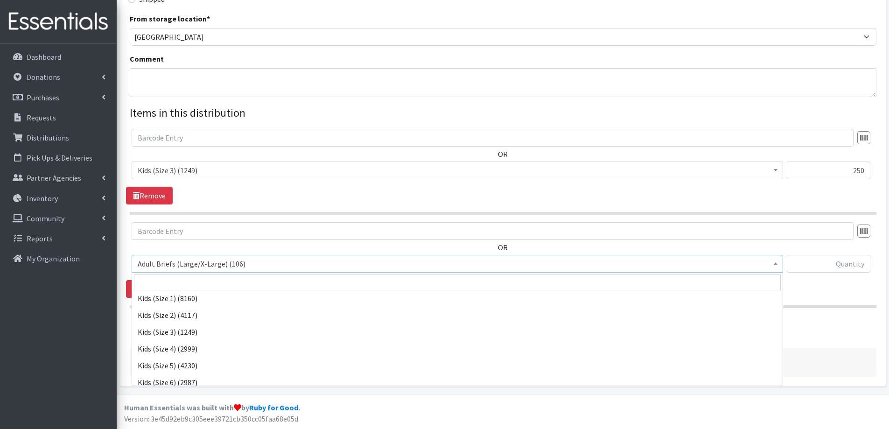
scroll to position [373, 0]
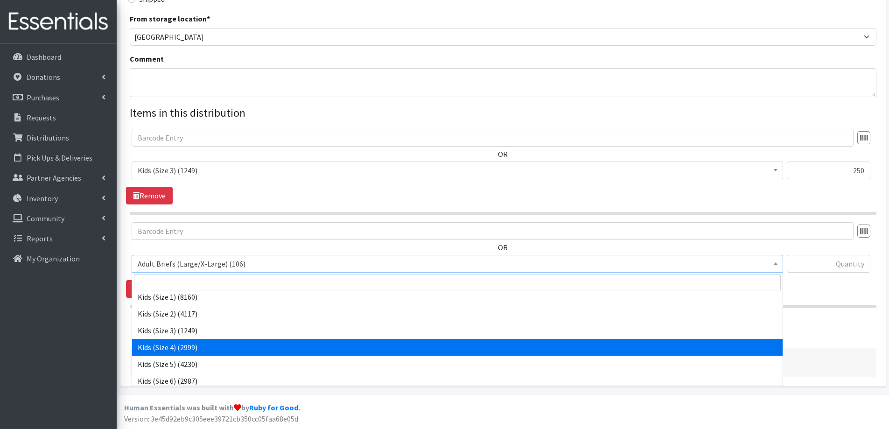
select select "2330"
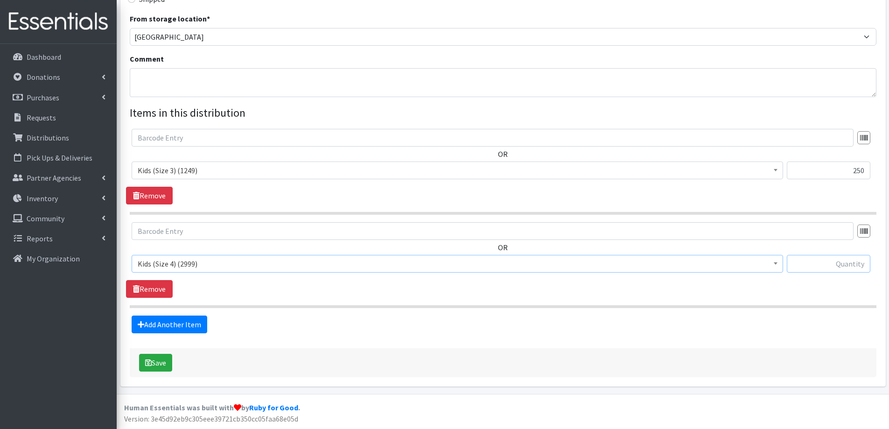
click at [844, 268] on input "text" at bounding box center [829, 264] width 84 height 18
type input "300"
click at [190, 325] on link "Add Another Item" at bounding box center [170, 324] width 76 height 18
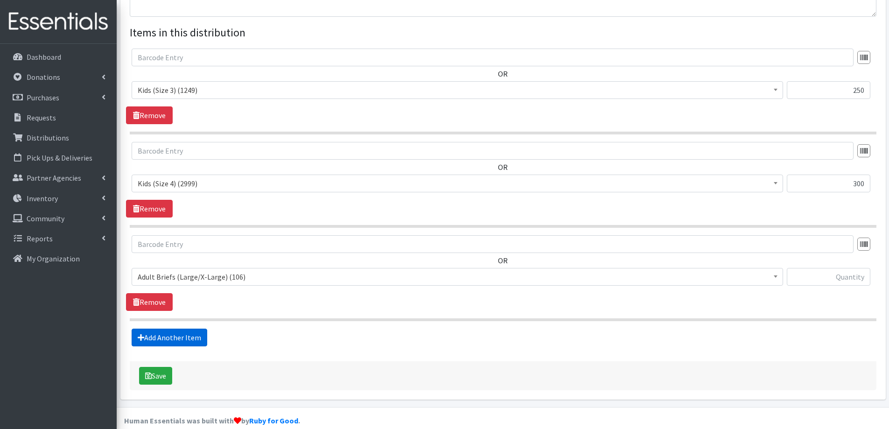
scroll to position [349, 0]
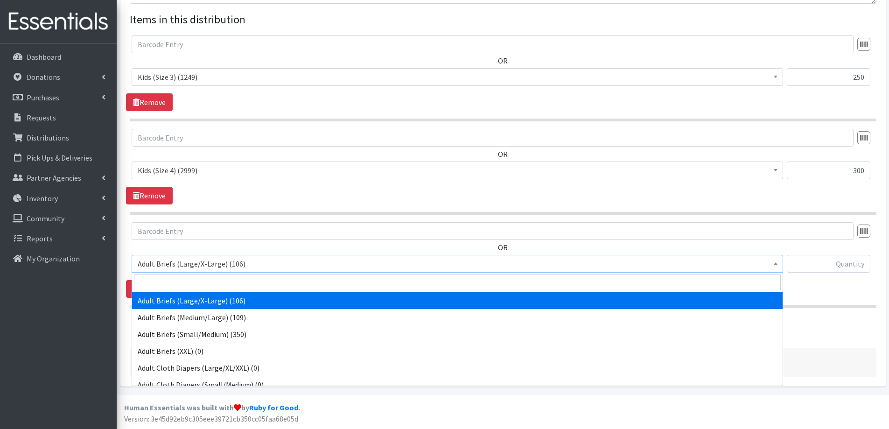
click at [190, 261] on span "Adult Briefs (Large/X-Large) (106)" at bounding box center [457, 263] width 639 height 13
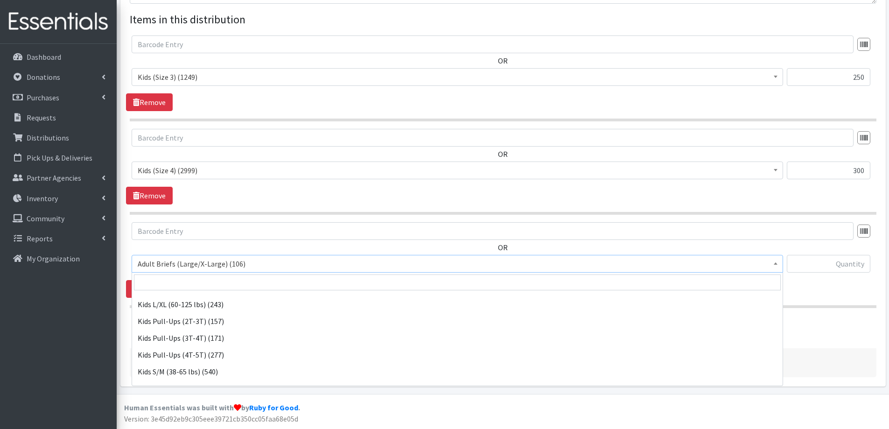
scroll to position [420, 0]
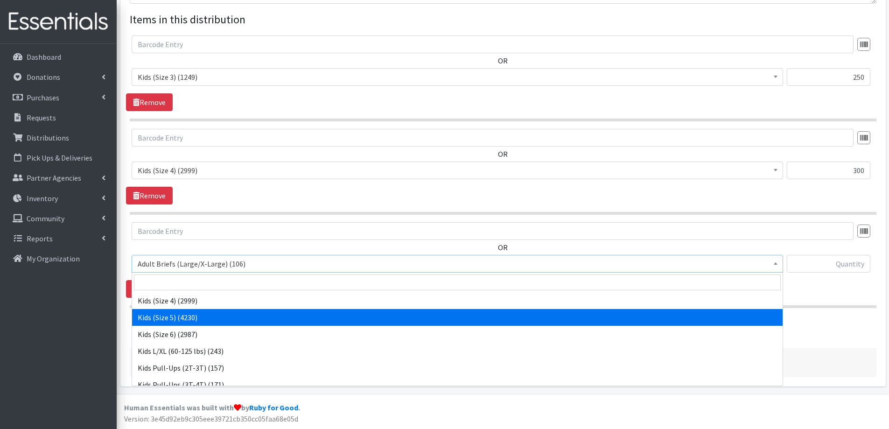
select select "2351"
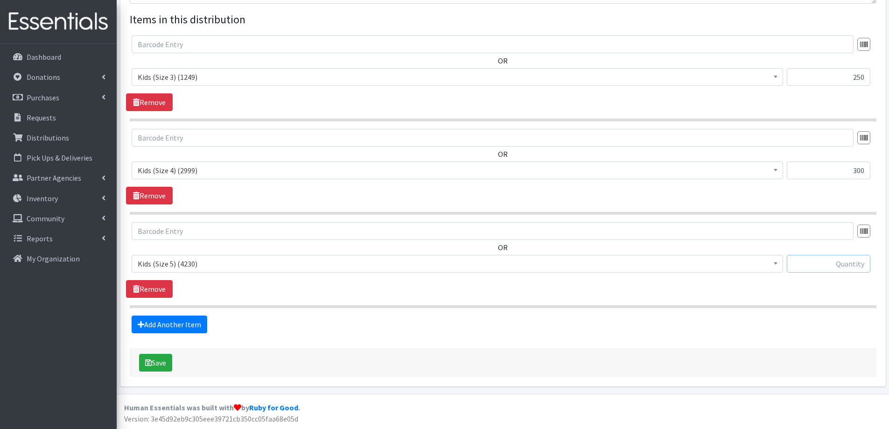
click at [823, 260] on input "text" at bounding box center [829, 264] width 84 height 18
type input "300"
click at [178, 321] on link "Add Another Item" at bounding box center [170, 324] width 76 height 18
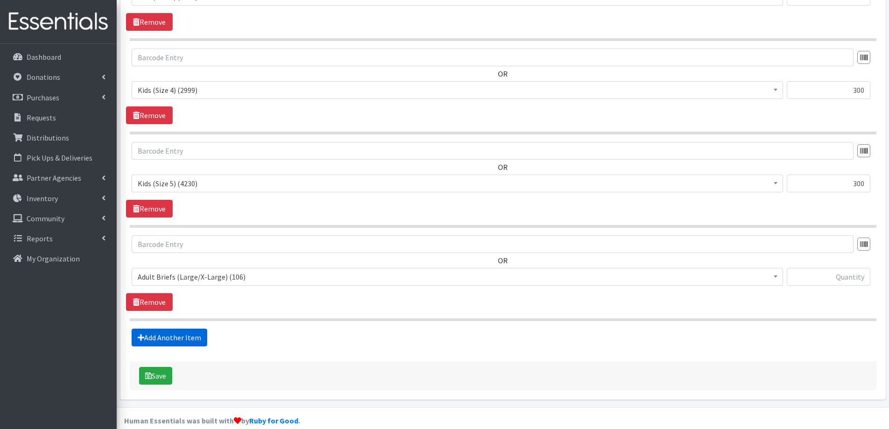
scroll to position [442, 0]
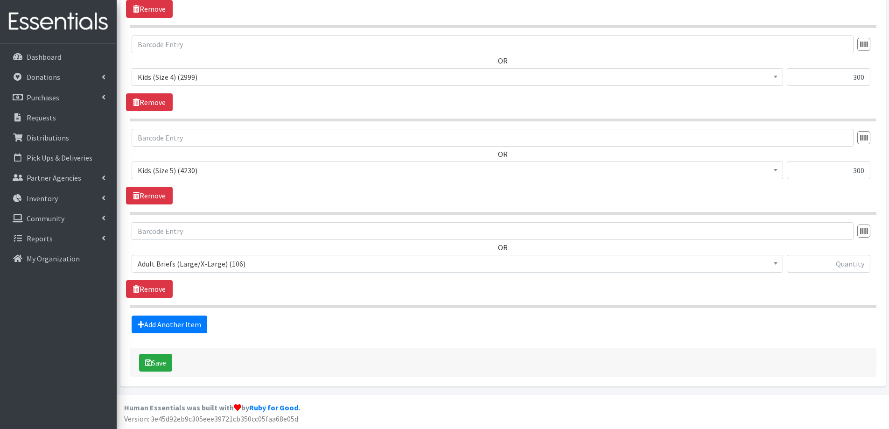
click at [196, 264] on span "Adult Briefs (Large/X-Large) (106)" at bounding box center [457, 263] width 639 height 13
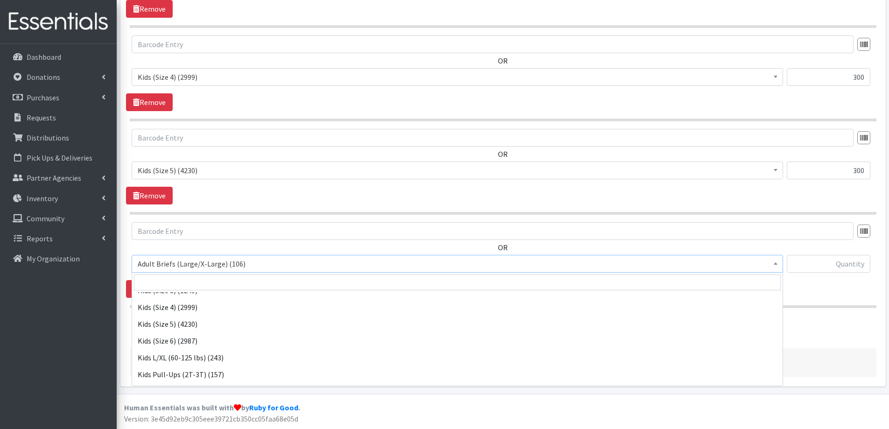
scroll to position [420, 0]
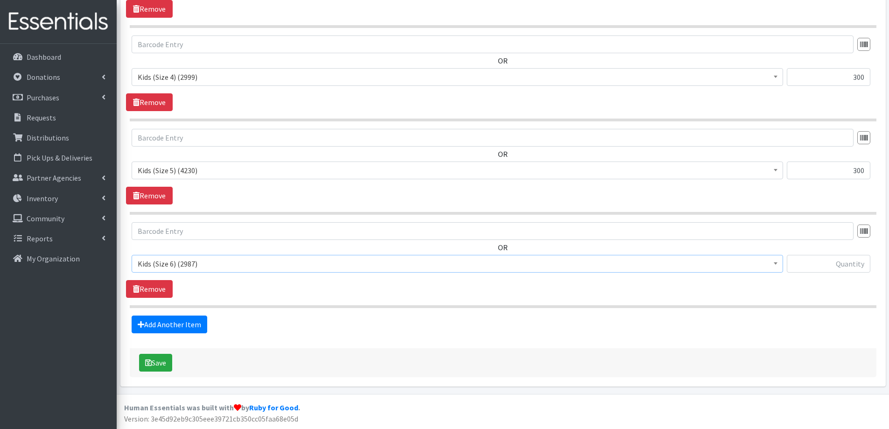
select select "2355"
click at [818, 271] on input "text" at bounding box center [829, 264] width 84 height 18
type input "300"
click at [156, 362] on button "Save" at bounding box center [155, 363] width 33 height 18
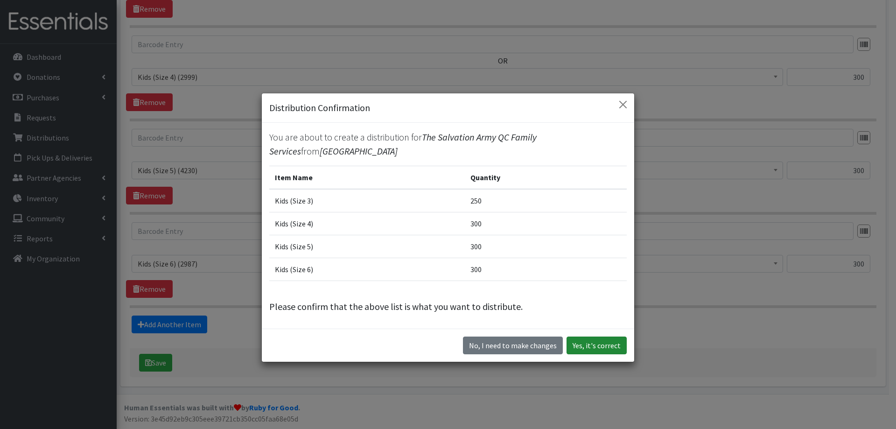
click at [587, 344] on button "Yes, it's correct" at bounding box center [596, 345] width 60 height 18
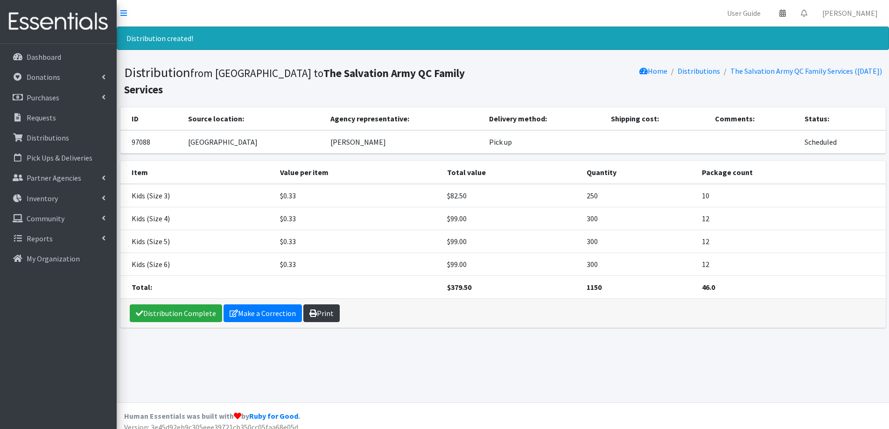
click at [313, 311] on icon at bounding box center [312, 312] width 7 height 7
click at [180, 312] on link "Distribution Complete" at bounding box center [176, 313] width 92 height 18
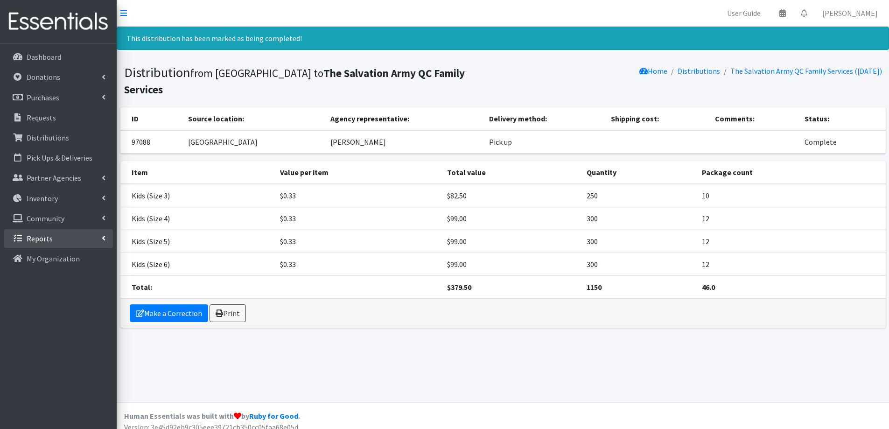
click at [57, 240] on link "Reports" at bounding box center [58, 238] width 109 height 19
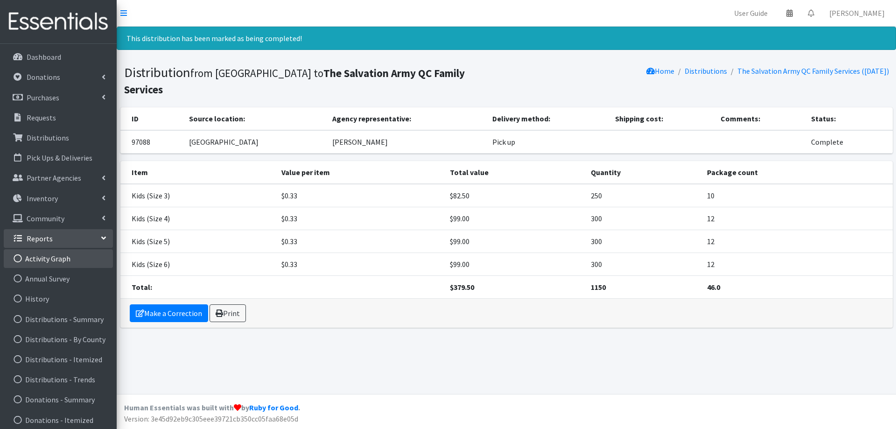
click at [53, 258] on link "Activity Graph" at bounding box center [58, 258] width 109 height 19
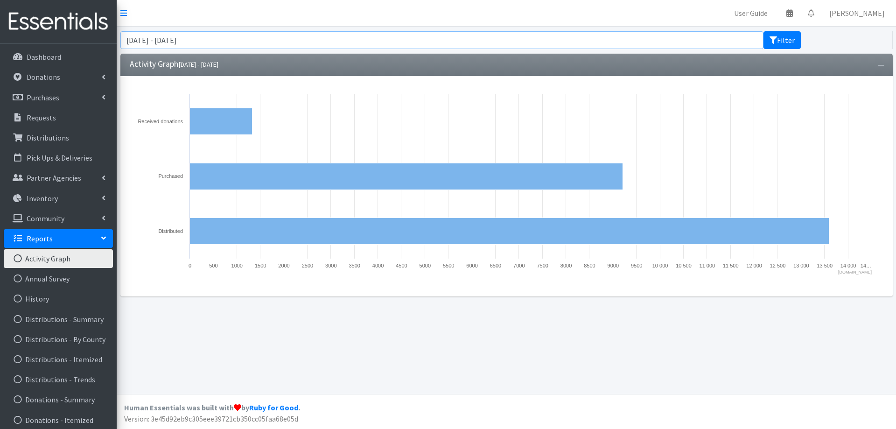
click at [203, 36] on input "July 23, 2025 - October 23, 2025" at bounding box center [441, 40] width 643 height 18
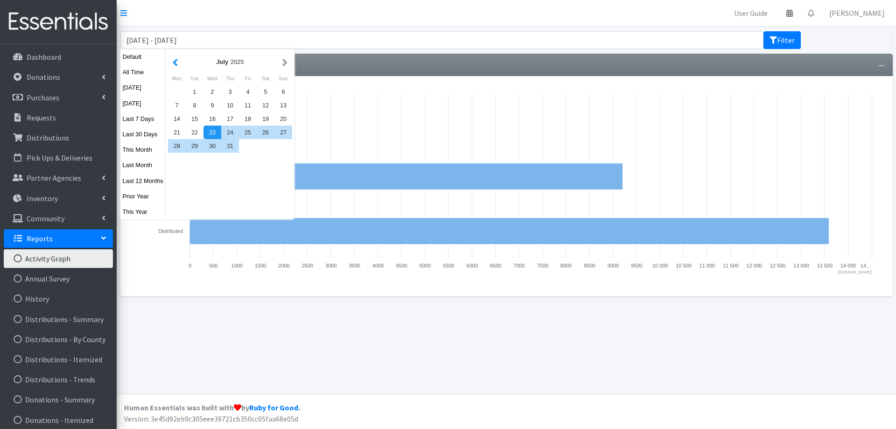
click at [174, 60] on button "button" at bounding box center [175, 62] width 10 height 12
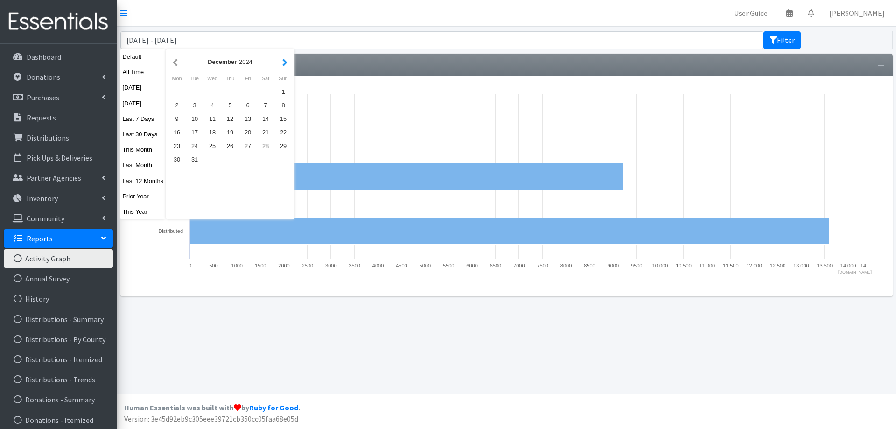
click at [286, 60] on button "button" at bounding box center [285, 62] width 10 height 12
click at [211, 91] on div "1" at bounding box center [212, 92] width 18 height 14
click at [222, 39] on input "July 23, 2025 - October 23, 2025" at bounding box center [441, 40] width 643 height 18
click at [285, 63] on button "button" at bounding box center [285, 62] width 10 height 12
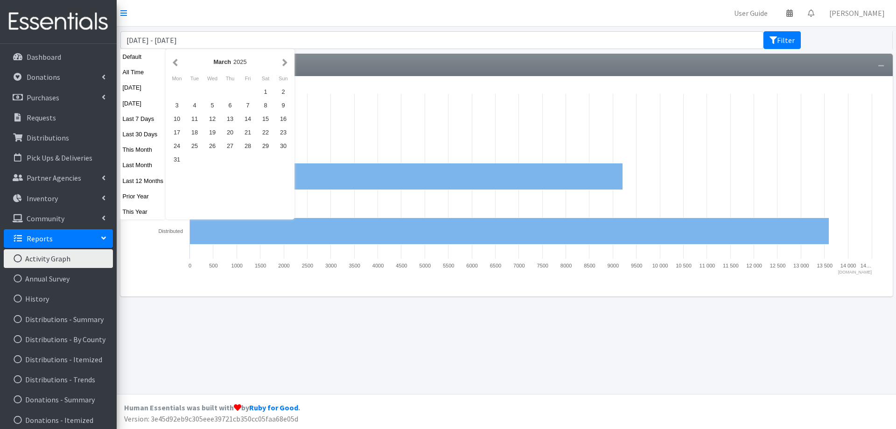
click at [285, 63] on button "button" at bounding box center [285, 62] width 10 height 12
click at [286, 64] on button "button" at bounding box center [285, 62] width 10 height 12
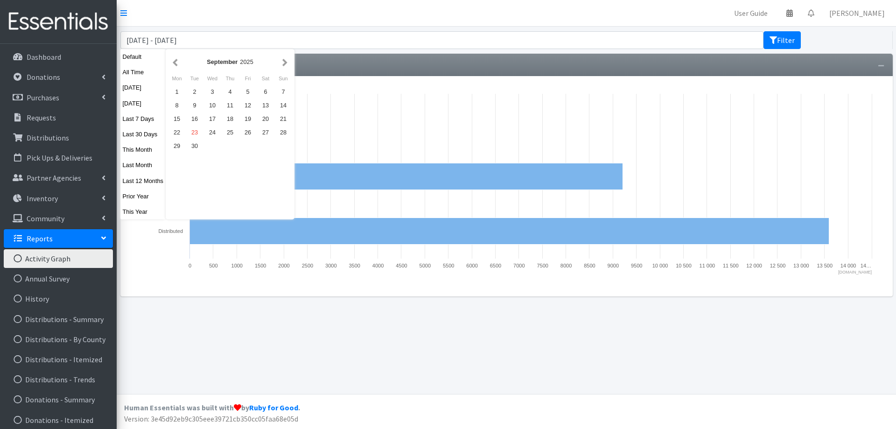
click at [286, 64] on button "button" at bounding box center [285, 62] width 10 height 12
click at [168, 61] on div "October 2025" at bounding box center [230, 61] width 124 height 21
click at [177, 63] on button "button" at bounding box center [175, 62] width 10 height 12
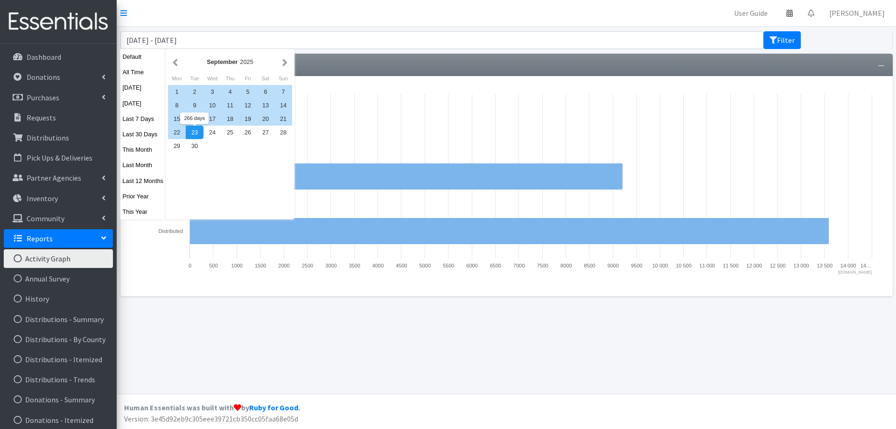
click at [195, 134] on div "23" at bounding box center [195, 133] width 18 height 14
type input "[DATE] - [DATE]"
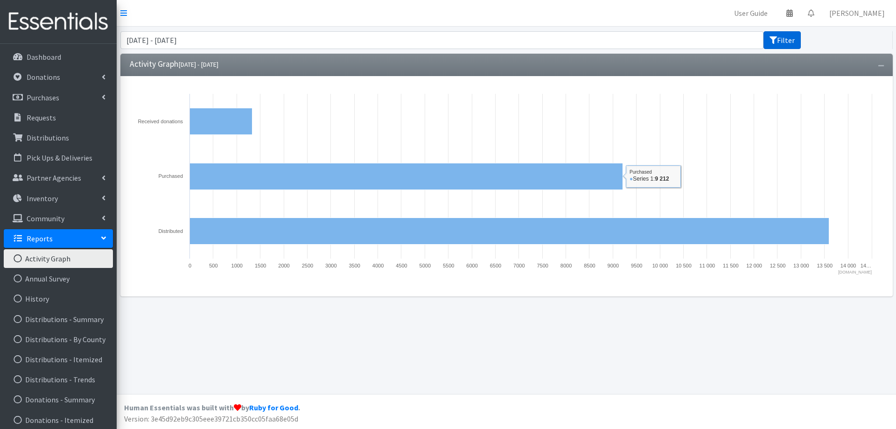
click at [793, 38] on button "Filter" at bounding box center [781, 40] width 37 height 18
